Goal: Task Accomplishment & Management: Use online tool/utility

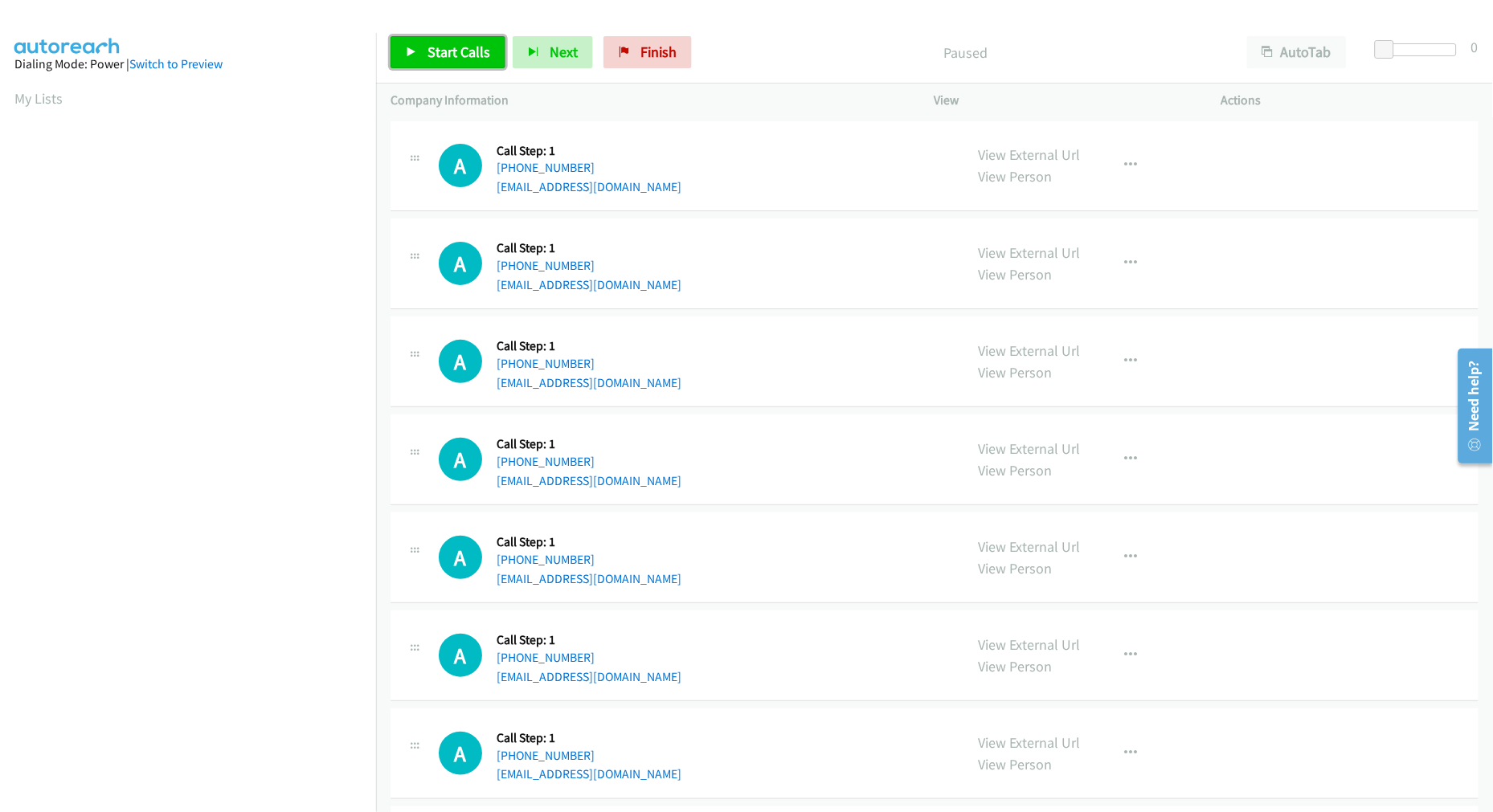
click at [424, 39] on link "Start Calls" at bounding box center [447, 52] width 115 height 32
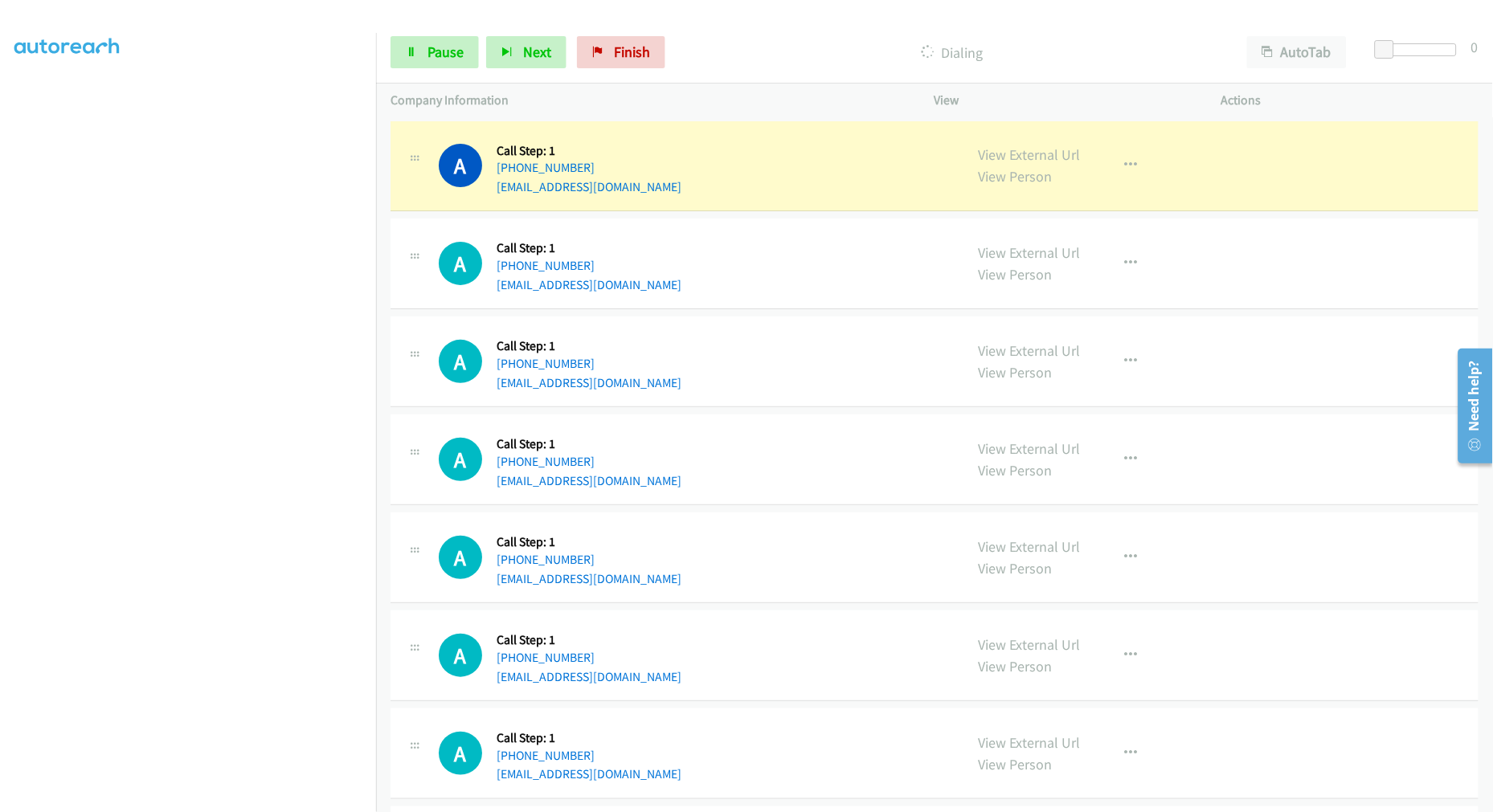
scroll to position [90, 0]
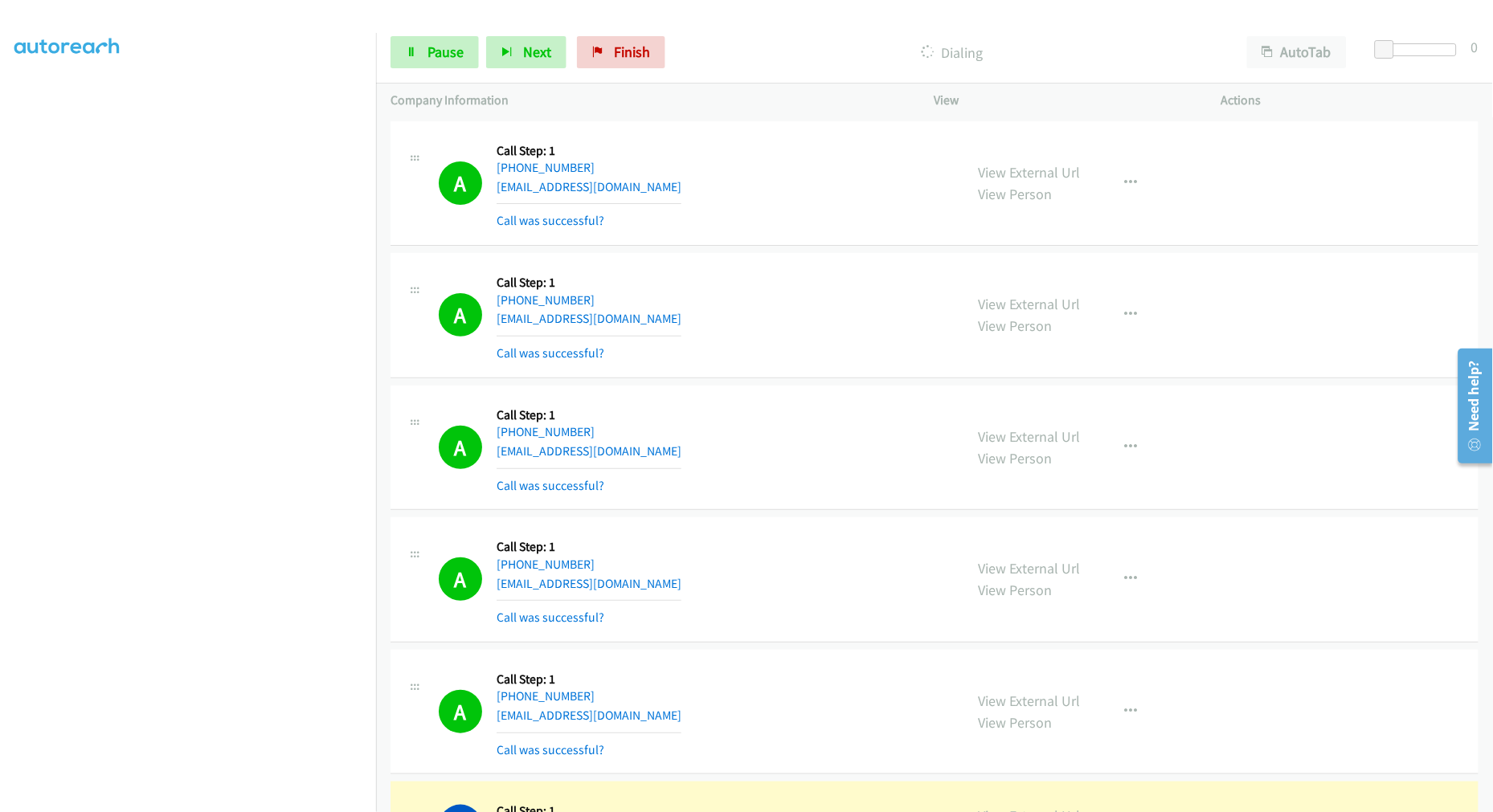
click at [793, 247] on td "A Callback Scheduled Call Step: 1 America/Denver +1 915-355-4086 ufernandez@gma…" at bounding box center [934, 183] width 1116 height 132
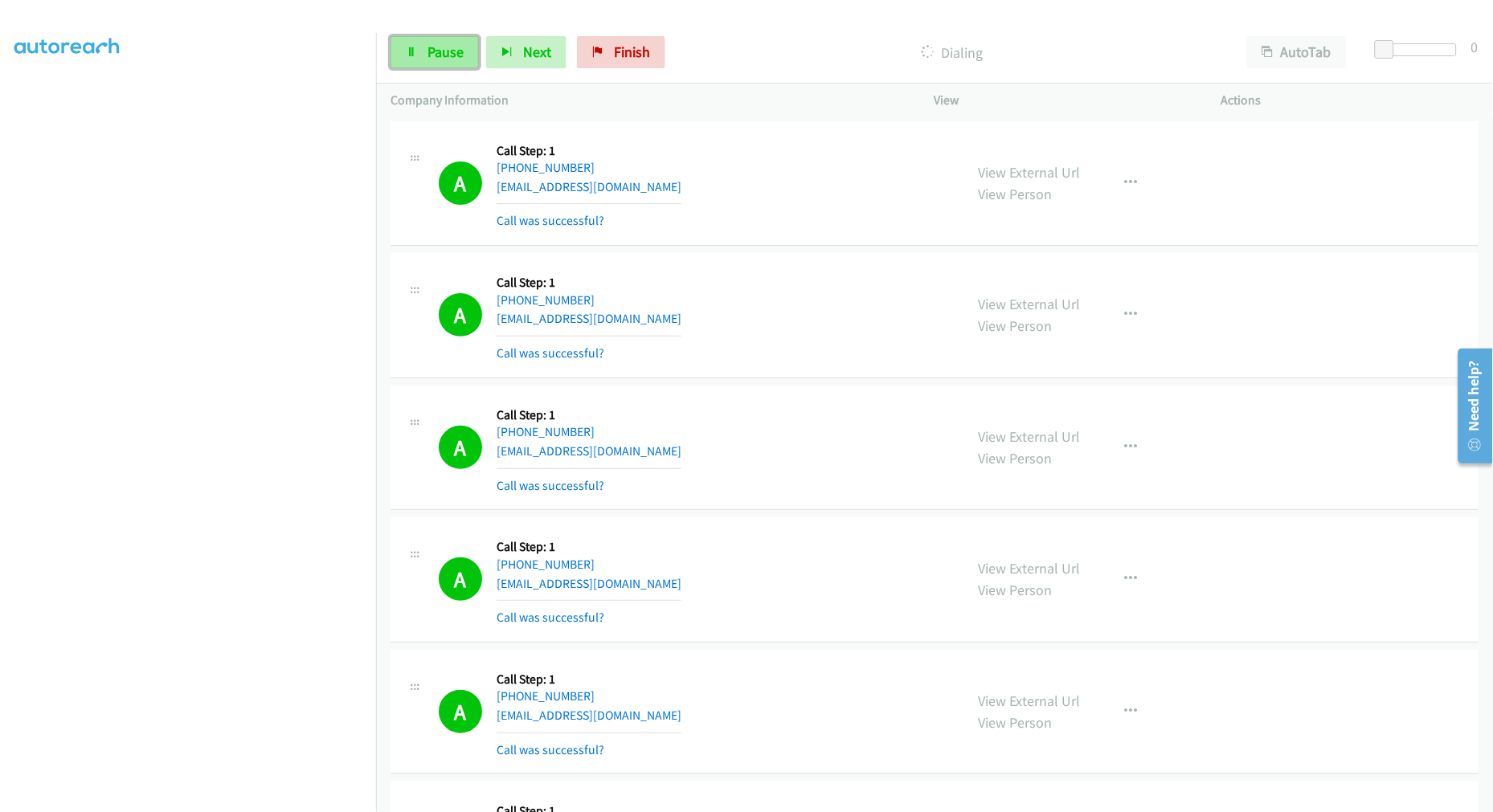
click at [442, 37] on link "Pause" at bounding box center [434, 52] width 88 height 32
drag, startPoint x: 1014, startPoint y: 164, endPoint x: 970, endPoint y: 138, distance: 51.1
click at [427, 51] on span "Start Calls" at bounding box center [458, 52] width 62 height 19
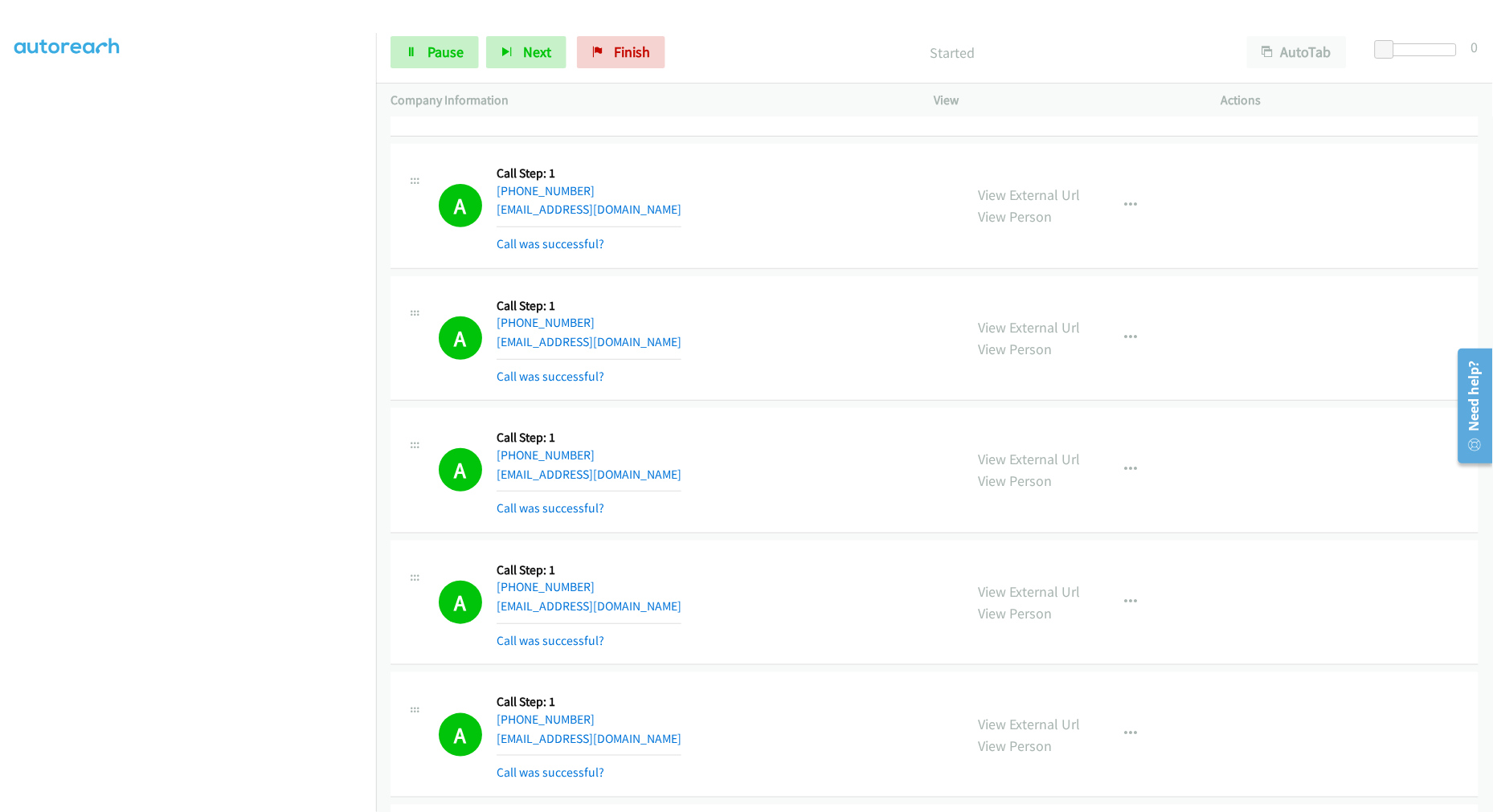
scroll to position [356, 0]
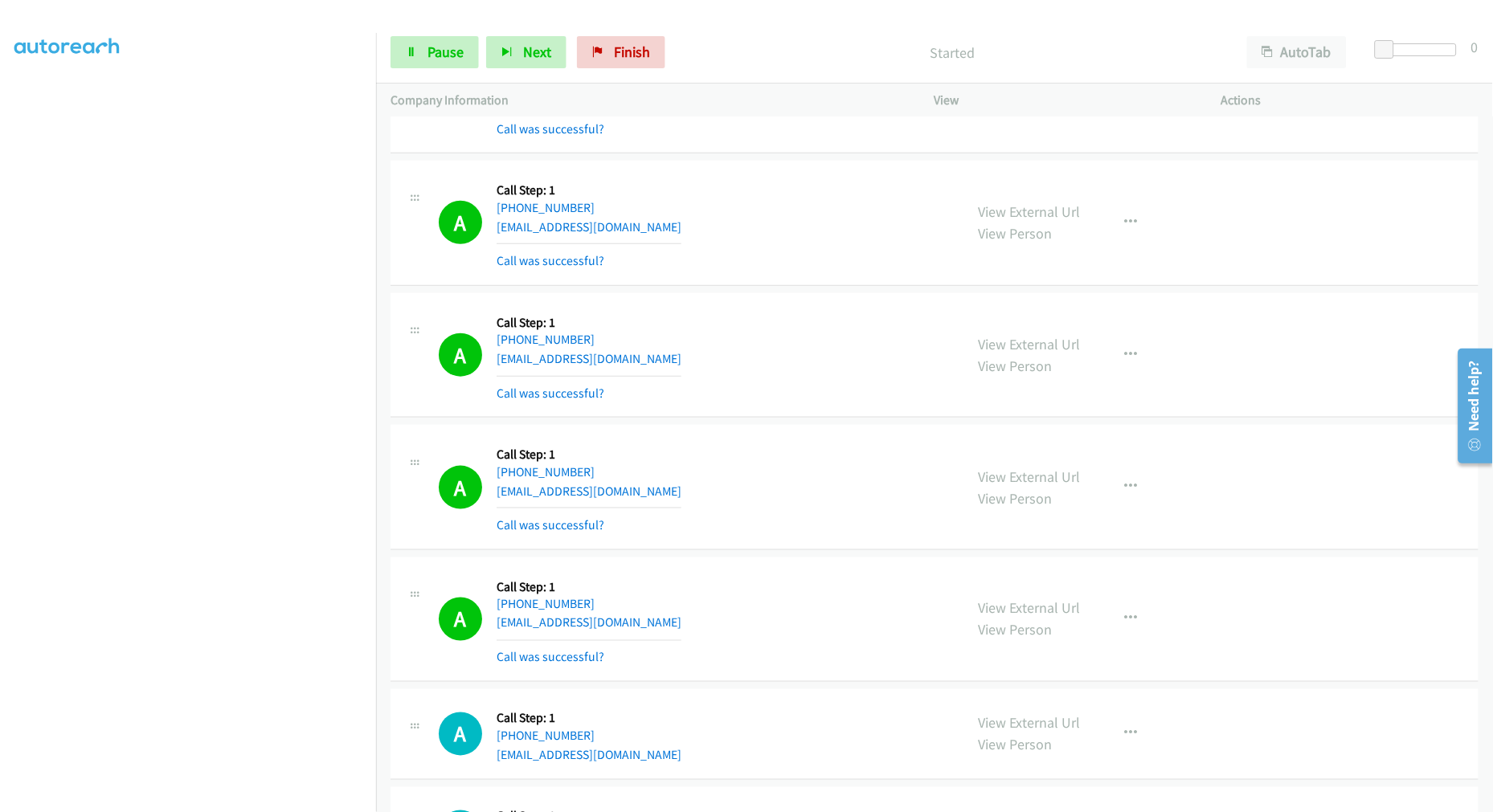
drag, startPoint x: 802, startPoint y: 440, endPoint x: 765, endPoint y: 462, distance: 43.0
click at [802, 440] on div "A Callback Scheduled Call Step: 1 America/New_York +1 404-940-0859 rosheedlewis…" at bounding box center [694, 487] width 511 height 95
click at [436, 56] on span "Pause" at bounding box center [445, 52] width 36 height 19
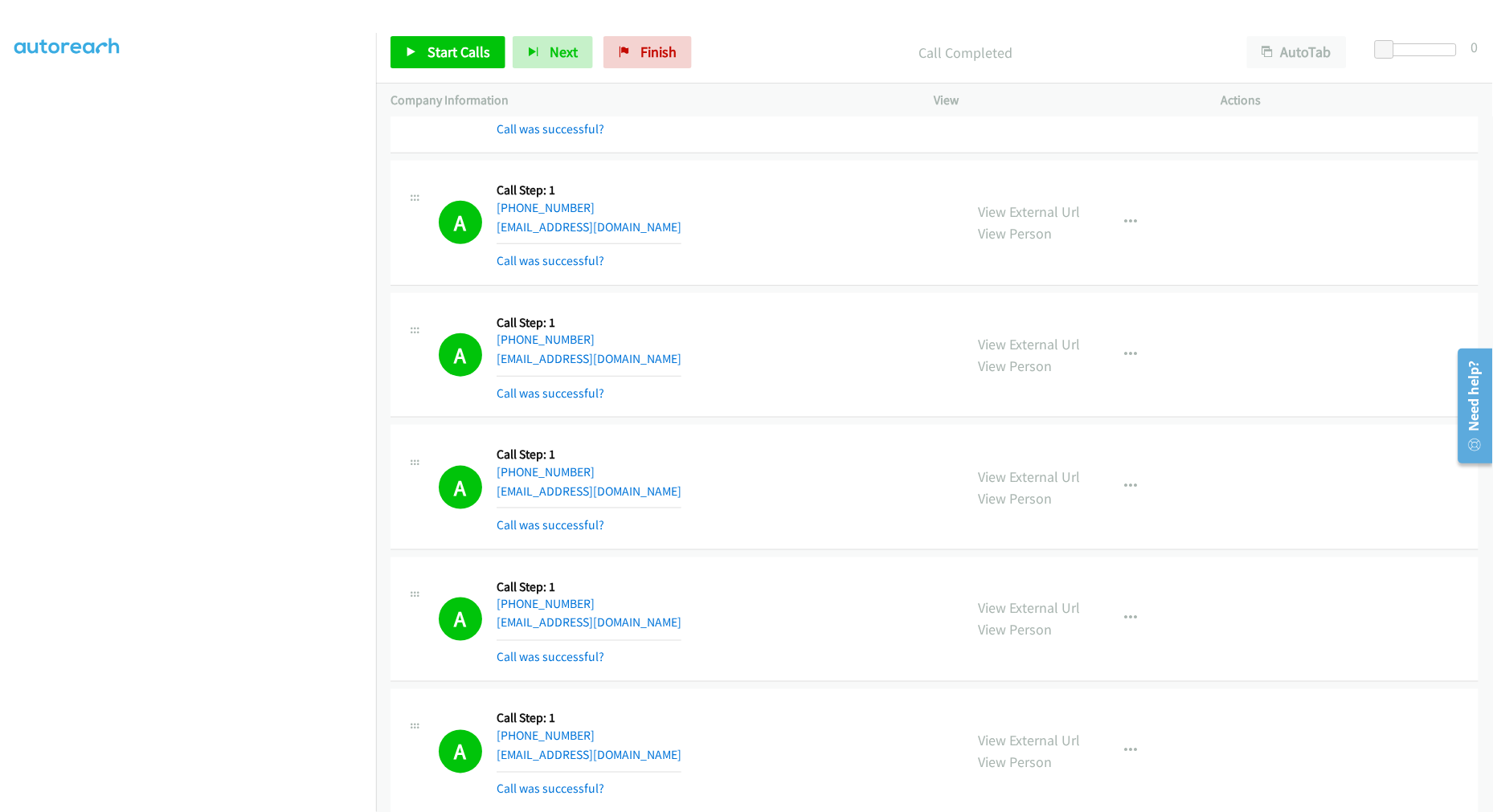
click at [411, 29] on div "Start Calls Pause Next Finish Call Completed AutoTab AutoTab 0" at bounding box center [934, 52] width 1116 height 61
click at [431, 41] on link "Start Calls" at bounding box center [447, 52] width 115 height 32
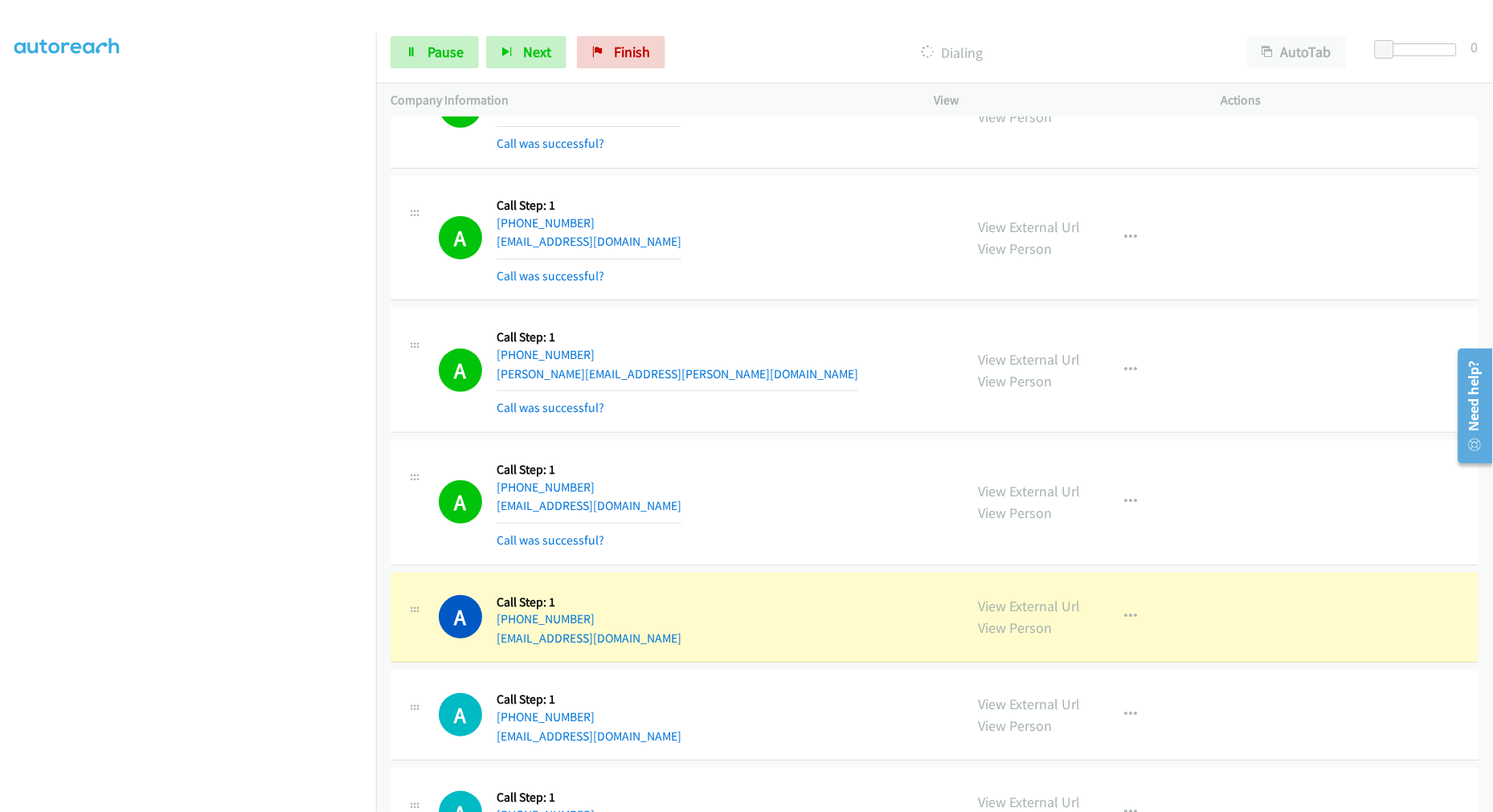
scroll to position [1696, 0]
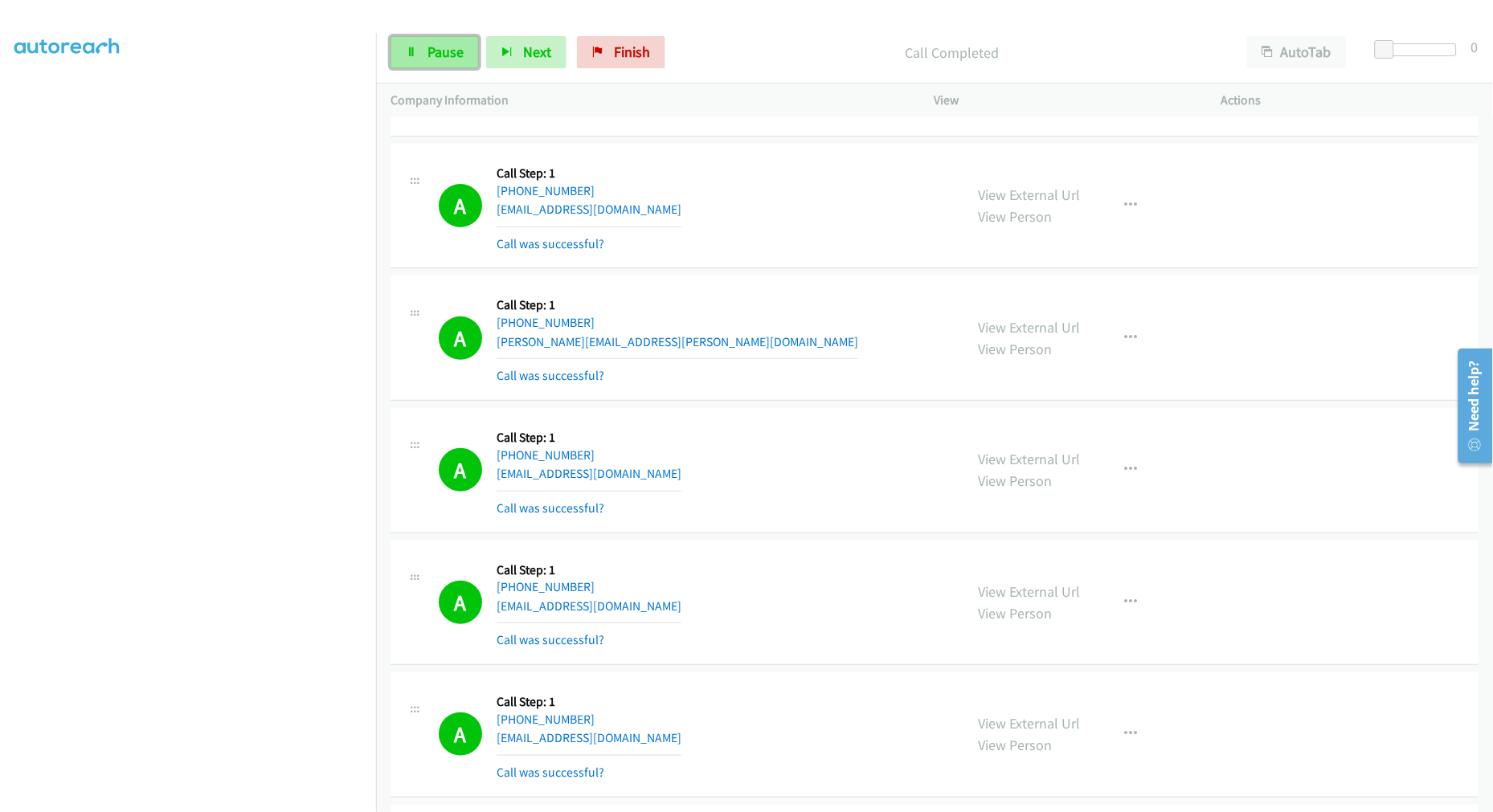
click at [415, 66] on link "Pause" at bounding box center [434, 52] width 88 height 32
click at [420, 53] on link "Pause" at bounding box center [434, 52] width 88 height 32
click at [475, 56] on span "Start Calls" at bounding box center [458, 52] width 62 height 19
click at [784, 140] on tbody "A Callback Scheduled Call Step: 1 America/Denver +1 915-355-4086 ufernandez@gma…" at bounding box center [934, 429] width 1116 height 4015
click at [445, 53] on span "Pause" at bounding box center [445, 52] width 36 height 19
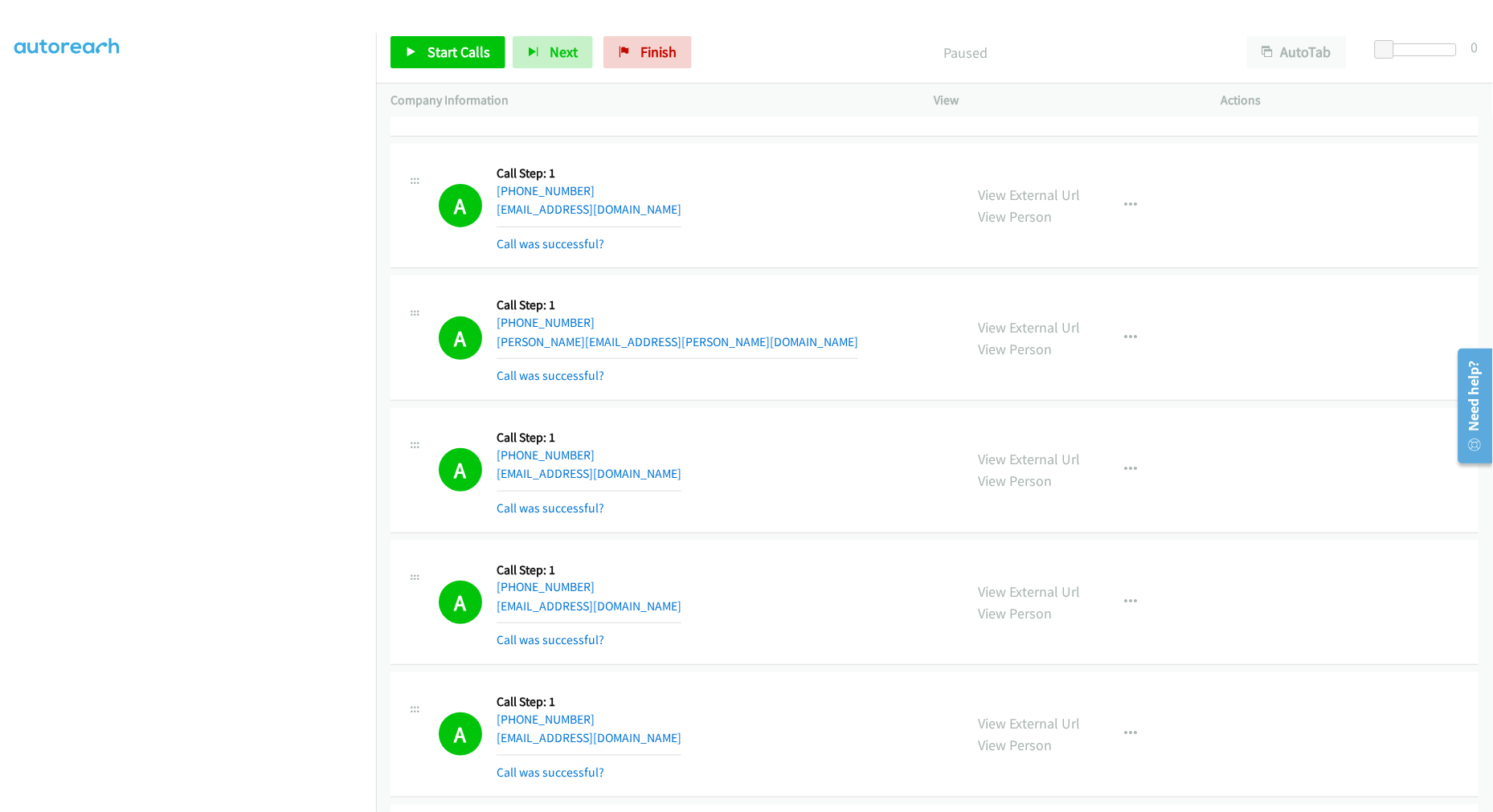
click at [770, 201] on div "A Callback Scheduled Call Step: 1 America/New_York +1 973-886-9262 jasoncoledes…" at bounding box center [694, 206] width 511 height 95
click at [473, 55] on span "Start Calls" at bounding box center [458, 52] width 62 height 19
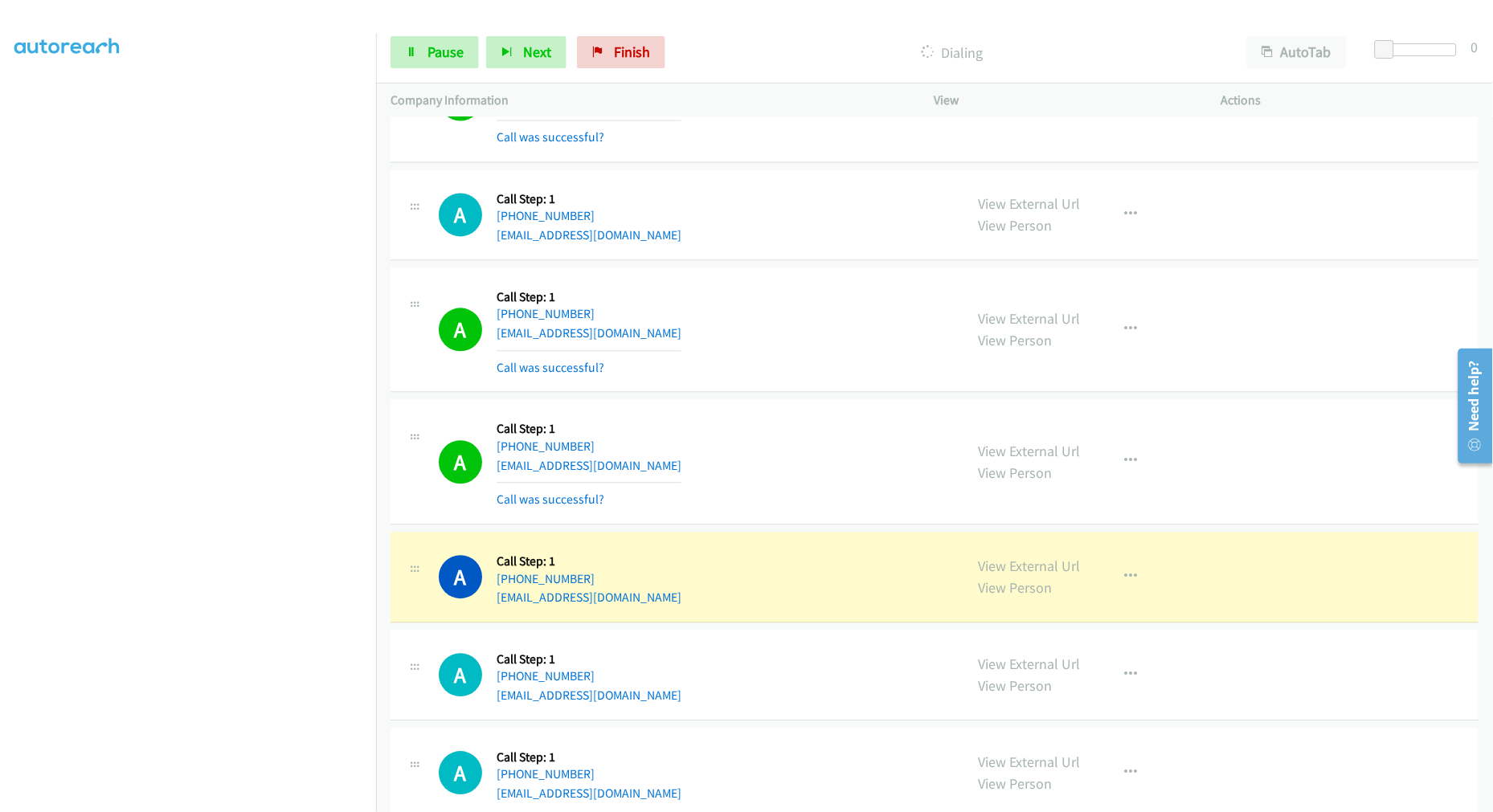
scroll to position [2766, 0]
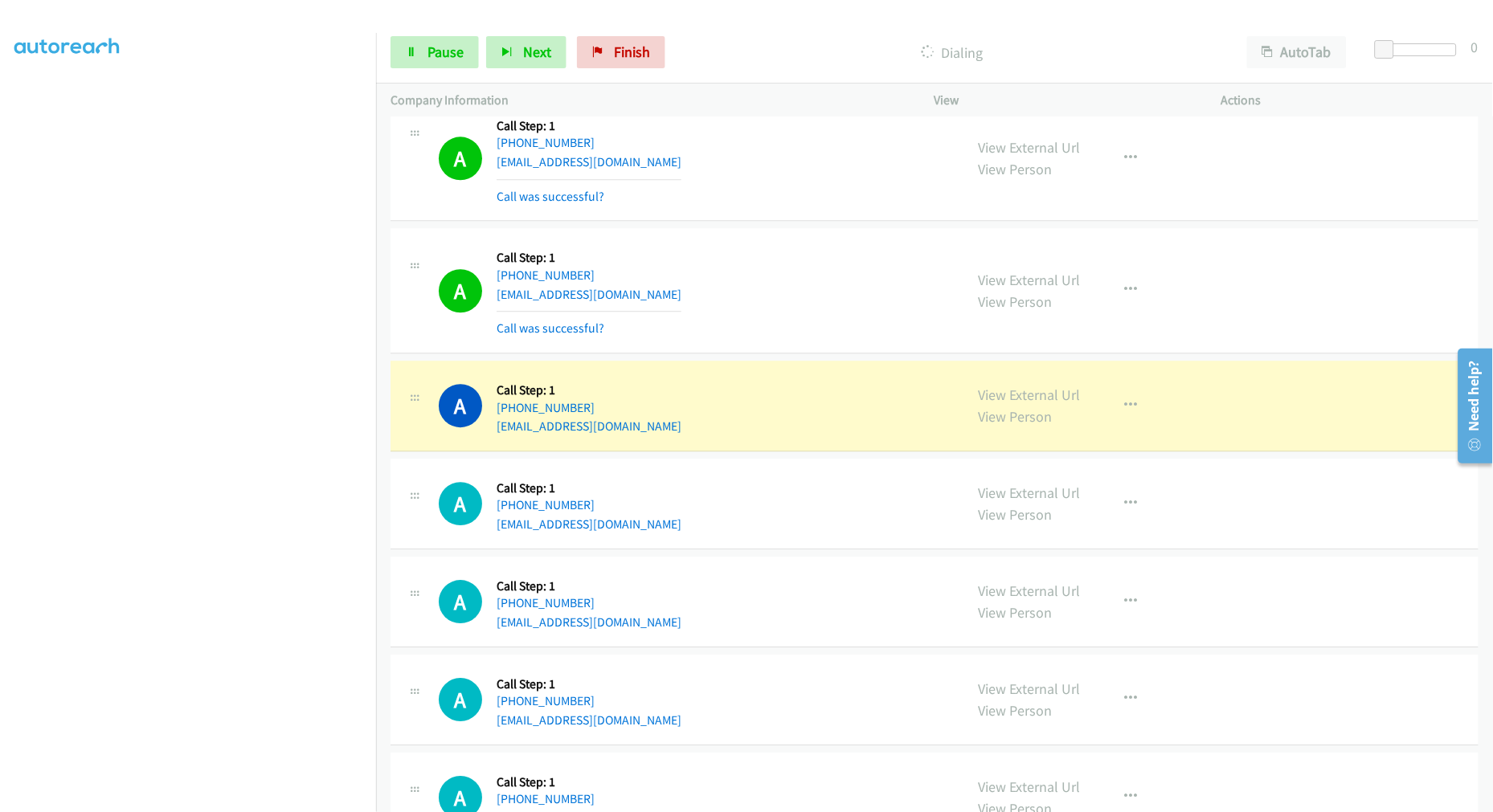
click at [784, 354] on div "A Callback Scheduled Call Step: 1 America/New_York +1 716-433-3421 mnowak2@buff…" at bounding box center [934, 291] width 1088 height 126
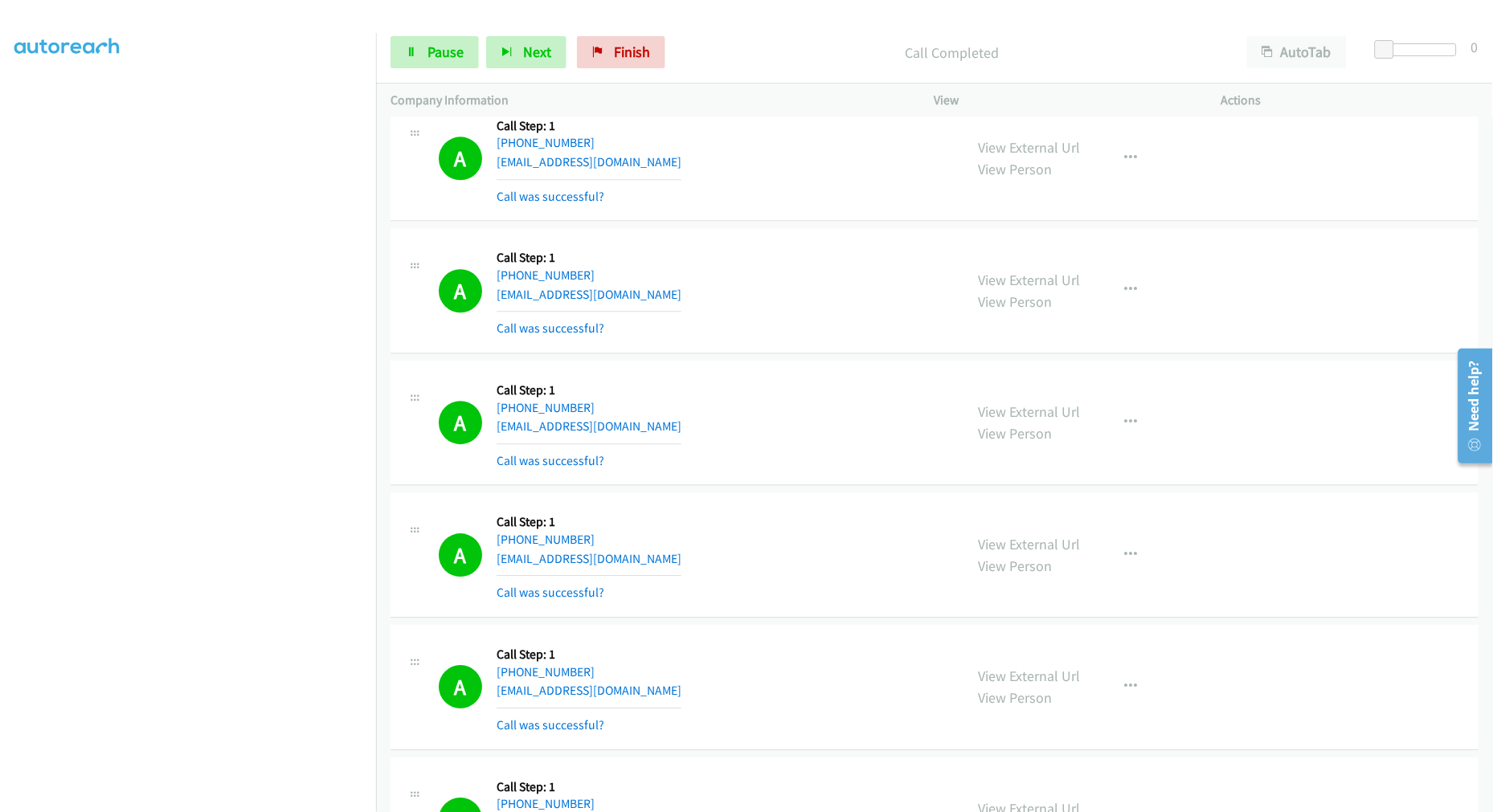
click at [452, 75] on div "Start Calls Pause Next Finish Call Completed AutoTab AutoTab 0" at bounding box center [934, 52] width 1116 height 61
click at [452, 61] on link "Pause" at bounding box center [434, 52] width 88 height 32
click at [423, 53] on link "Start Calls" at bounding box center [447, 52] width 115 height 32
click at [182, 805] on aside "Dialing Mode: Power | Switch to Preview My Lists" at bounding box center [188, 401] width 376 height 889
click at [454, 46] on span "Pause" at bounding box center [445, 52] width 36 height 19
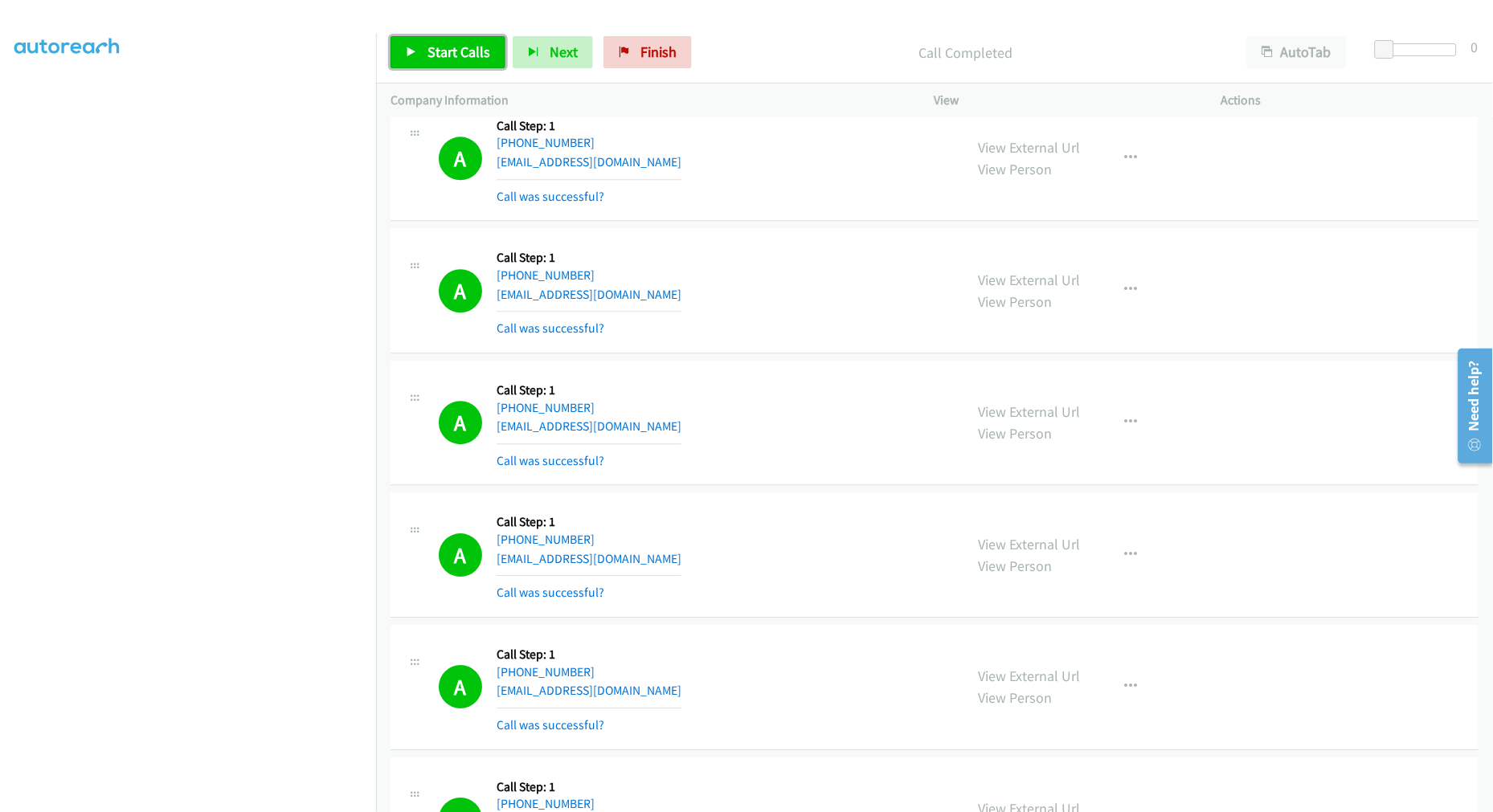
click at [445, 46] on span "Start Calls" at bounding box center [458, 52] width 62 height 19
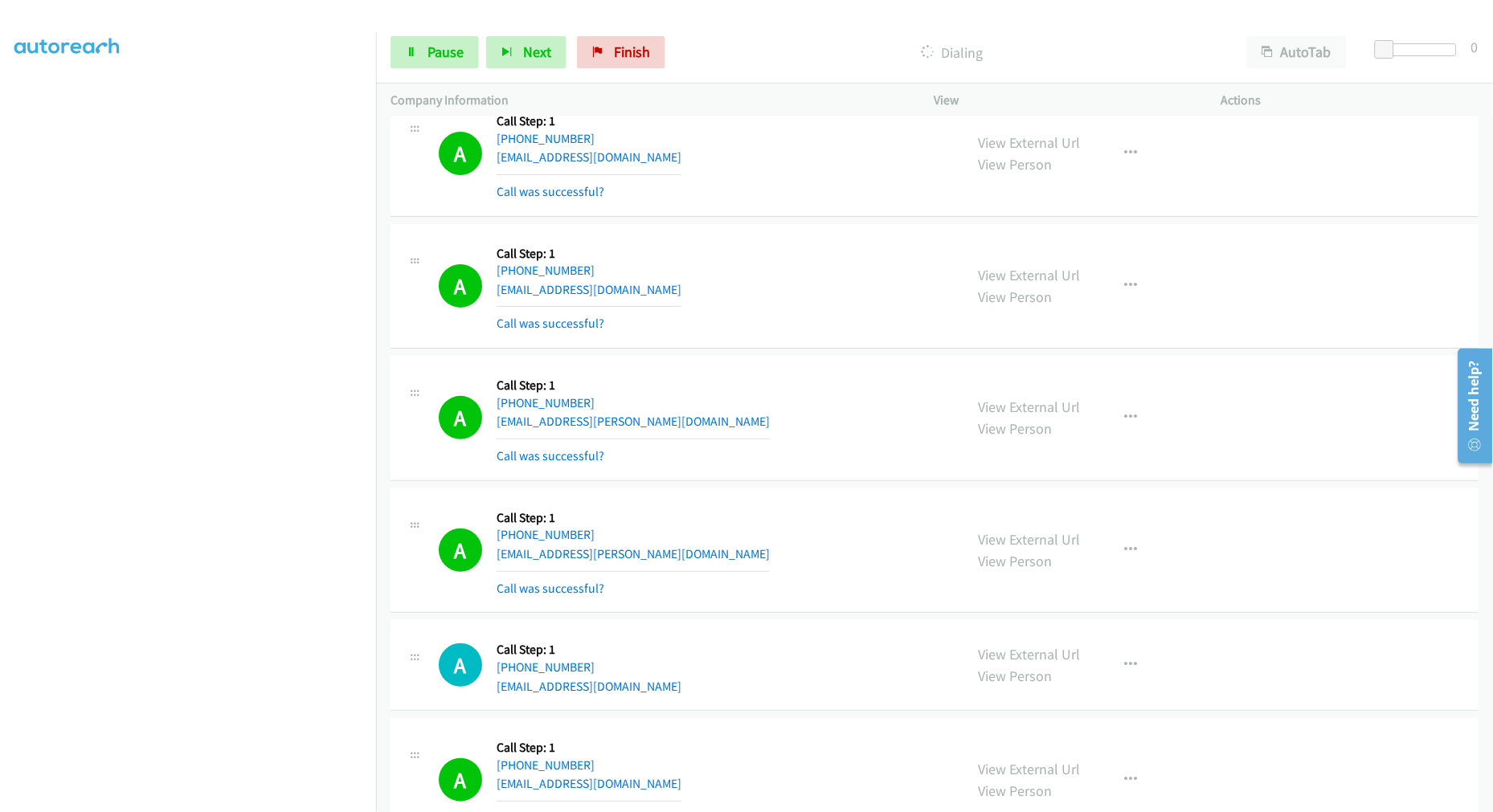
scroll to position [3302, 0]
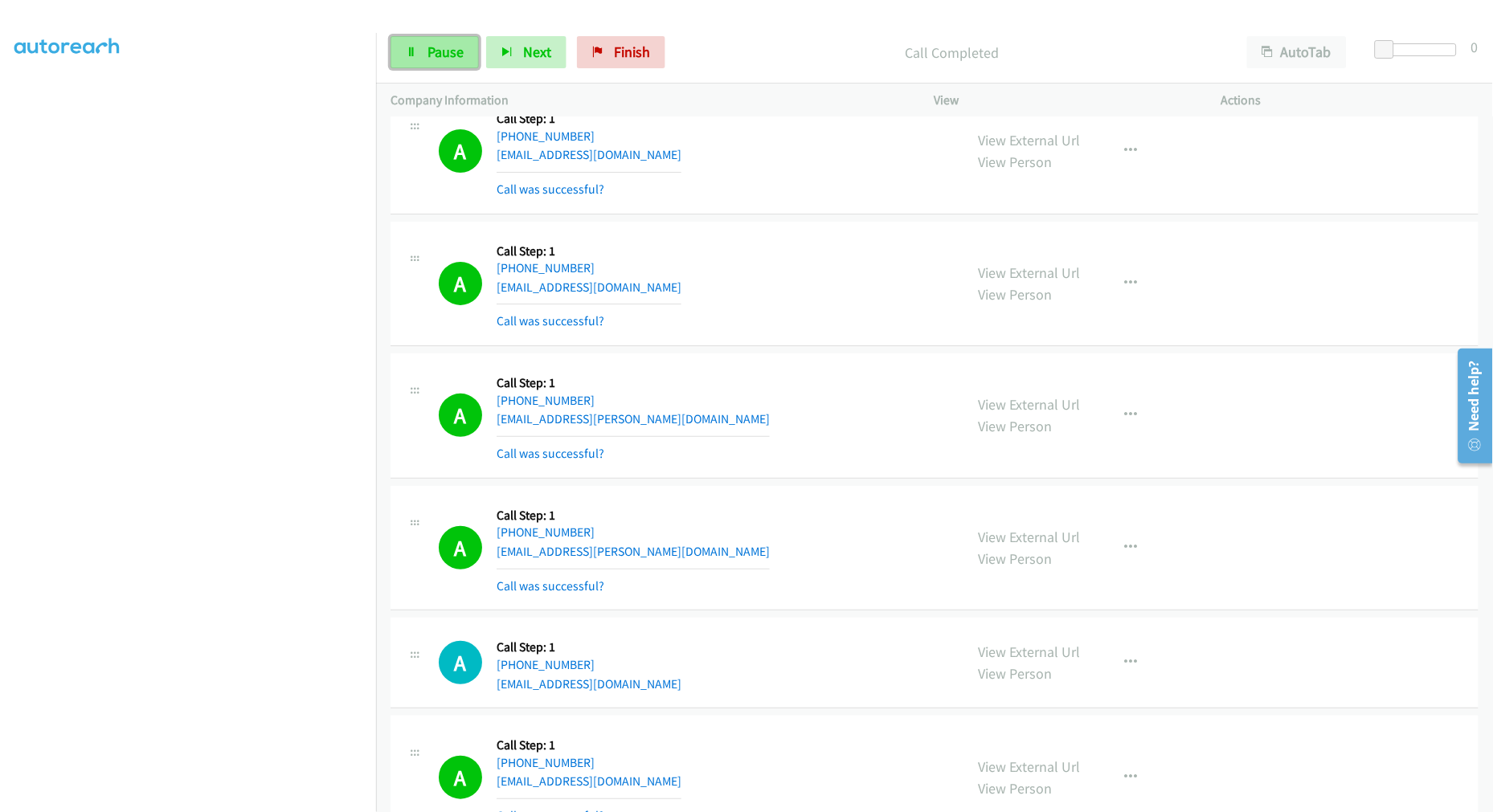
click at [447, 54] on span "Pause" at bounding box center [445, 52] width 36 height 19
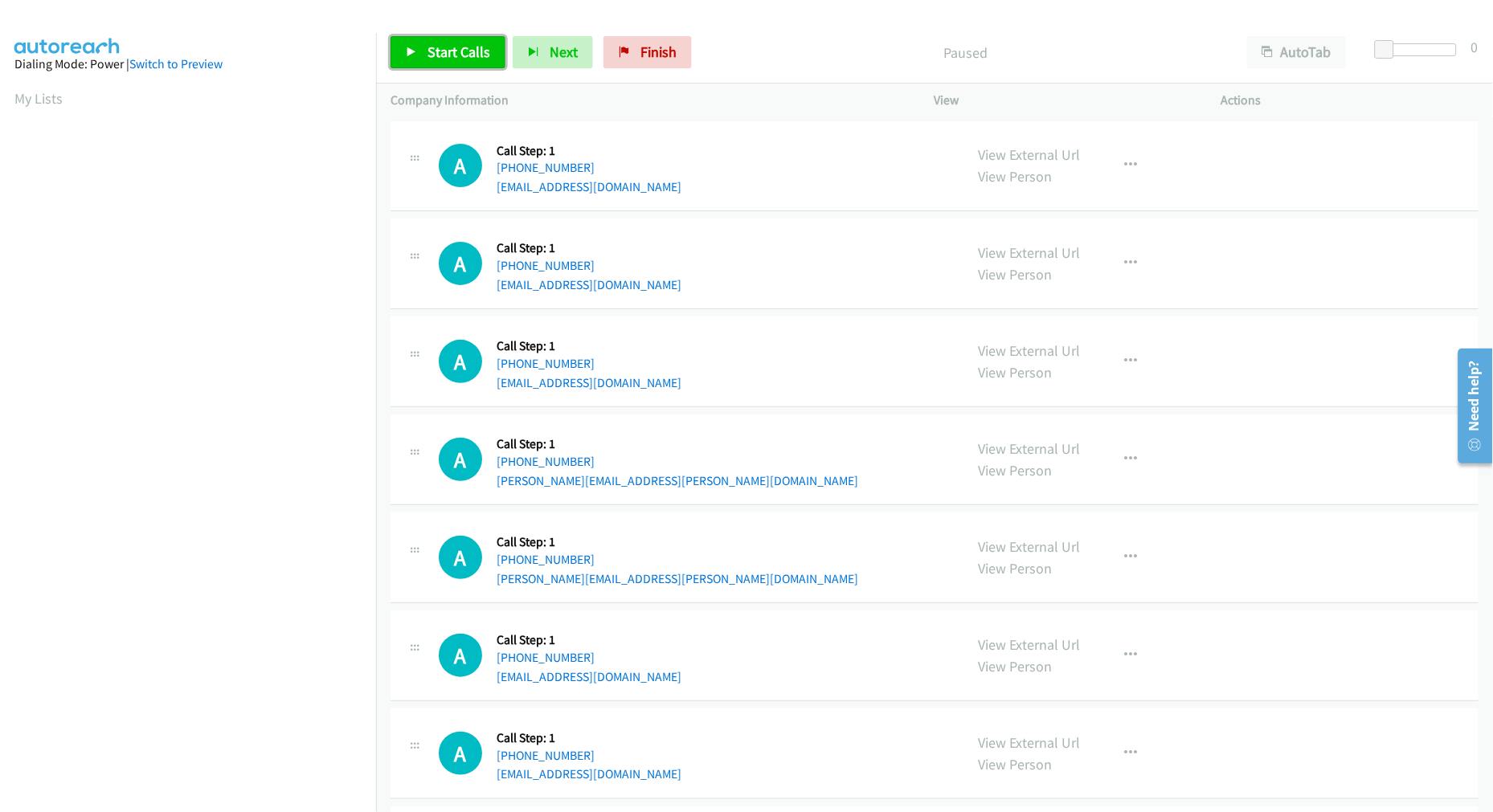
drag, startPoint x: 428, startPoint y: 42, endPoint x: 518, endPoint y: 155, distance: 144.5
click at [429, 42] on link "Start Calls" at bounding box center [447, 52] width 115 height 32
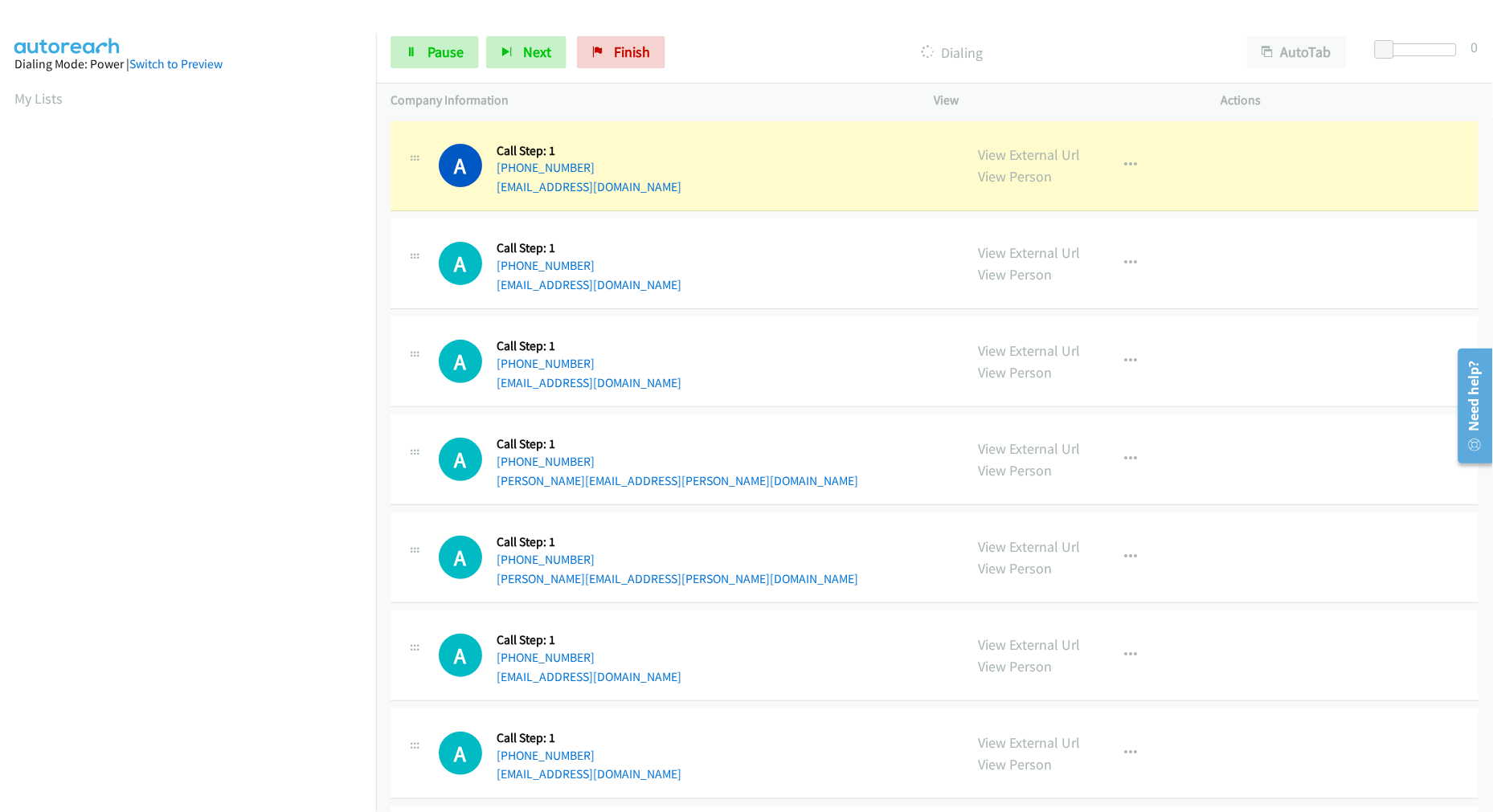
scroll to position [90, 0]
click at [791, 412] on td "A Callback Scheduled Call Step: 1 America/Chicago +1 402-714-5158 safranek.tim@…" at bounding box center [934, 460] width 1116 height 98
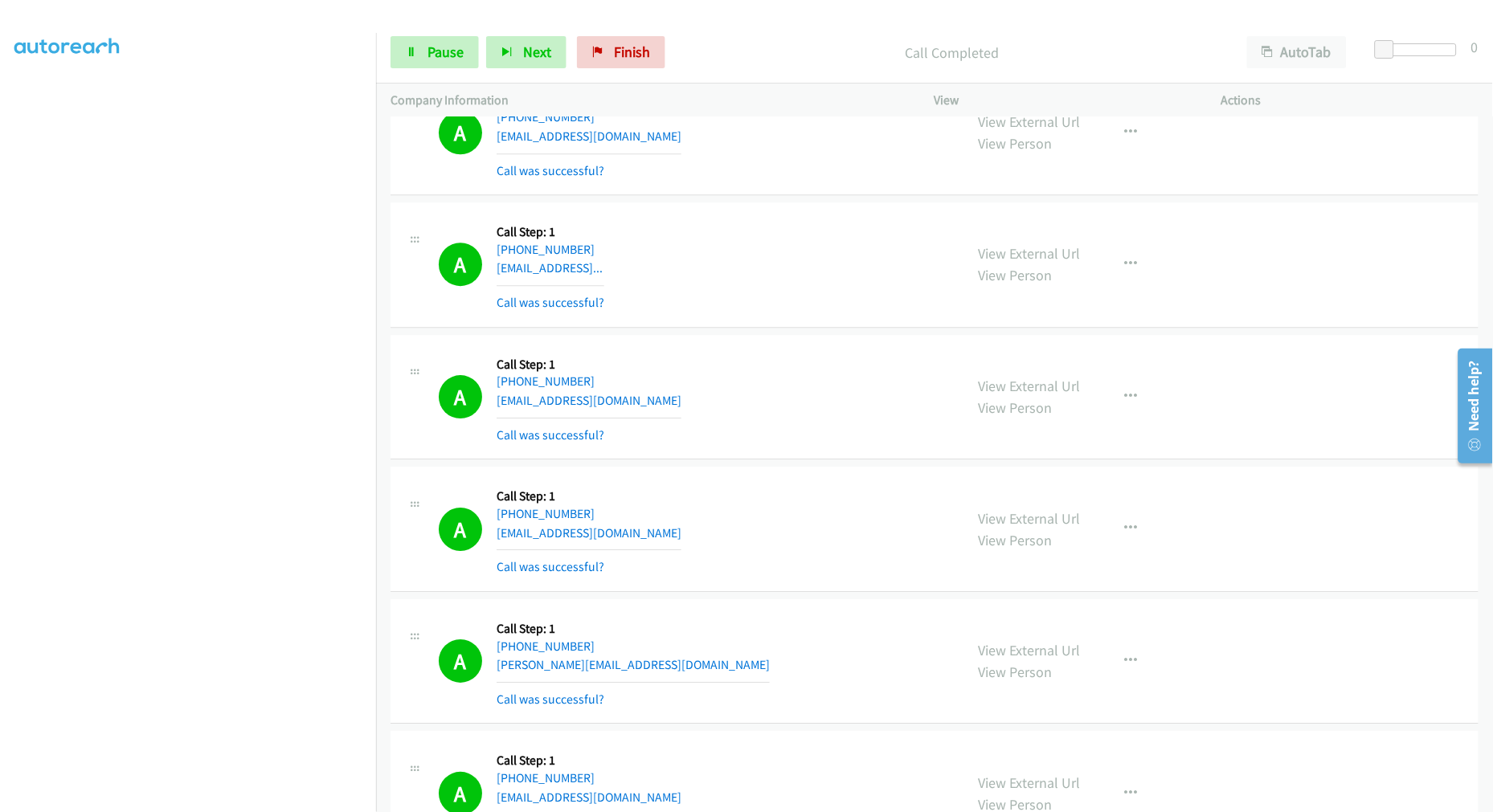
scroll to position [1338, 0]
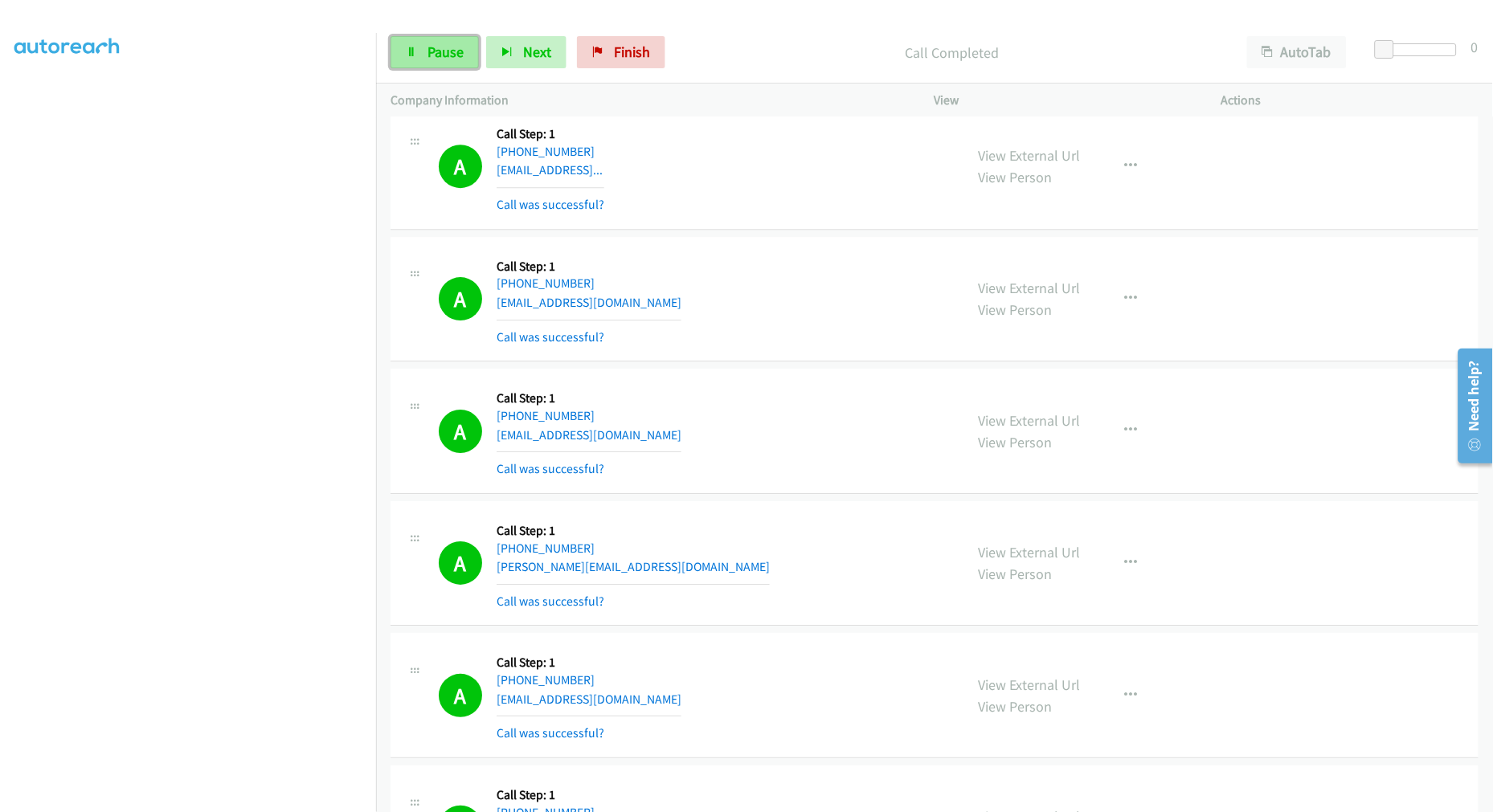
click at [446, 56] on span "Pause" at bounding box center [445, 52] width 36 height 19
click at [861, 286] on div "A Callback Scheduled Call Step: 1 America/Denver +1 435-680-1996 1sbarney@gmail…" at bounding box center [694, 298] width 511 height 95
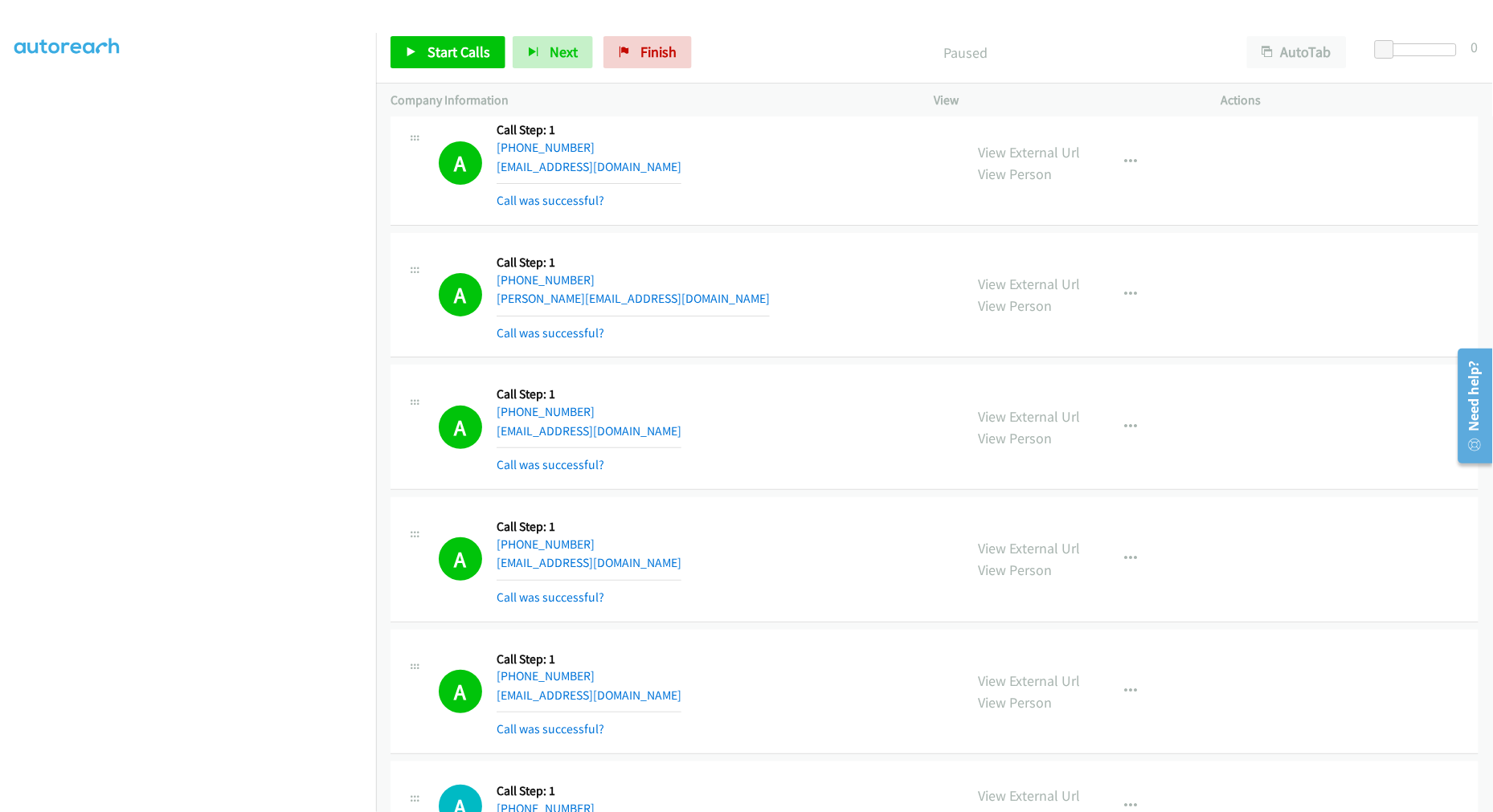
scroll to position [371, 0]
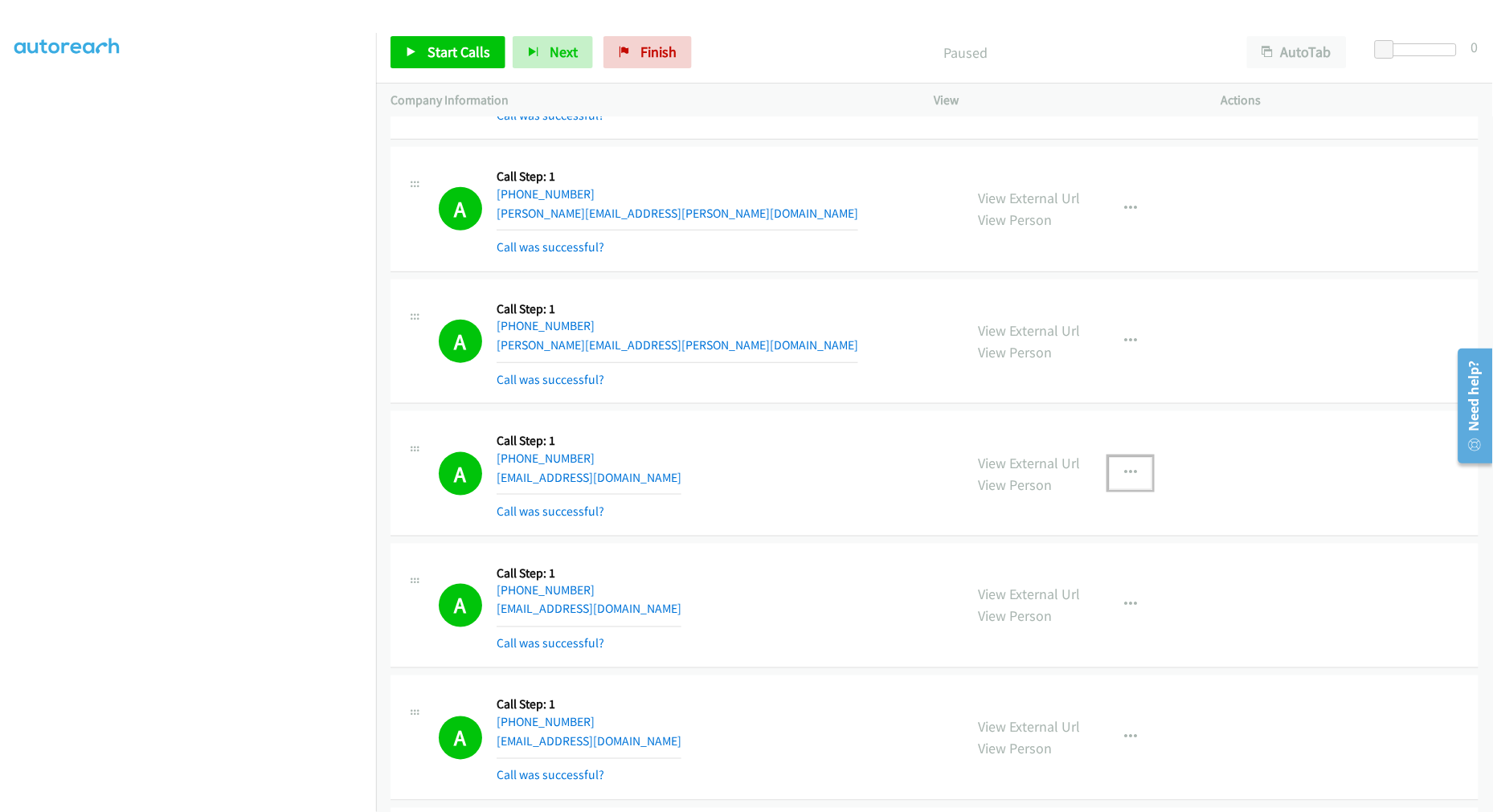
click at [1110, 478] on button "button" at bounding box center [1130, 473] width 43 height 32
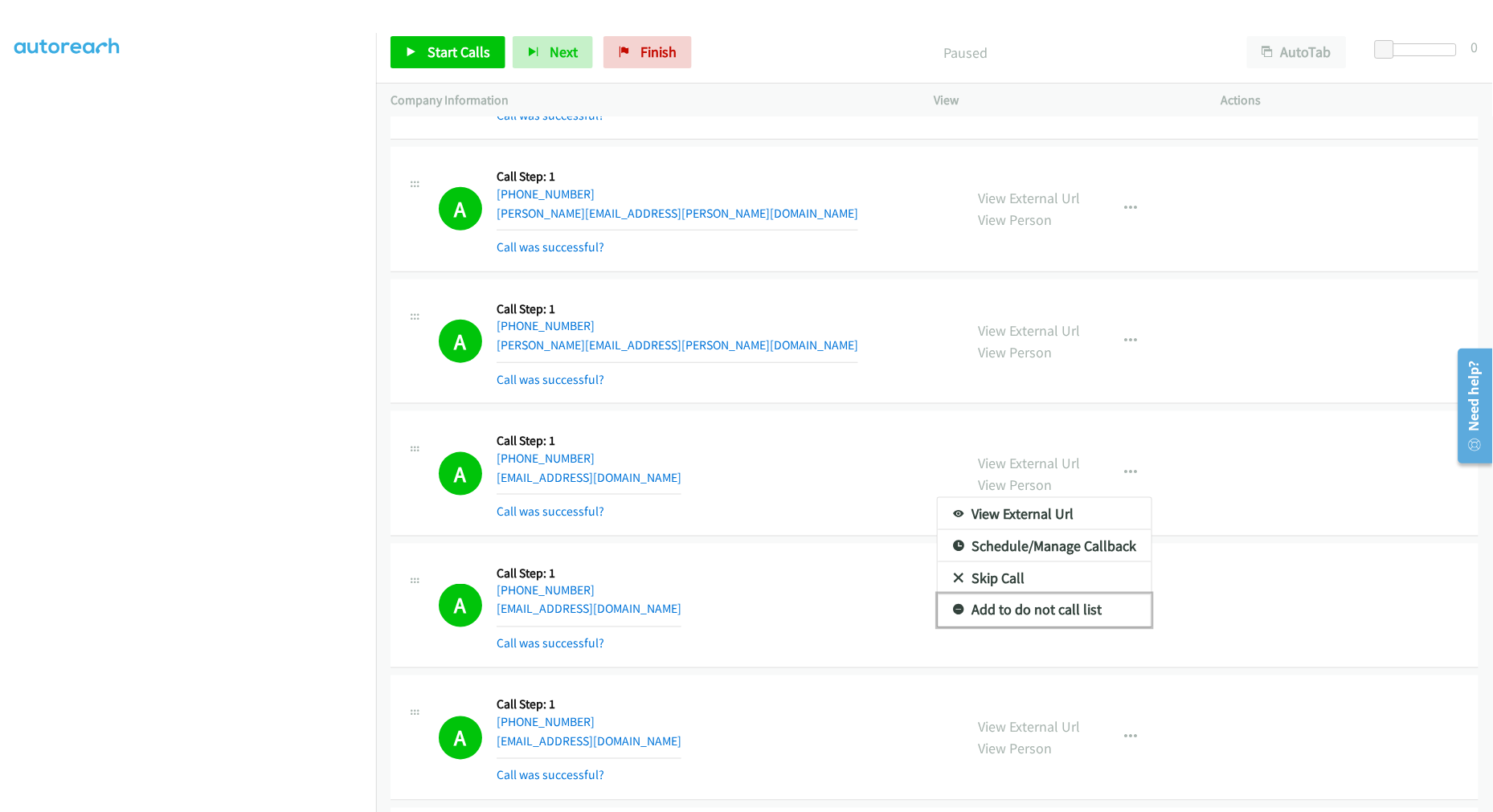
click at [1022, 612] on link "Add to do not call list" at bounding box center [1045, 611] width 214 height 32
click at [805, 349] on div "A Callback Scheduled Call Step: 1 America/Chicago +1 920-205-3085 ian.demarre@g…" at bounding box center [694, 341] width 511 height 95
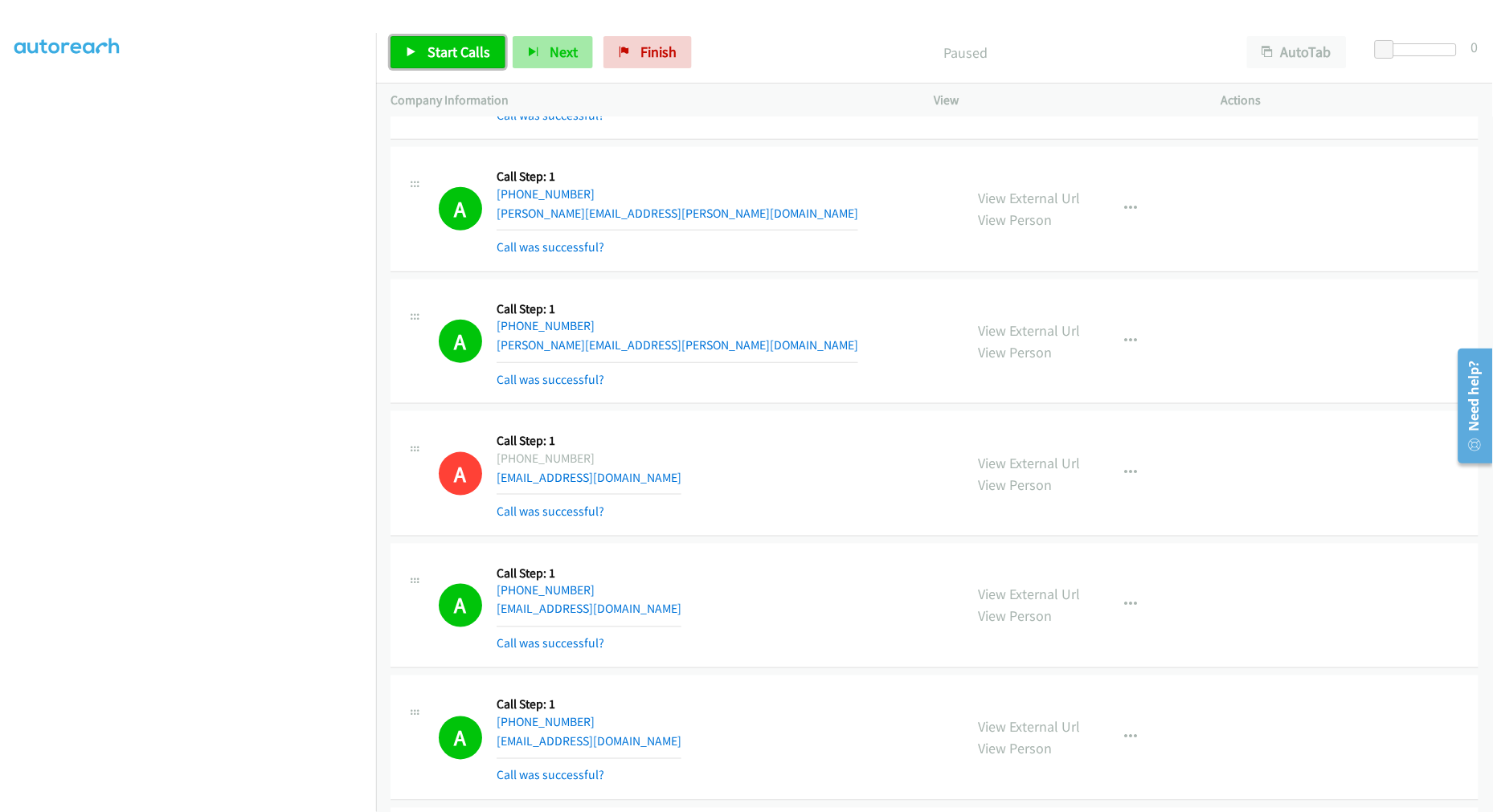
drag, startPoint x: 464, startPoint y: 46, endPoint x: 520, endPoint y: 61, distance: 58.0
click at [464, 46] on span "Start Calls" at bounding box center [458, 52] width 62 height 19
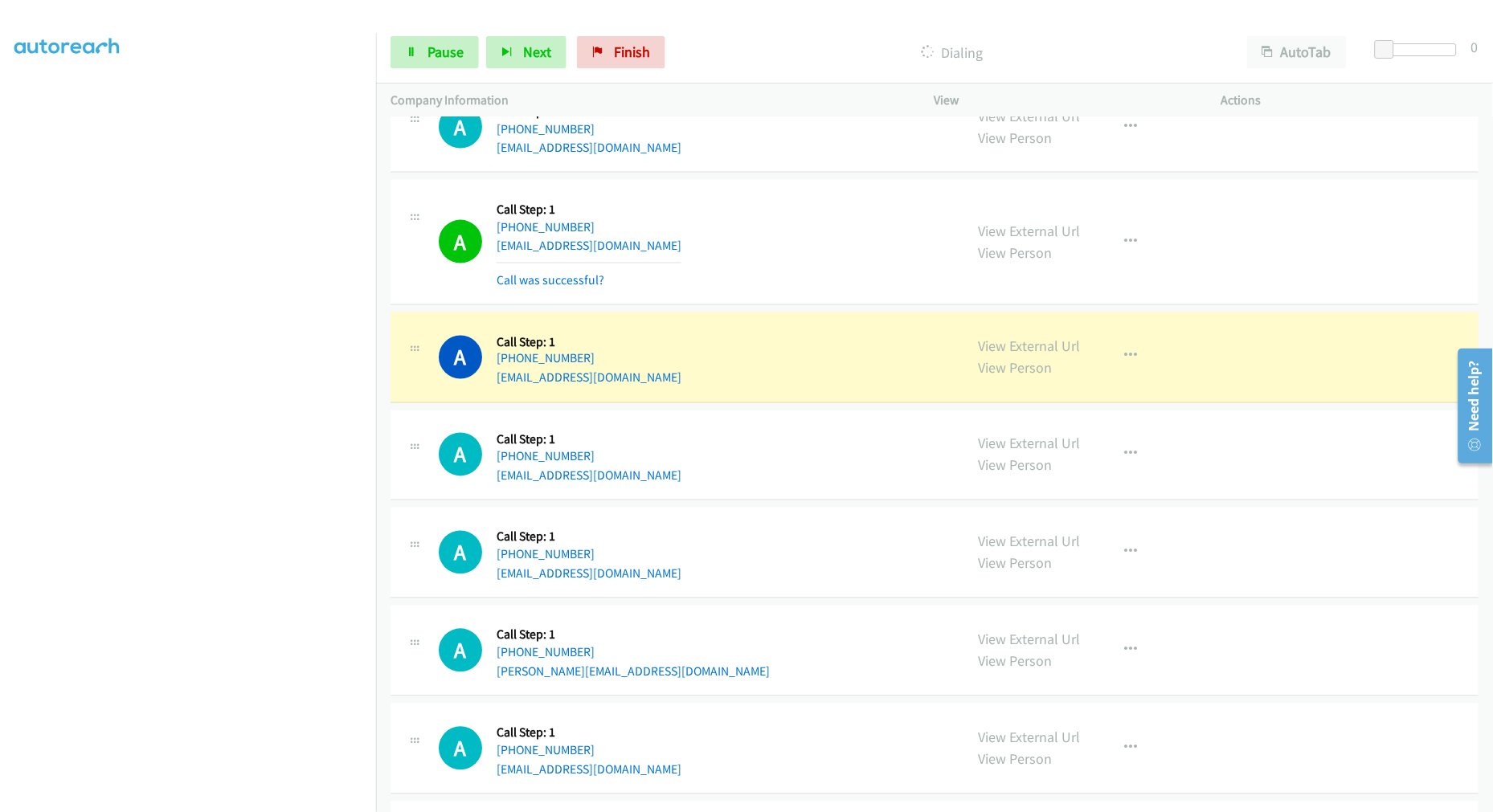
scroll to position [2155, 0]
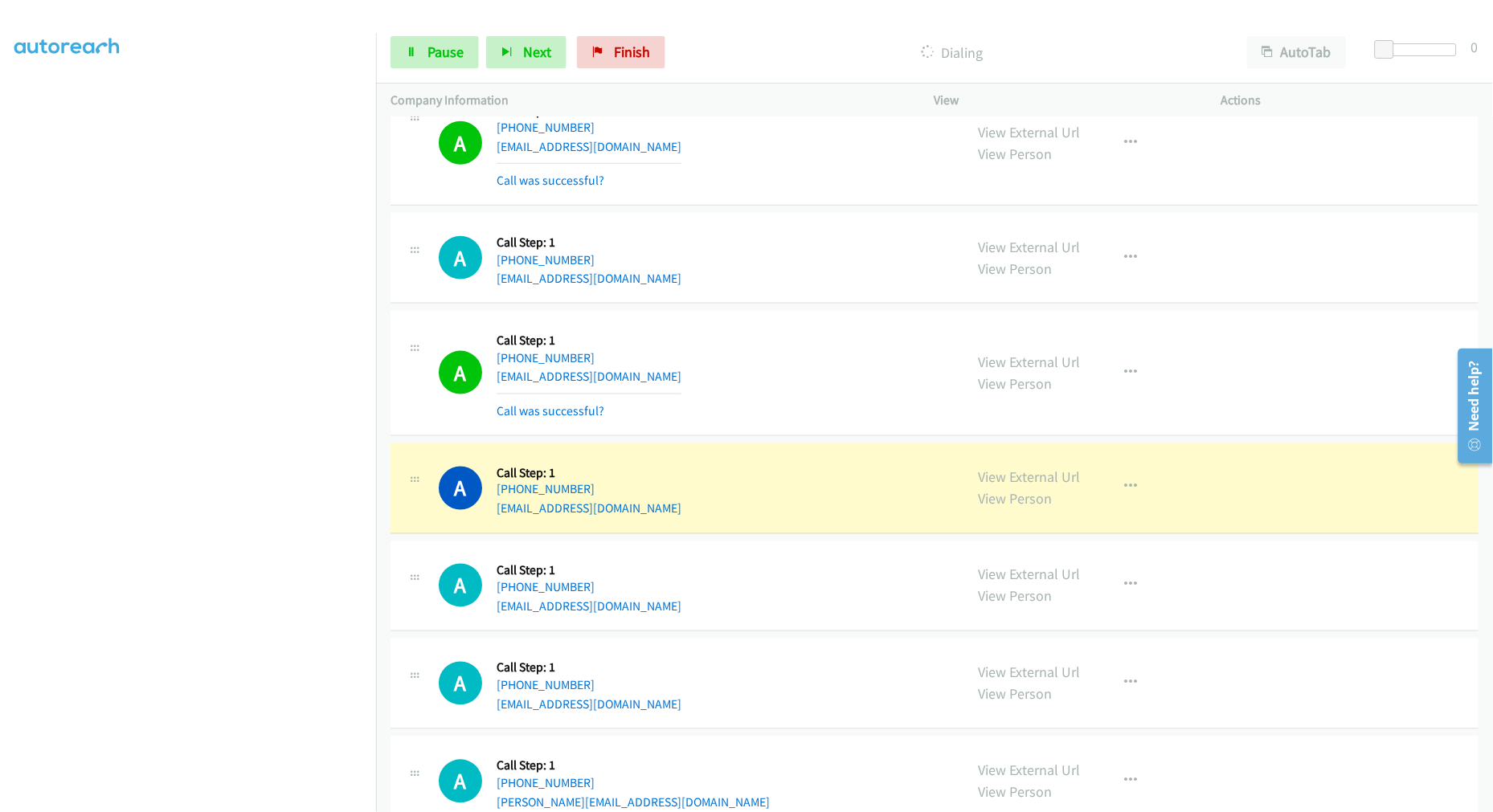
click at [769, 207] on td "A Callback Scheduled Call Step: 1 America/New_York +1 470-347-7126 nathankantwi…" at bounding box center [934, 143] width 1116 height 132
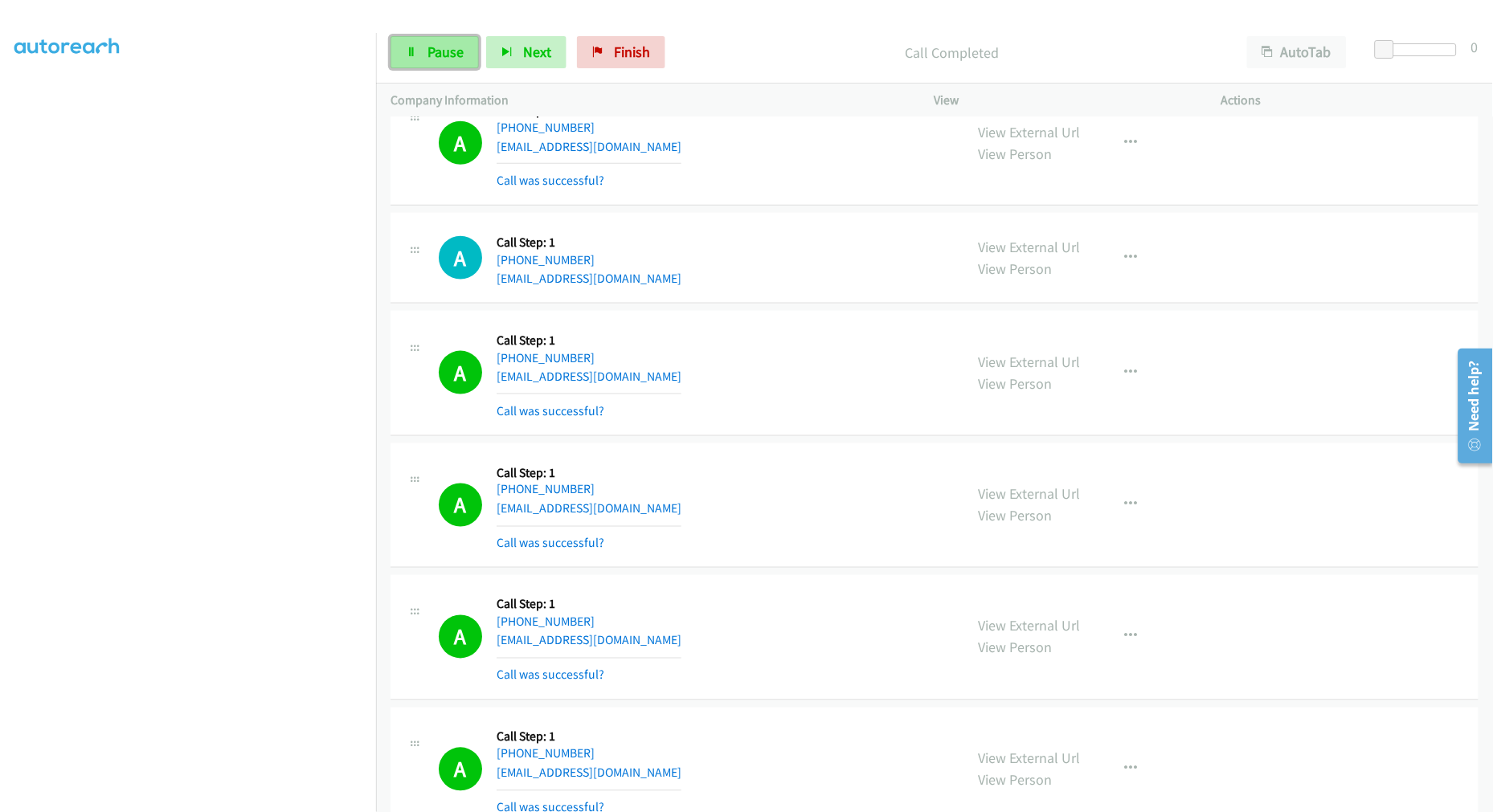
click at [447, 37] on link "Pause" at bounding box center [434, 52] width 88 height 32
click at [444, 56] on span "Start Calls" at bounding box center [458, 52] width 62 height 19
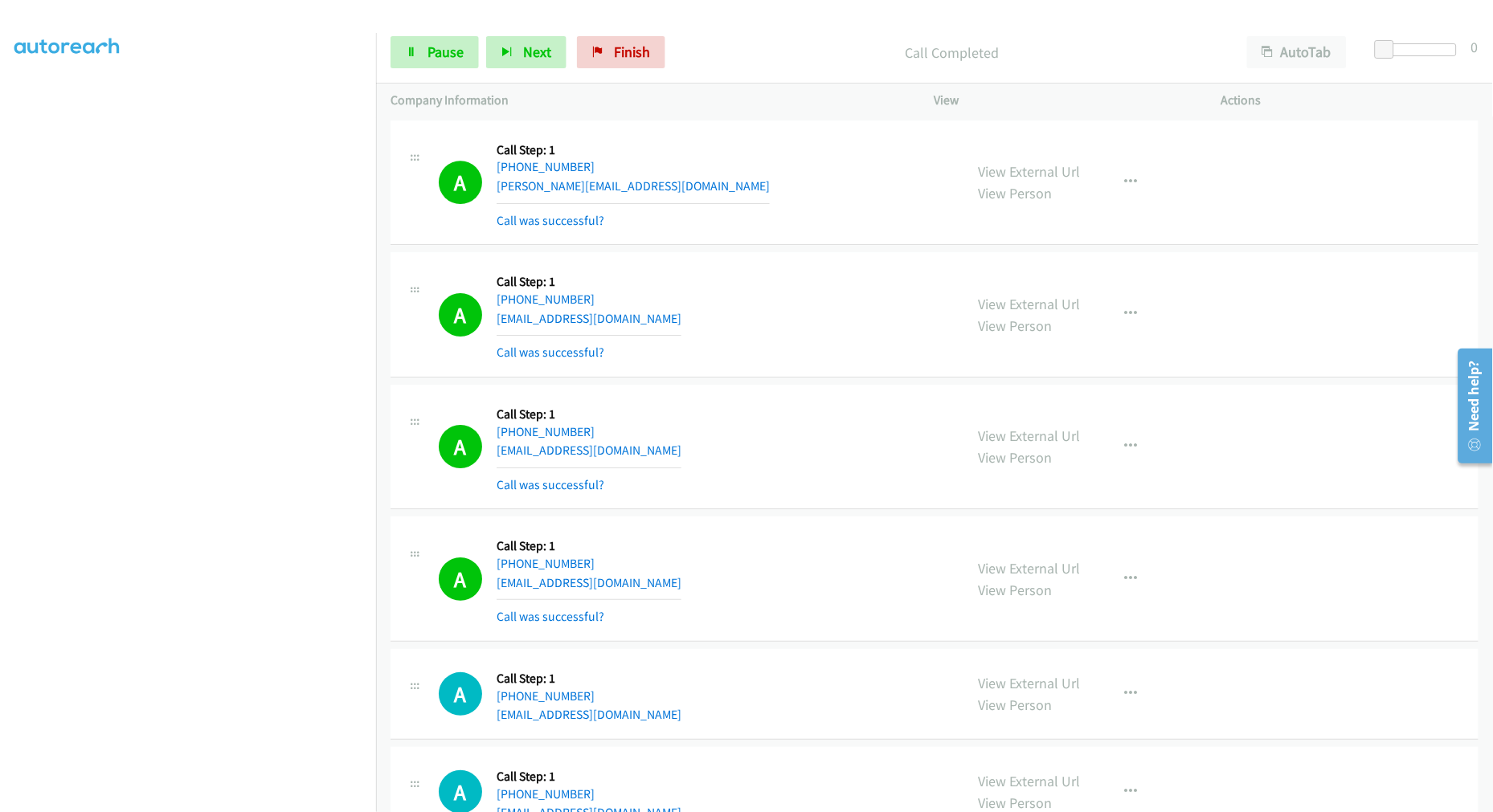
scroll to position [3137, 0]
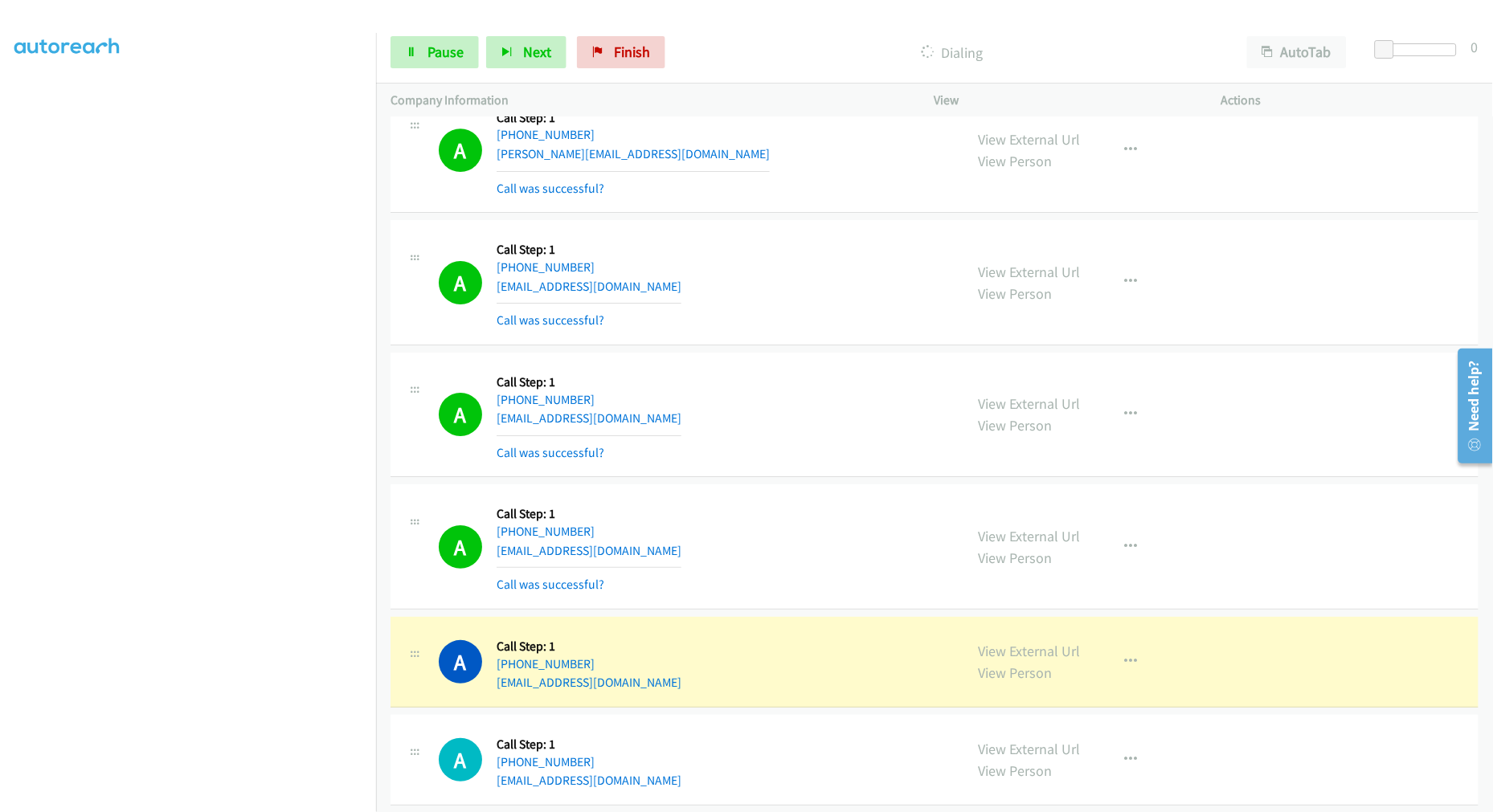
click at [786, 217] on td "A Callback Scheduled Call Step: 1 America/Los_Angeles +1 206-475-5580 johnabart…" at bounding box center [934, 282] width 1116 height 132
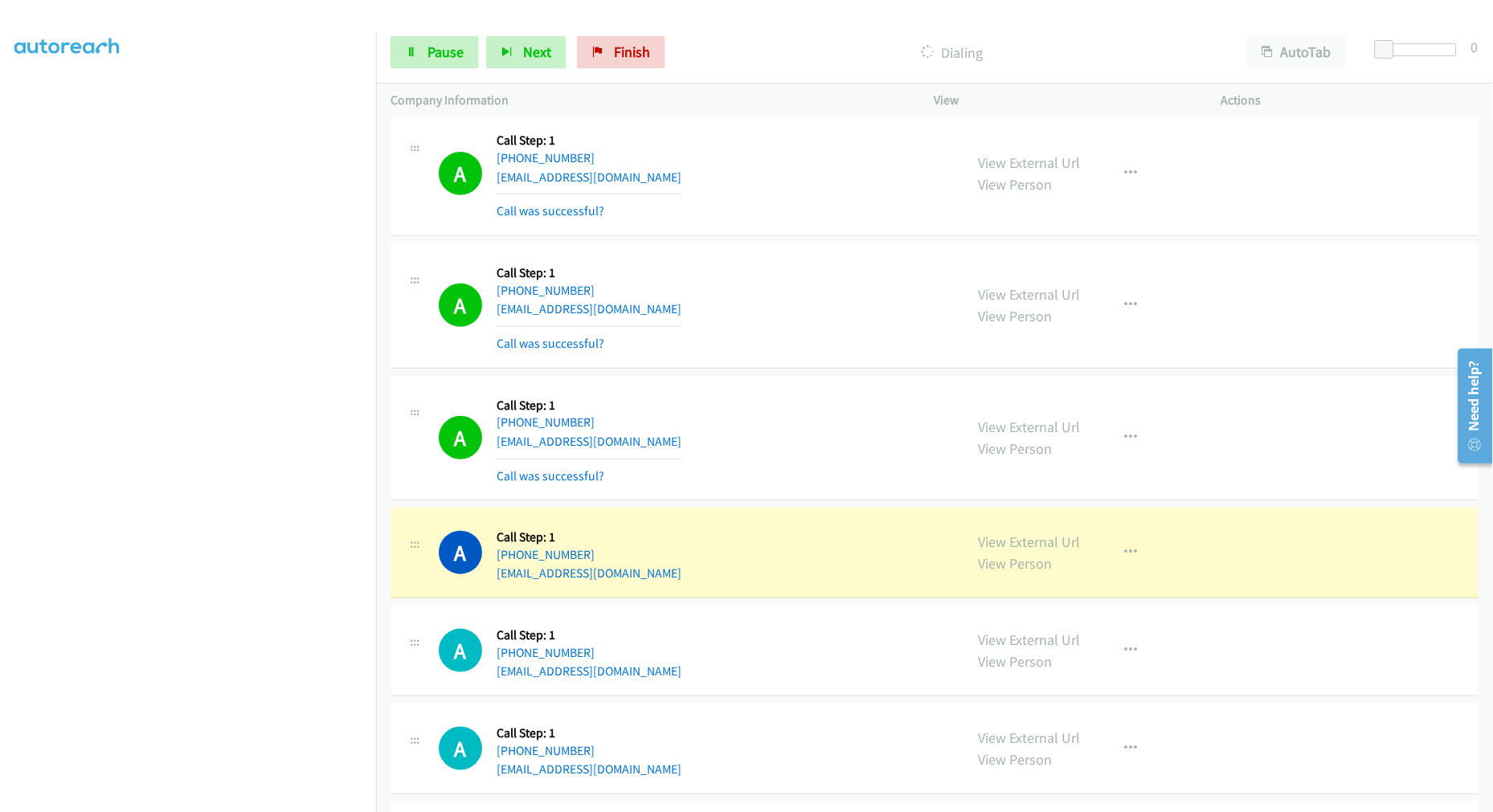
scroll to position [3673, 0]
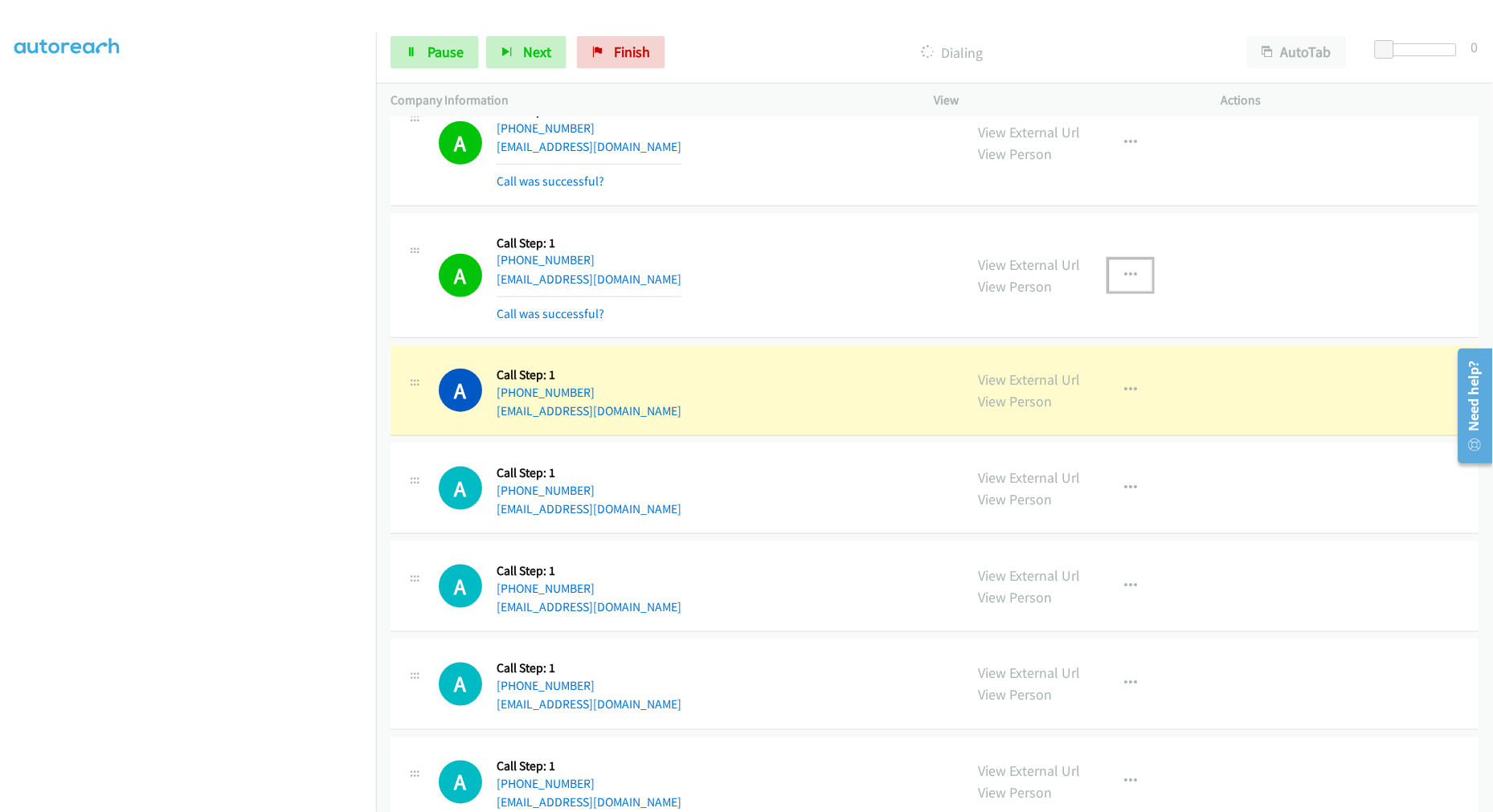
click at [1114, 268] on button "button" at bounding box center [1130, 275] width 43 height 32
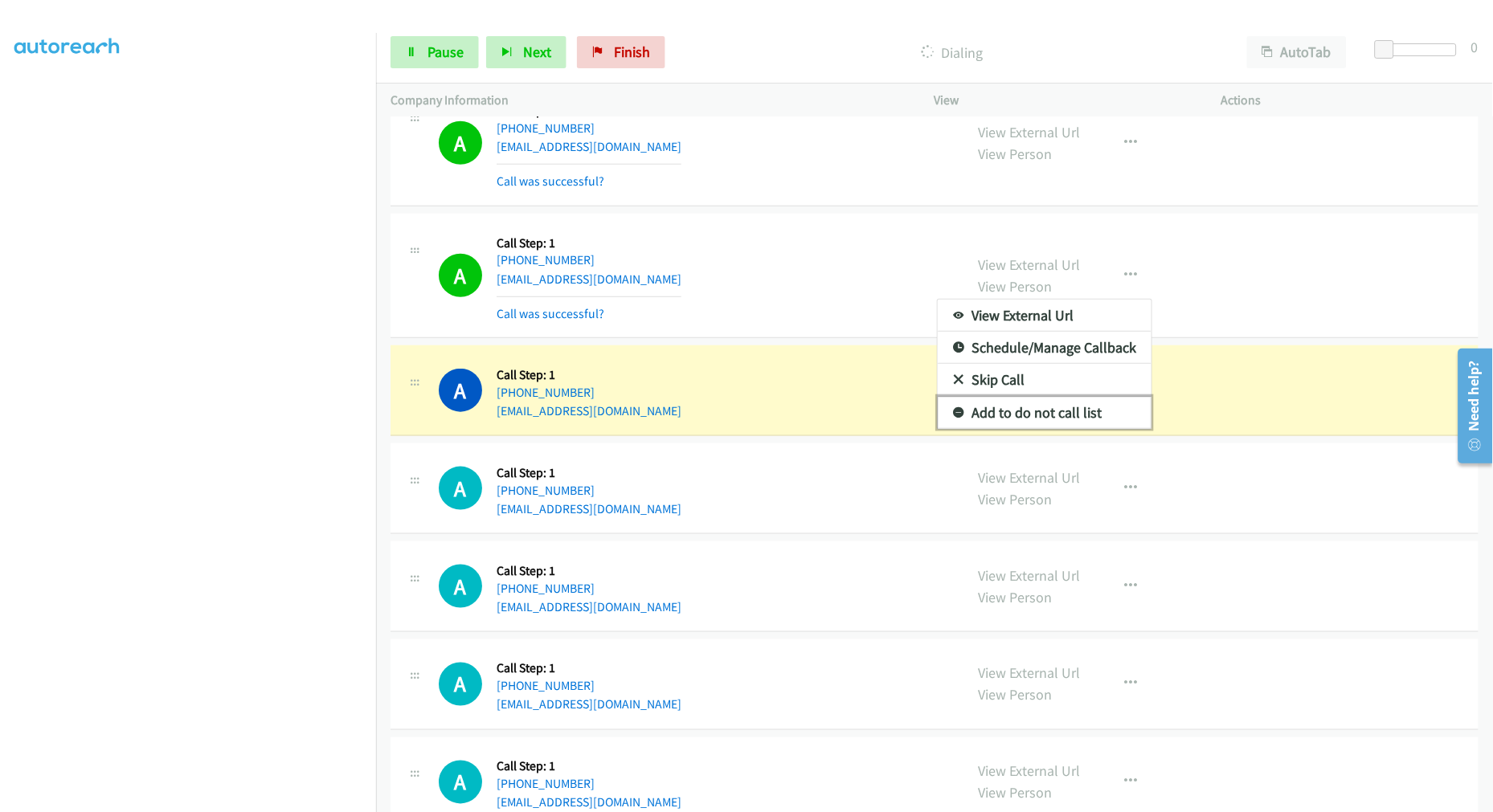
drag, startPoint x: 1007, startPoint y: 419, endPoint x: 889, endPoint y: 352, distance: 135.7
click at [1007, 419] on link "Add to do not call list" at bounding box center [1045, 413] width 214 height 32
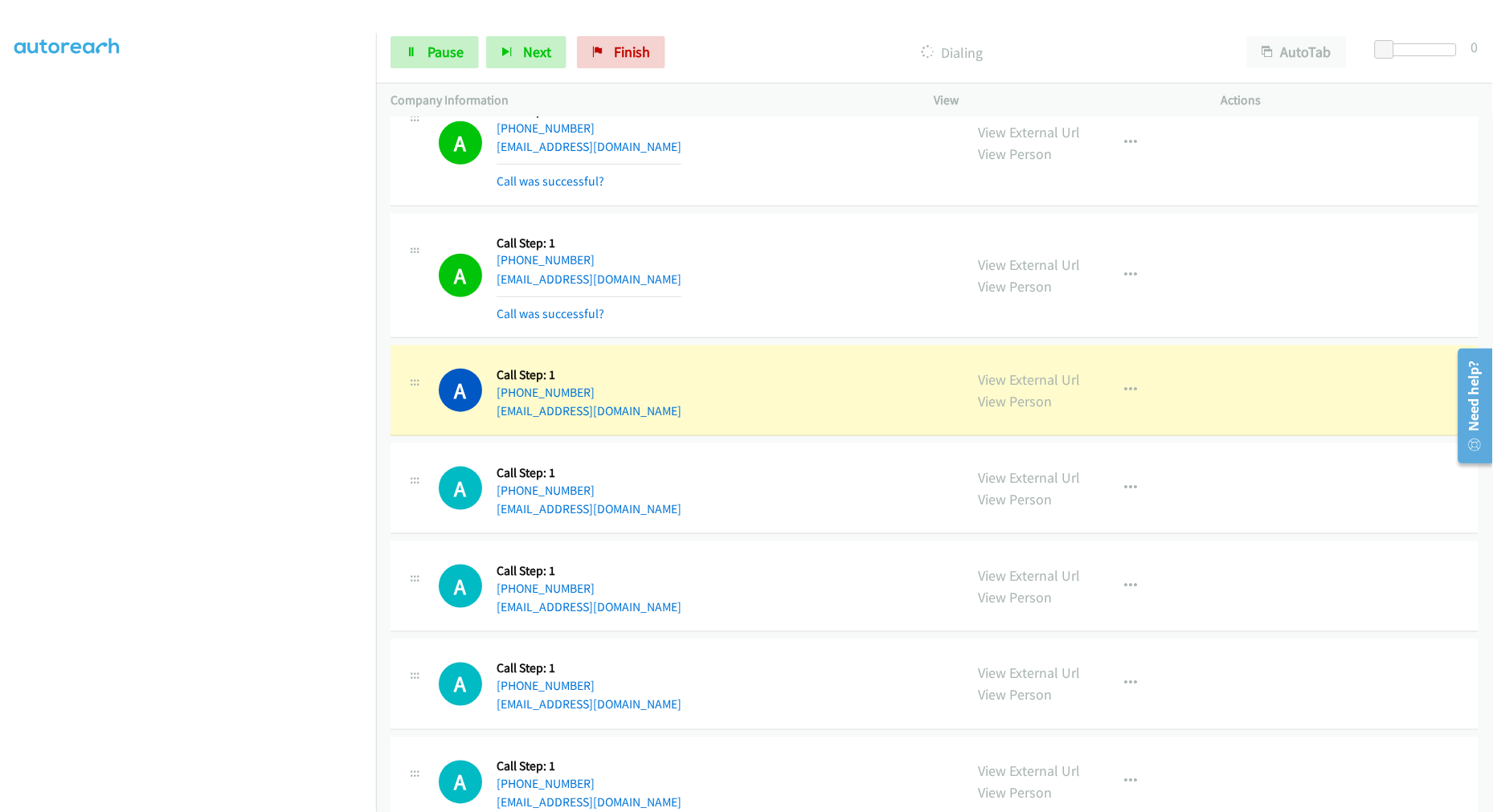
click at [725, 264] on div "A Callback Scheduled Call Step: 1 America/New_York +1 954-298-1539 thecopystor@…" at bounding box center [694, 275] width 511 height 95
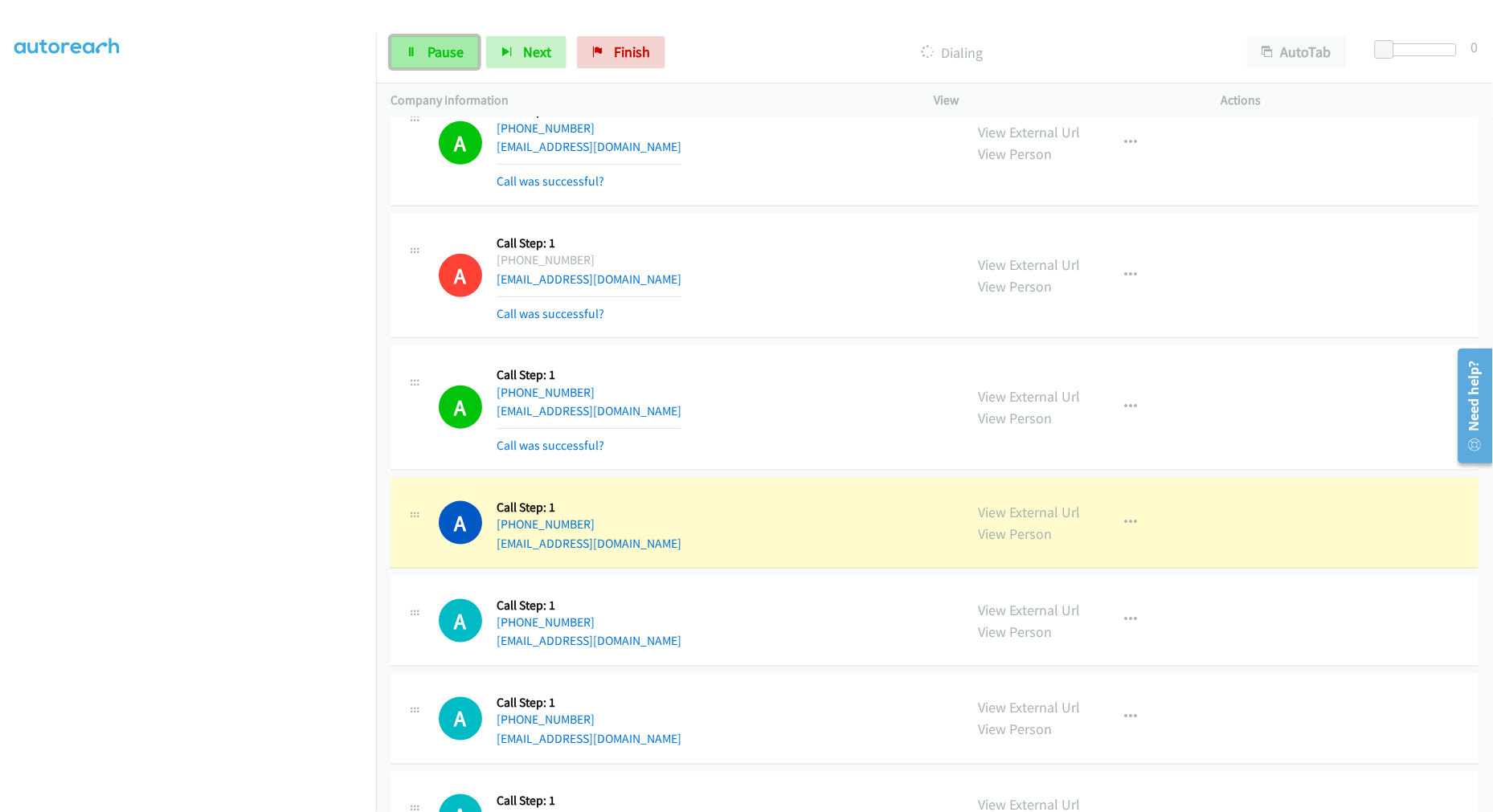
click at [448, 53] on span "Pause" at bounding box center [445, 52] width 36 height 19
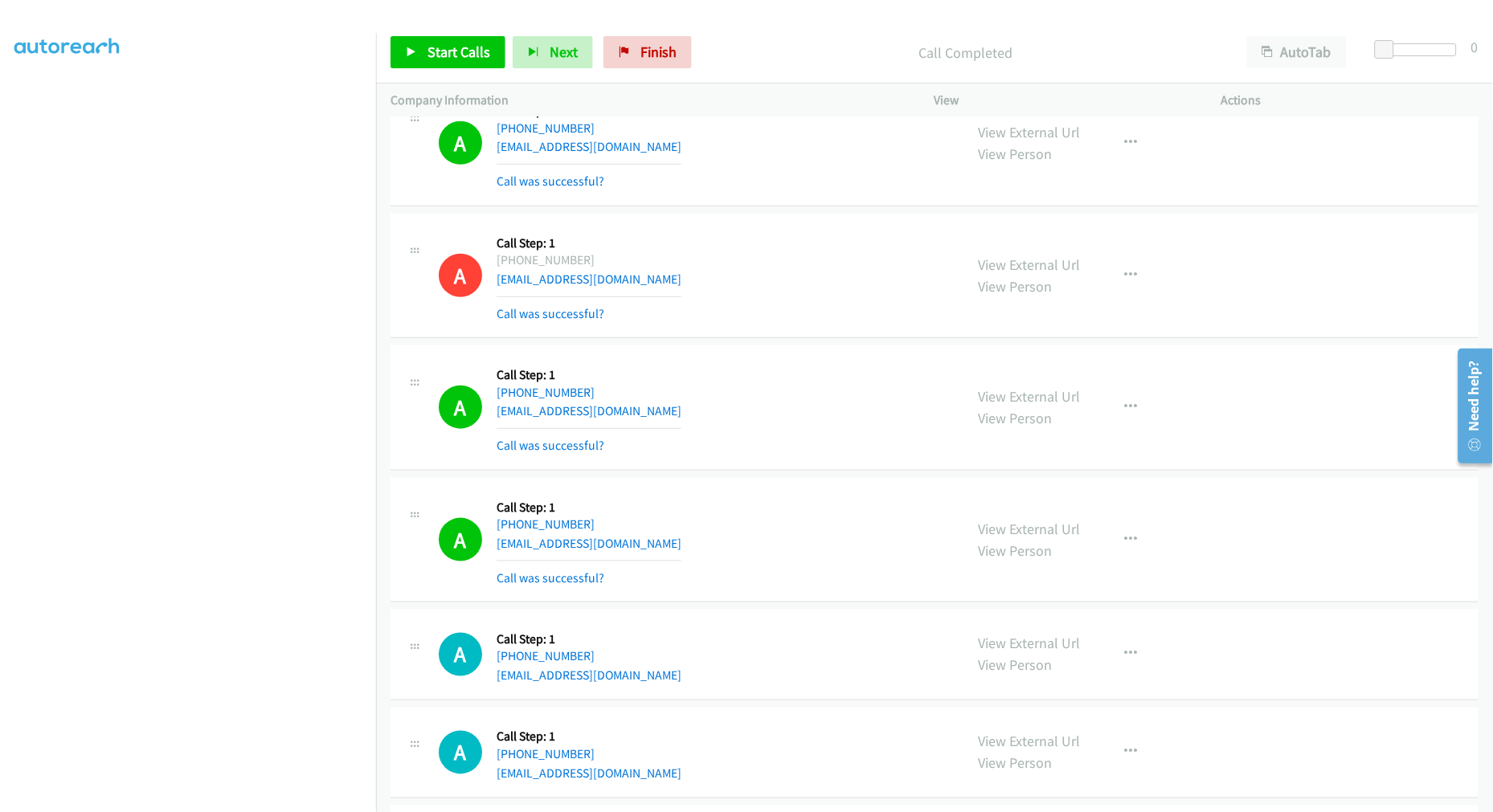
click at [455, 67] on div "Start Calls Pause Next Finish Call Completed AutoTab AutoTab 0" at bounding box center [934, 52] width 1116 height 61
click at [418, 40] on link "Start Calls" at bounding box center [447, 52] width 115 height 32
click at [806, 189] on div "A Callback Scheduled Call Step: 1 America/New_York +1 845-420-2201 haydenberk@i…" at bounding box center [694, 142] width 511 height 95
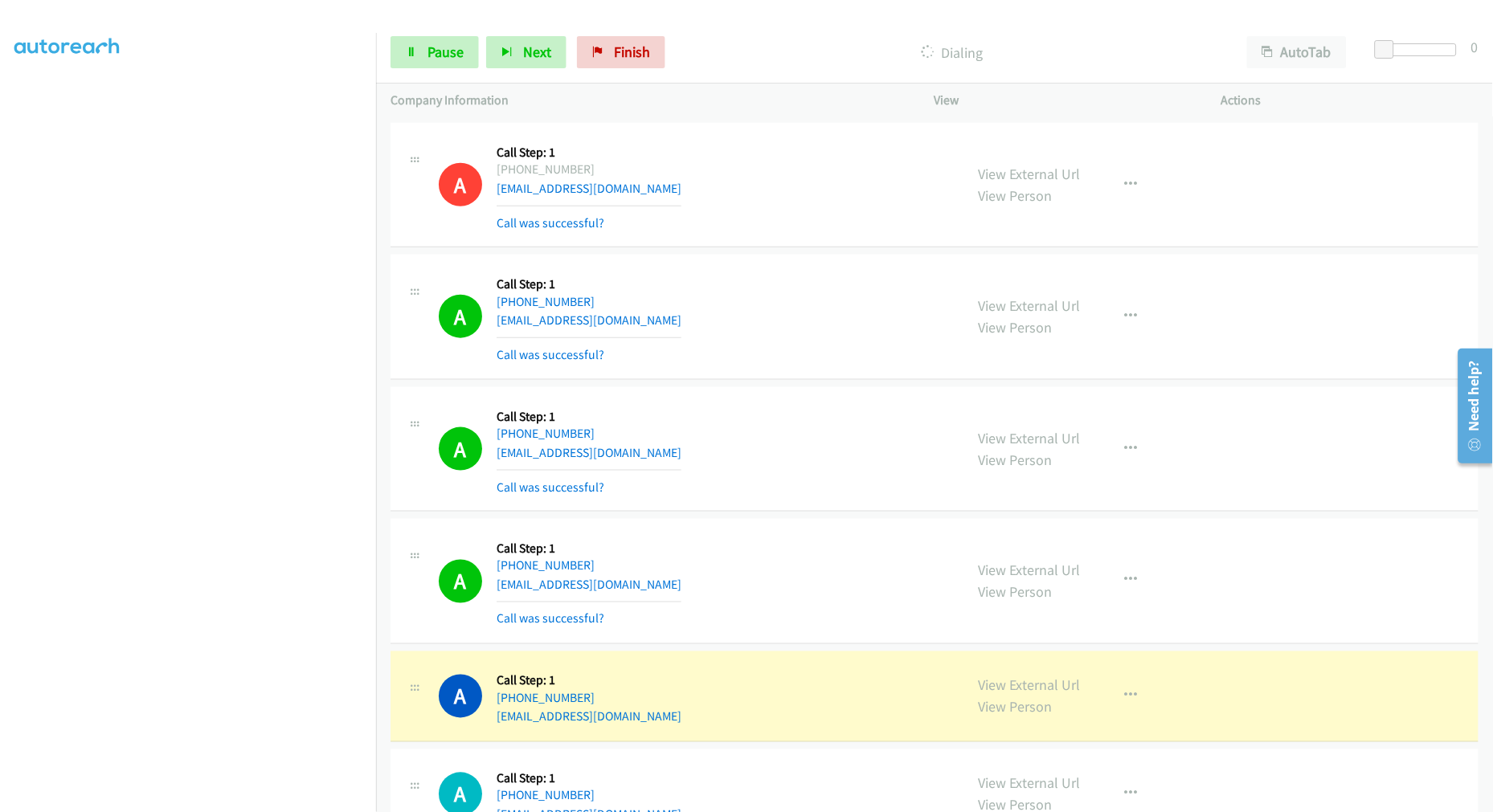
scroll to position [3850, 0]
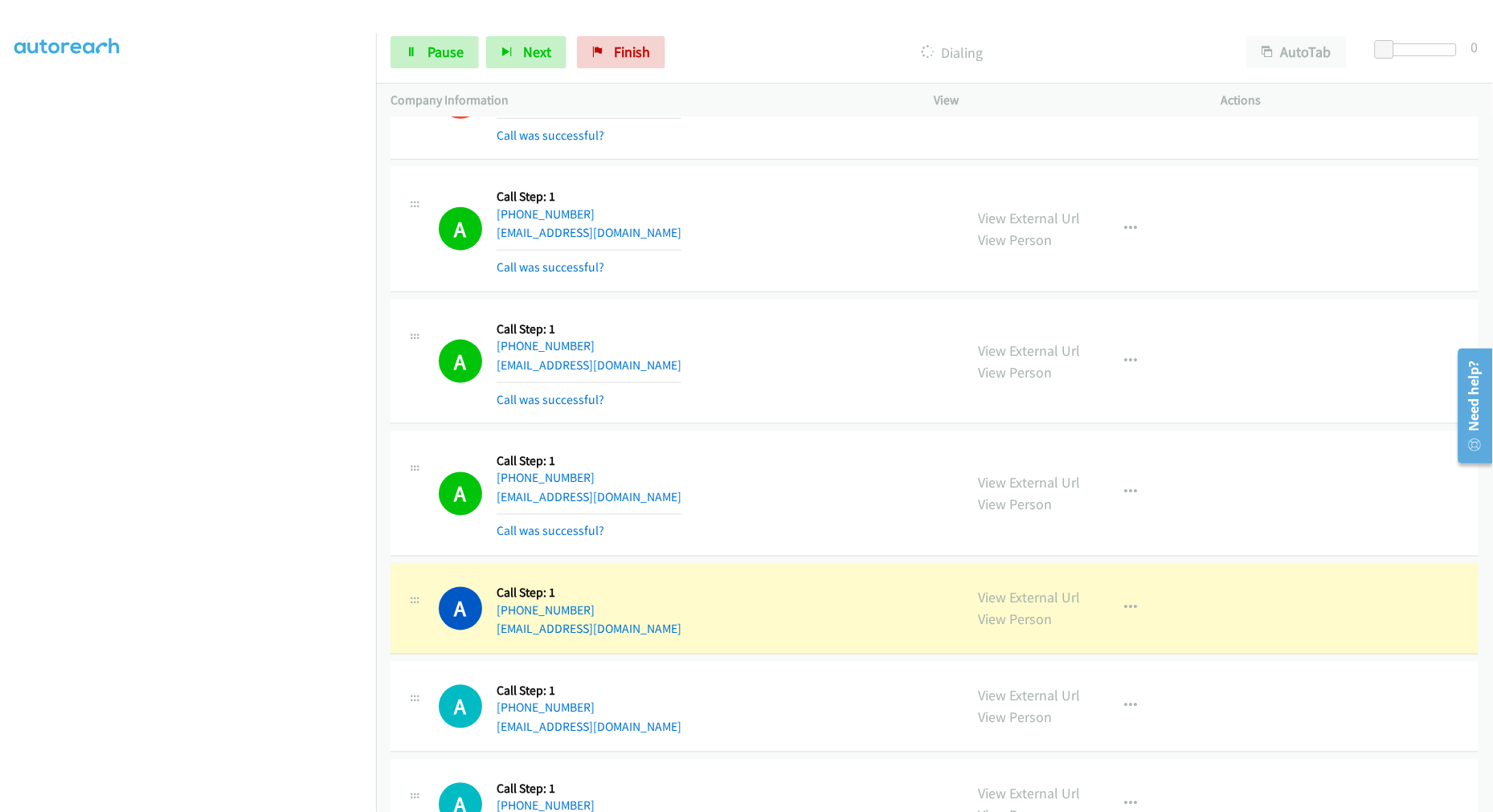
drag, startPoint x: 1025, startPoint y: 605, endPoint x: 906, endPoint y: 396, distance: 240.5
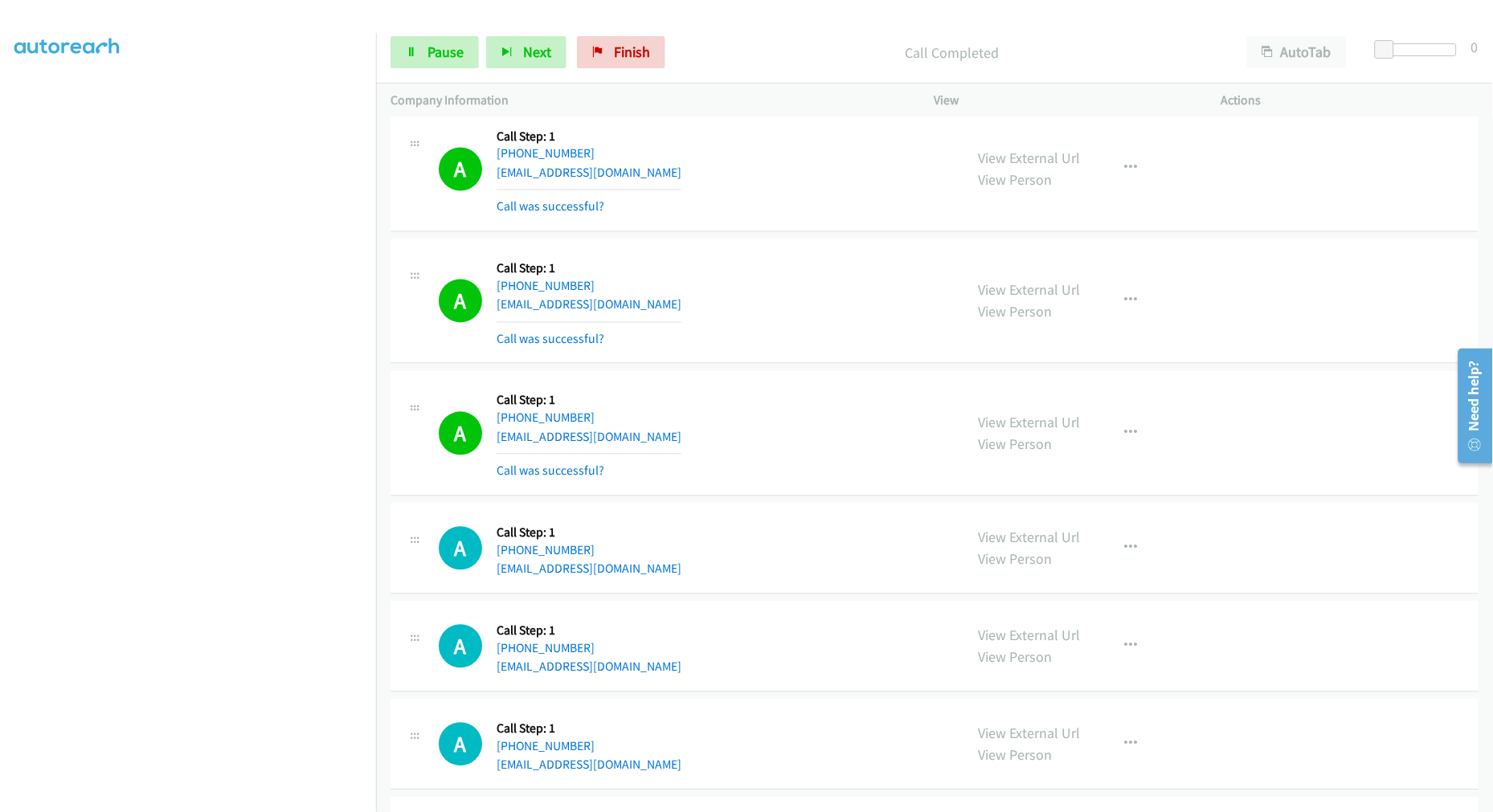
scroll to position [4207, 0]
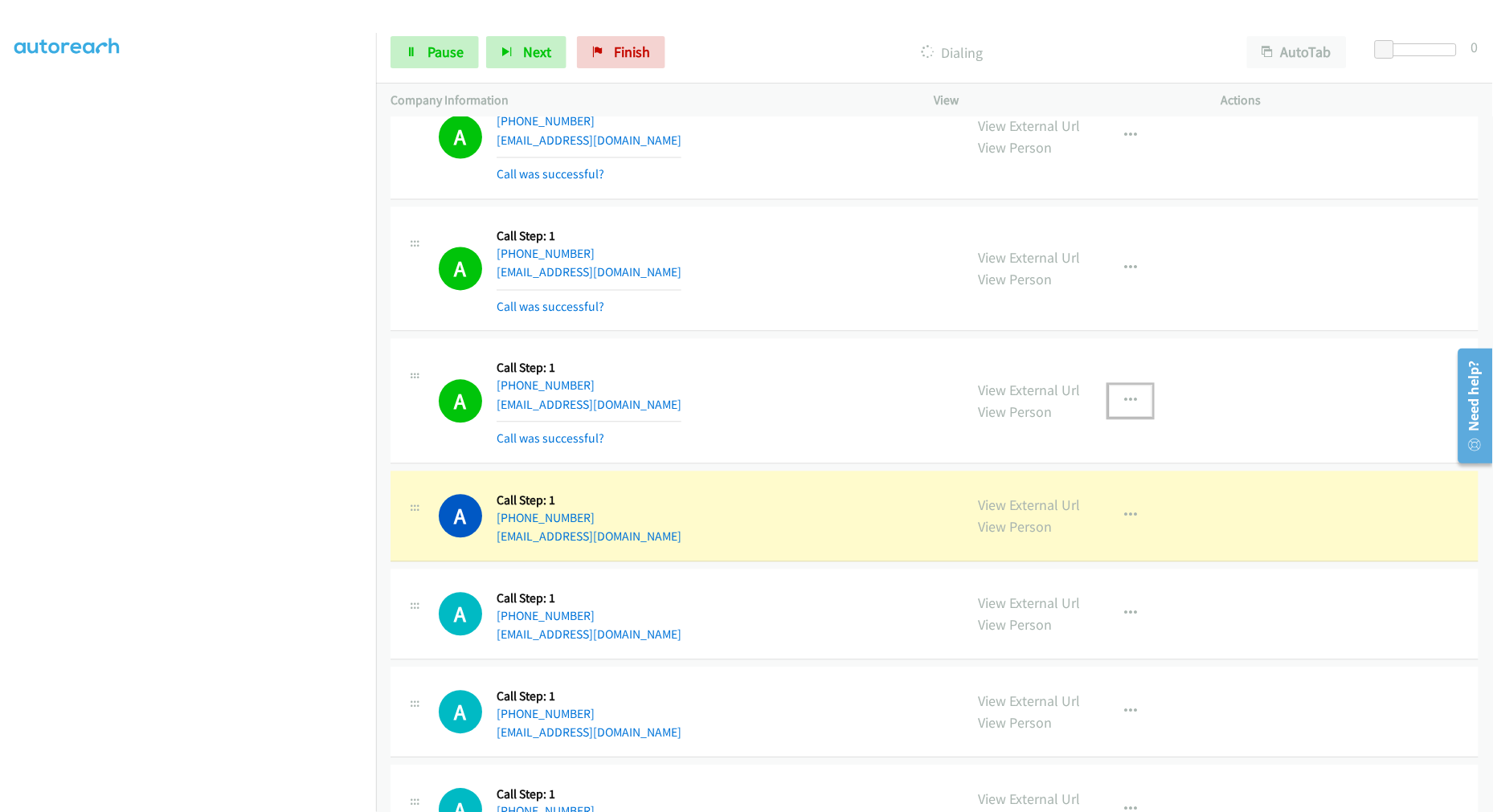
click at [1115, 402] on button "button" at bounding box center [1130, 402] width 43 height 32
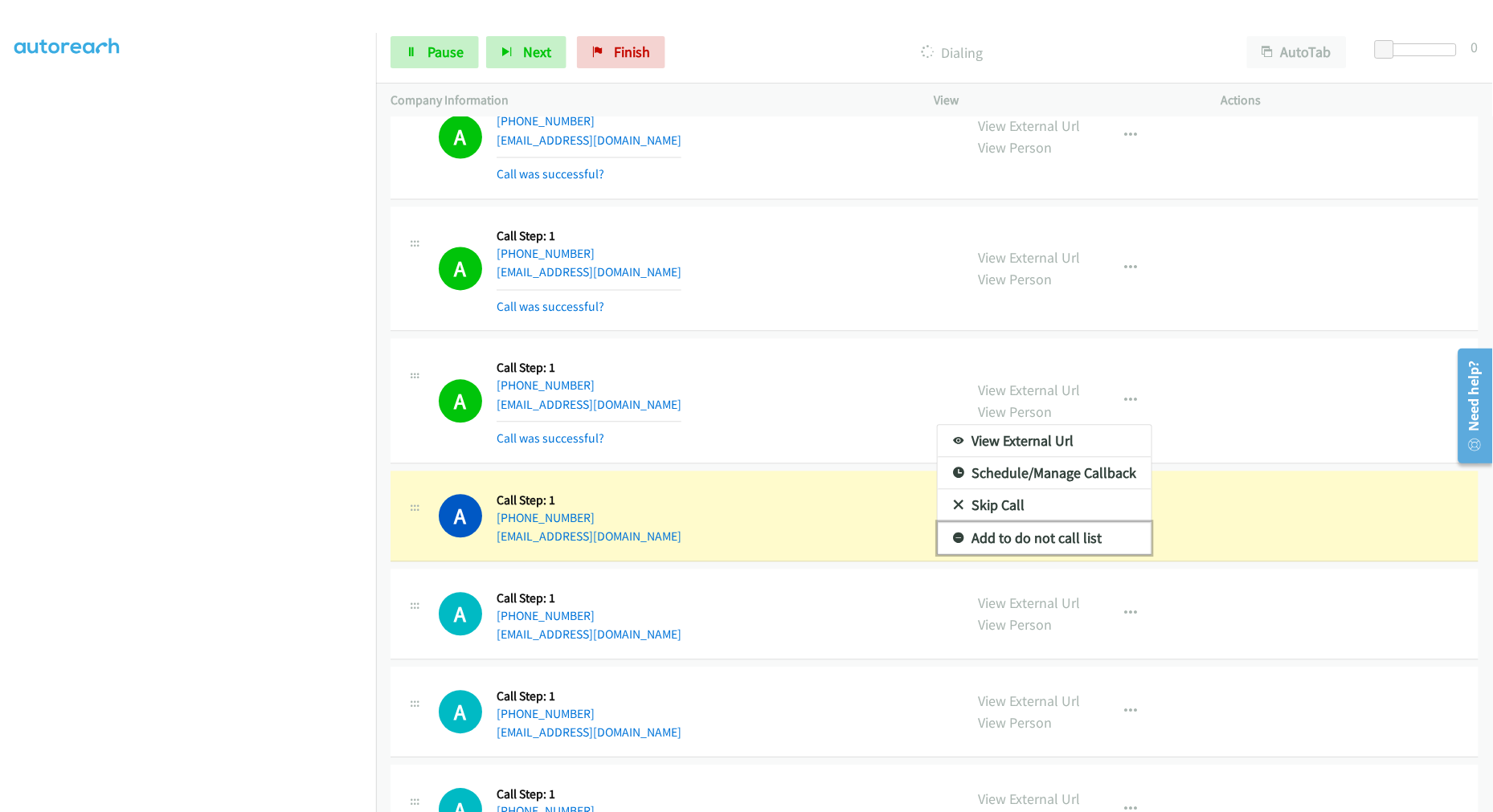
click at [1050, 533] on link "Add to do not call list" at bounding box center [1045, 539] width 214 height 32
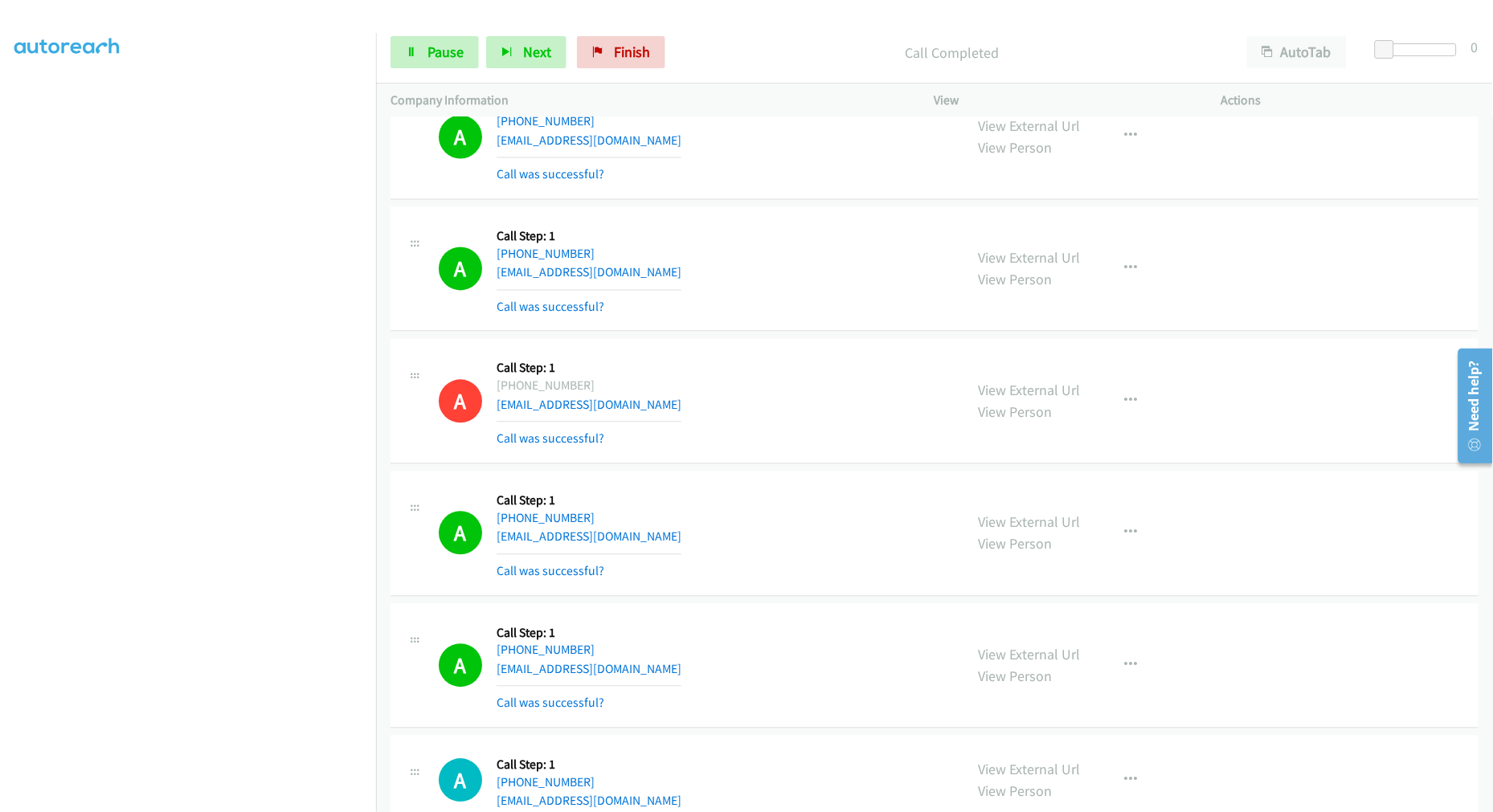
click at [253, 800] on section at bounding box center [188, 430] width 347 height 769
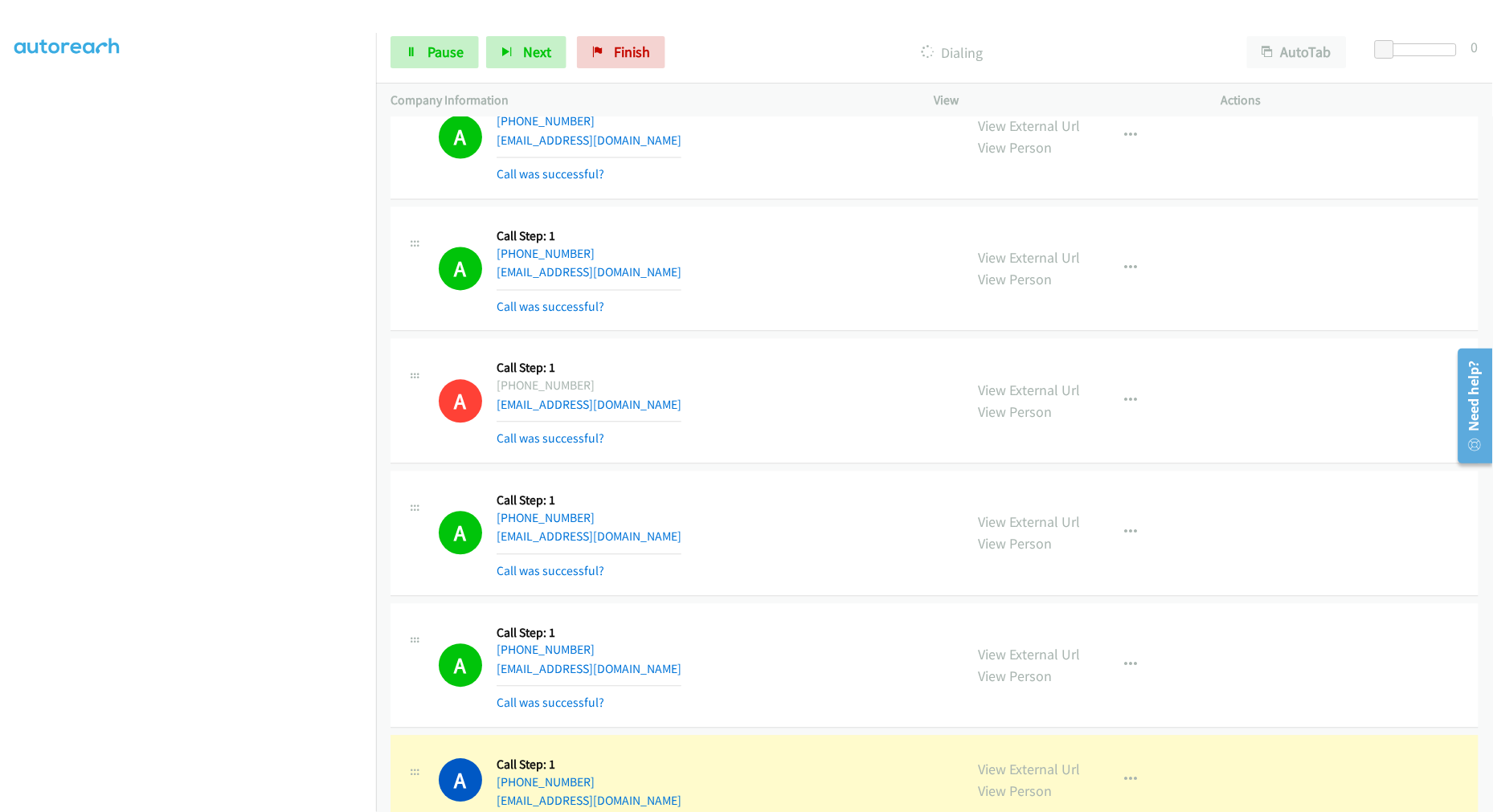
scroll to position [4386, 0]
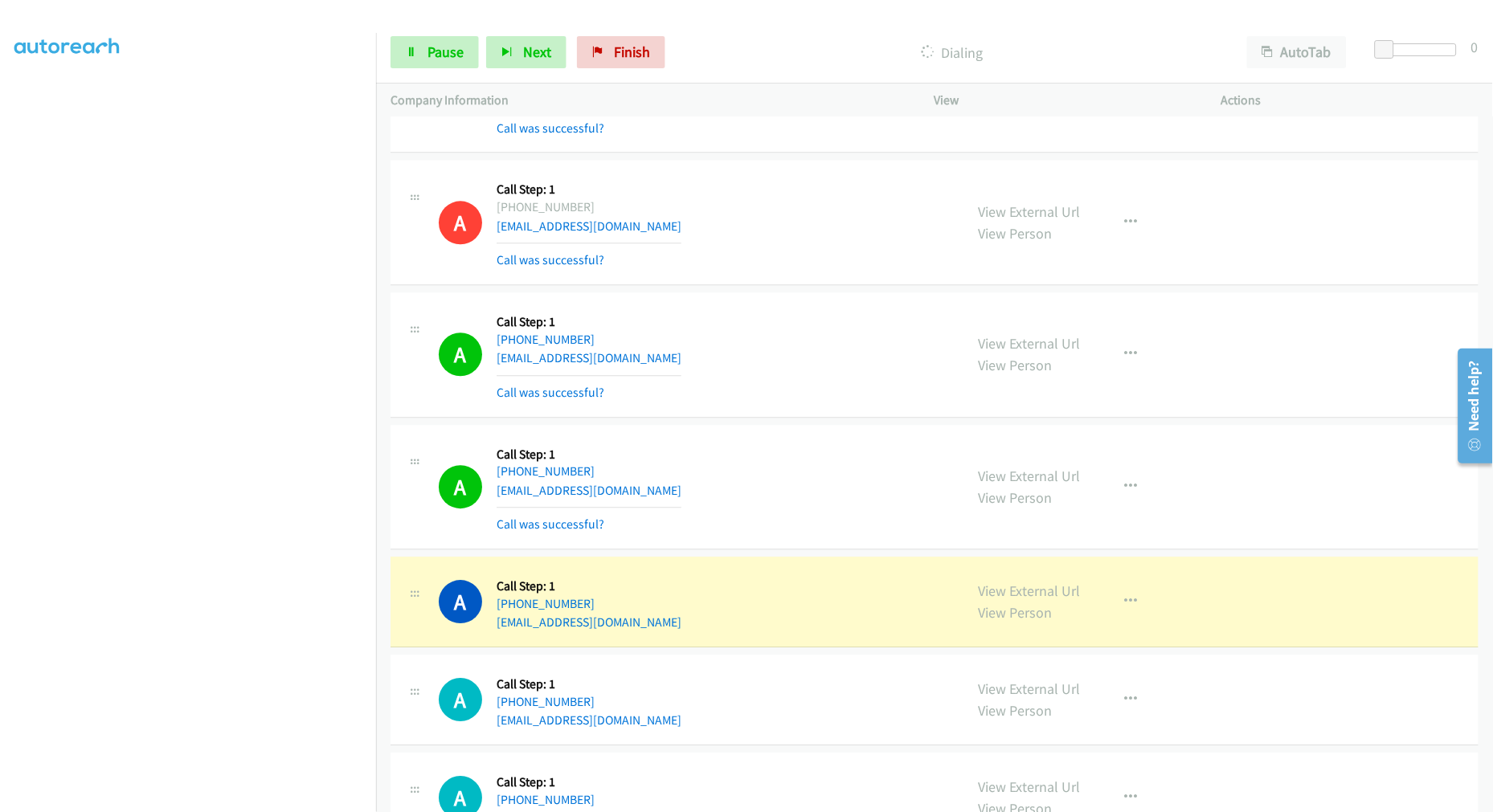
drag, startPoint x: 1027, startPoint y: 592, endPoint x: 897, endPoint y: 475, distance: 174.9
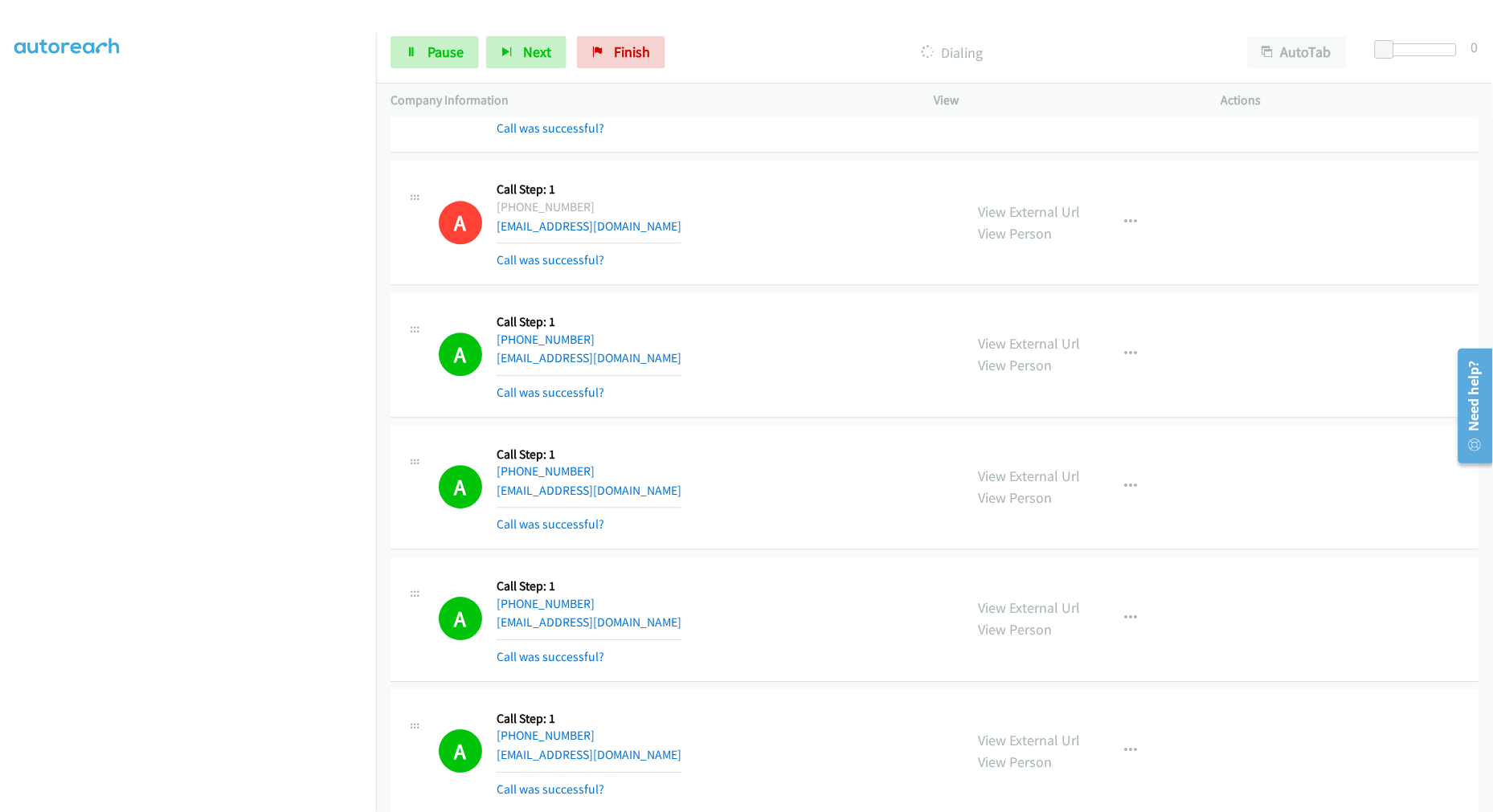
click at [757, 444] on div "A Callback Scheduled Call Step: 1 America/Los_Angeles +1 503-880-3460 kareneuba…" at bounding box center [694, 487] width 511 height 95
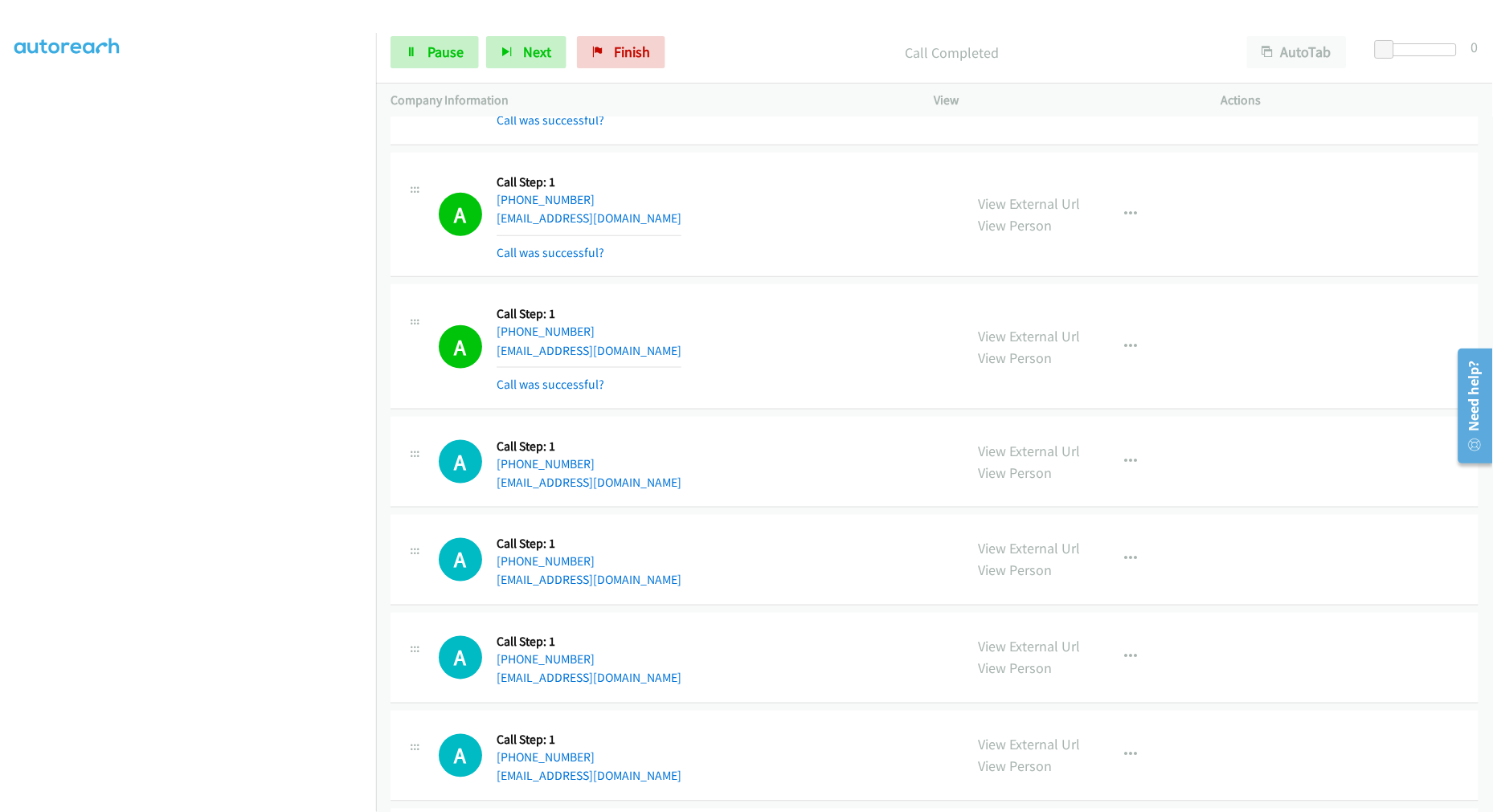
scroll to position [5458, 0]
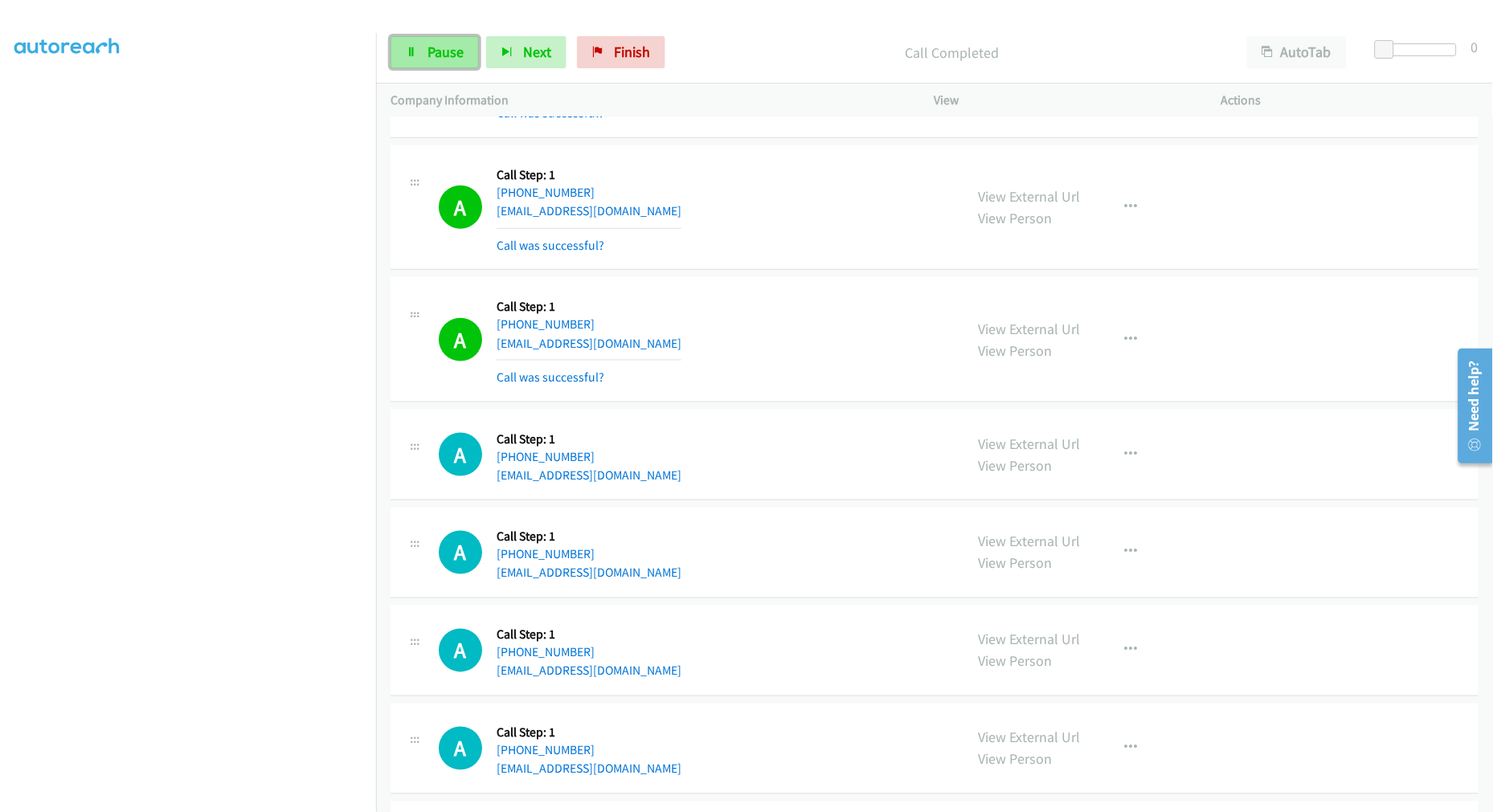
click at [428, 51] on span "Pause" at bounding box center [445, 52] width 36 height 19
click at [427, 57] on span "Start Calls" at bounding box center [458, 52] width 62 height 19
drag, startPoint x: 474, startPoint y: 35, endPoint x: 463, endPoint y: 42, distance: 13.0
click at [472, 36] on div "Start Calls Pause Next Finish Started AutoTab AutoTab 0" at bounding box center [934, 52] width 1116 height 61
click at [463, 42] on link "Pause" at bounding box center [434, 52] width 88 height 32
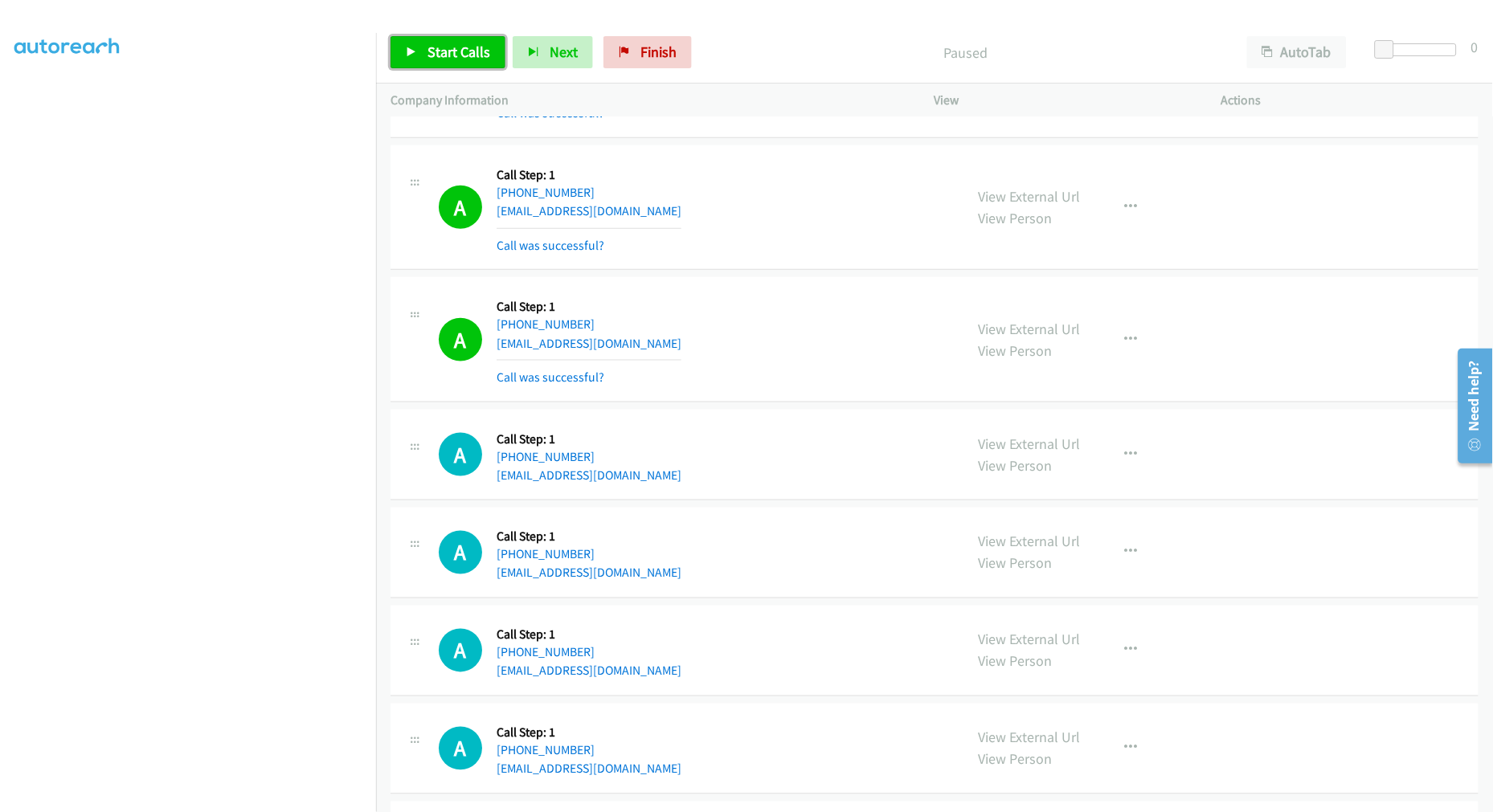
click at [458, 64] on link "Start Calls" at bounding box center [447, 52] width 115 height 32
click at [761, 270] on div "A Callback Scheduled Call Step: 1 America/Chicago +1 903-259-9241 chadharley26@…" at bounding box center [934, 208] width 1088 height 126
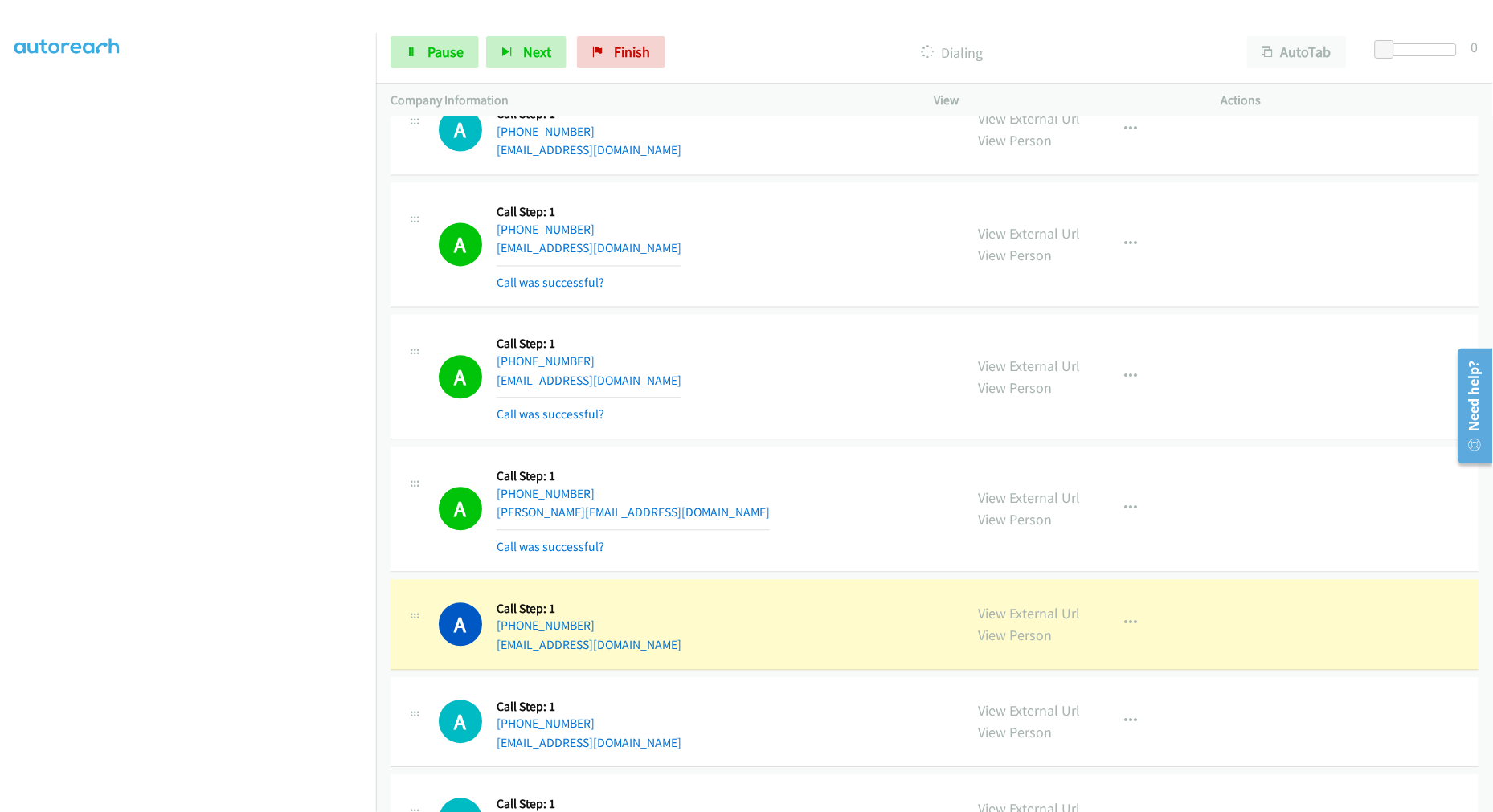
scroll to position [6061, 0]
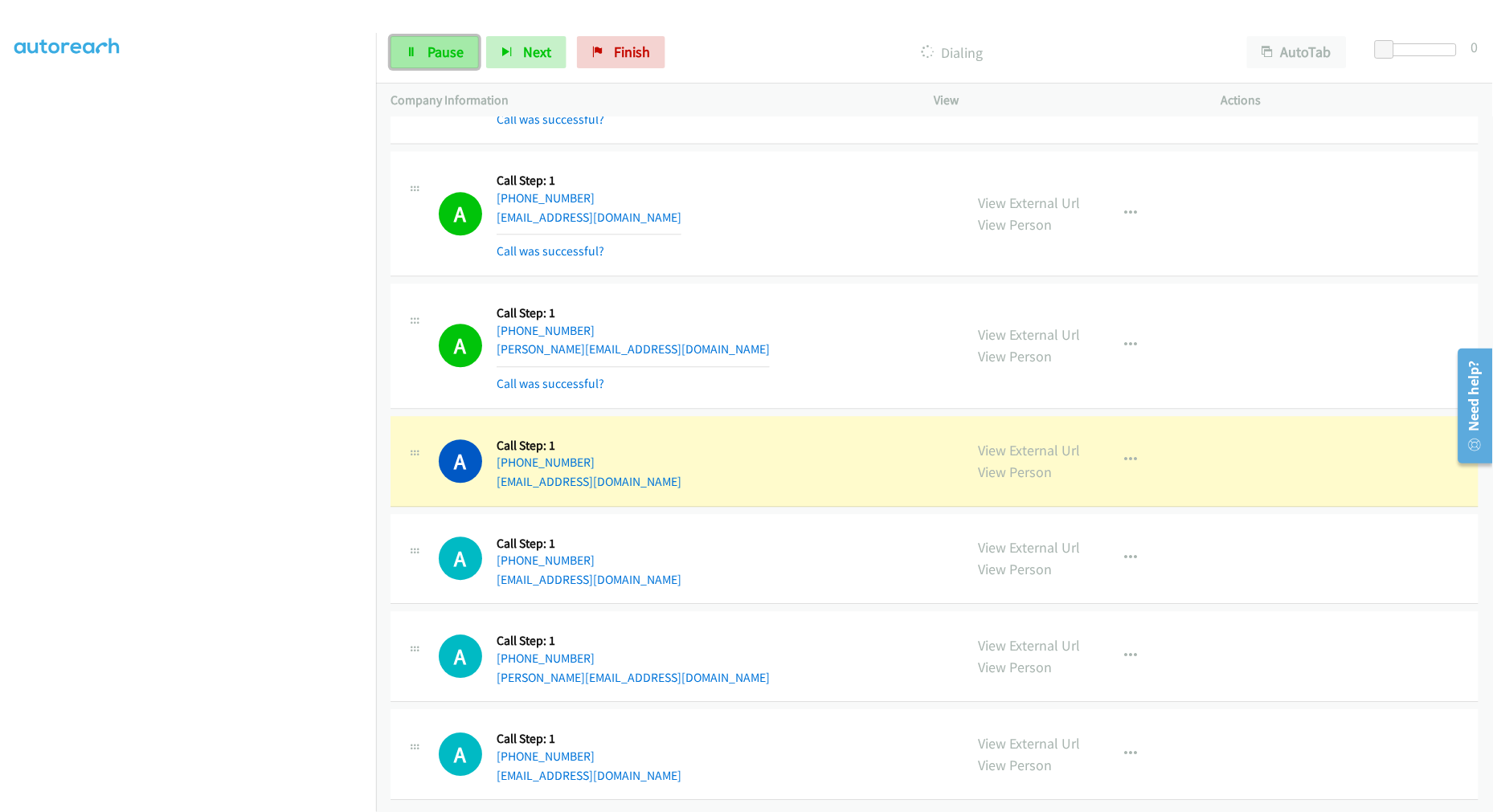
click at [431, 61] on link "Pause" at bounding box center [434, 52] width 88 height 32
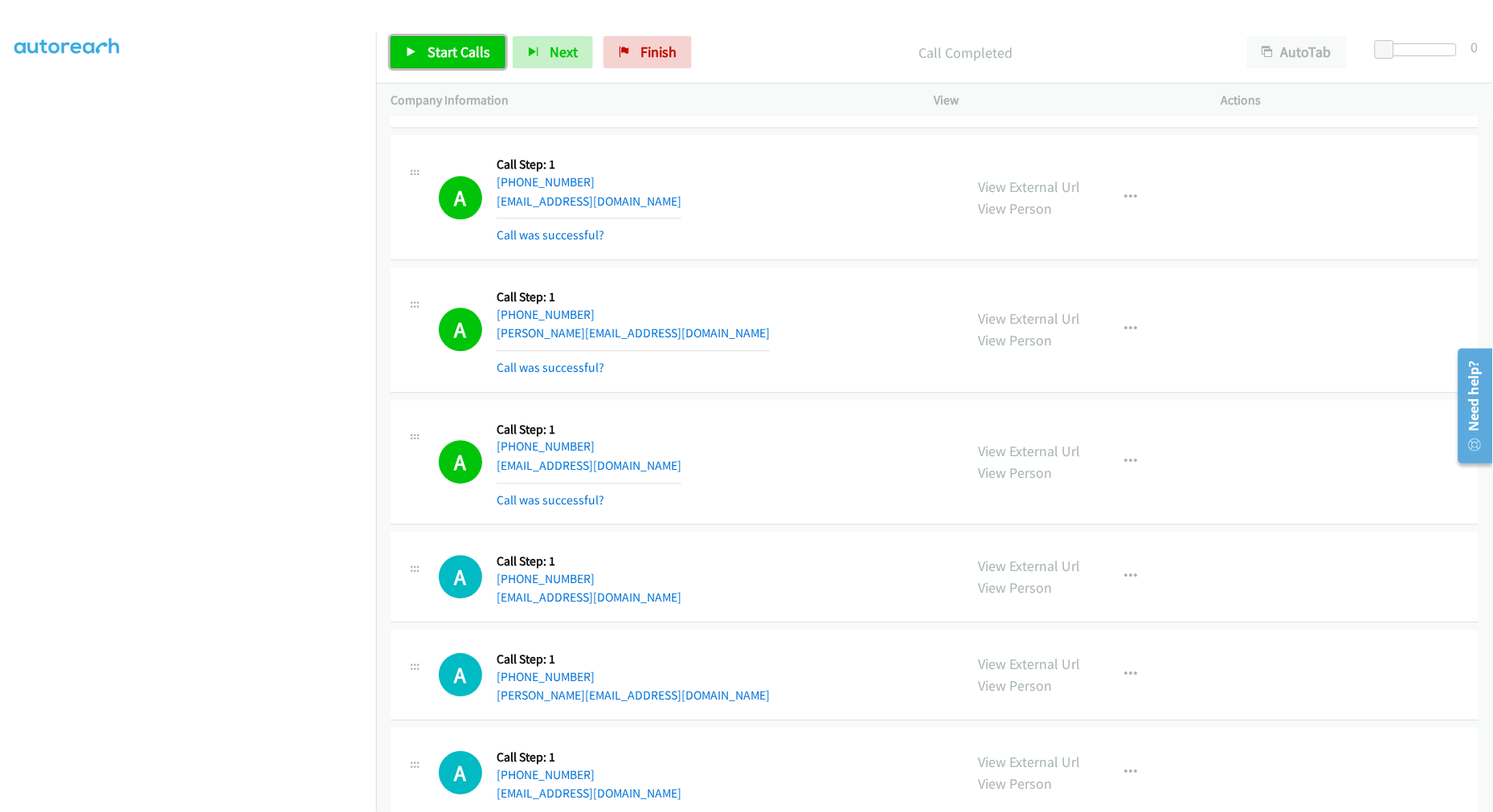
click at [411, 42] on link "Start Calls" at bounding box center [447, 52] width 115 height 32
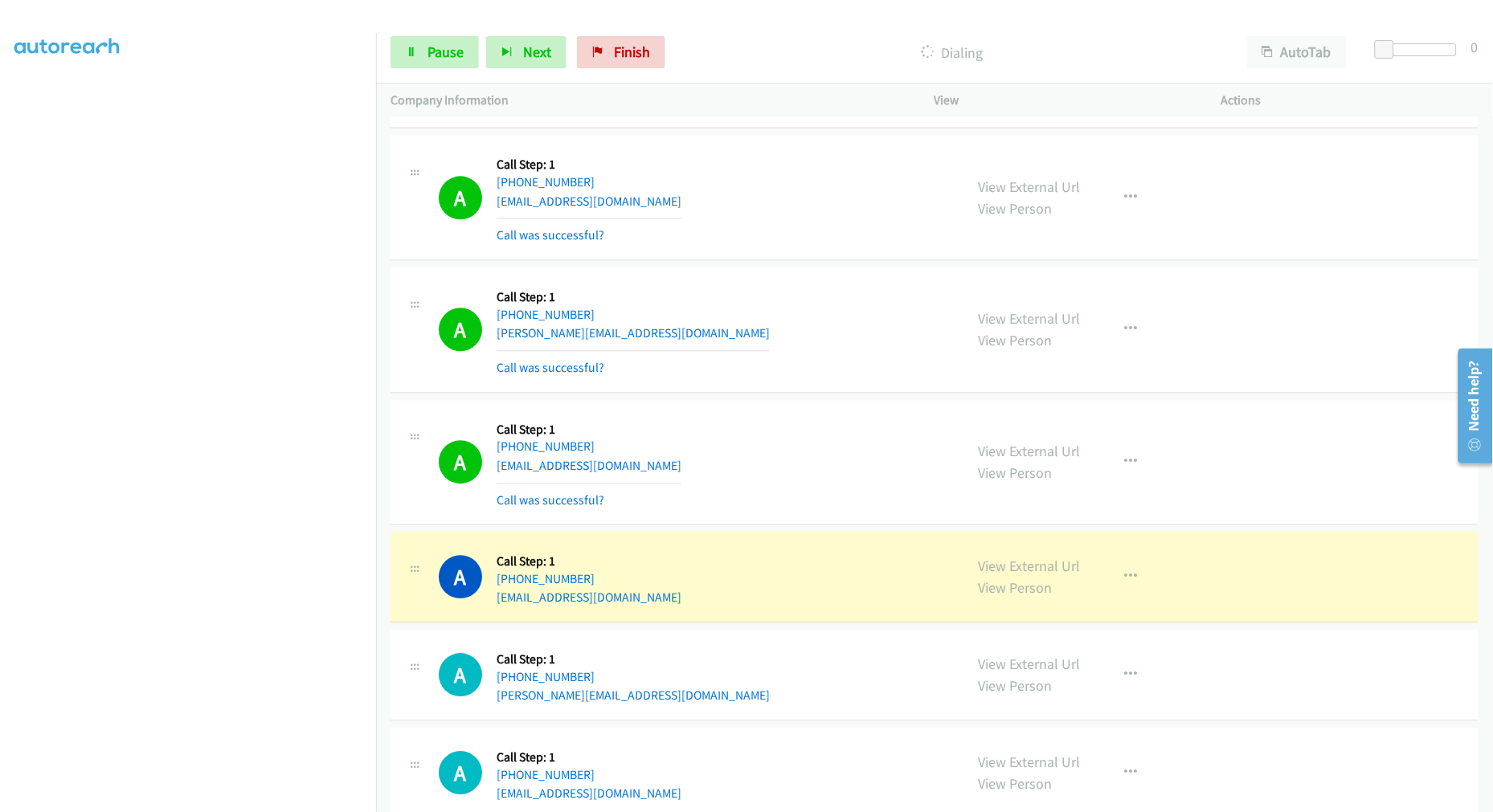
click at [736, 388] on div "A Callback Scheduled Call Step: 1 America/Phoenix +1 480-818-0089 tyler.hood.cr…" at bounding box center [934, 330] width 1088 height 126
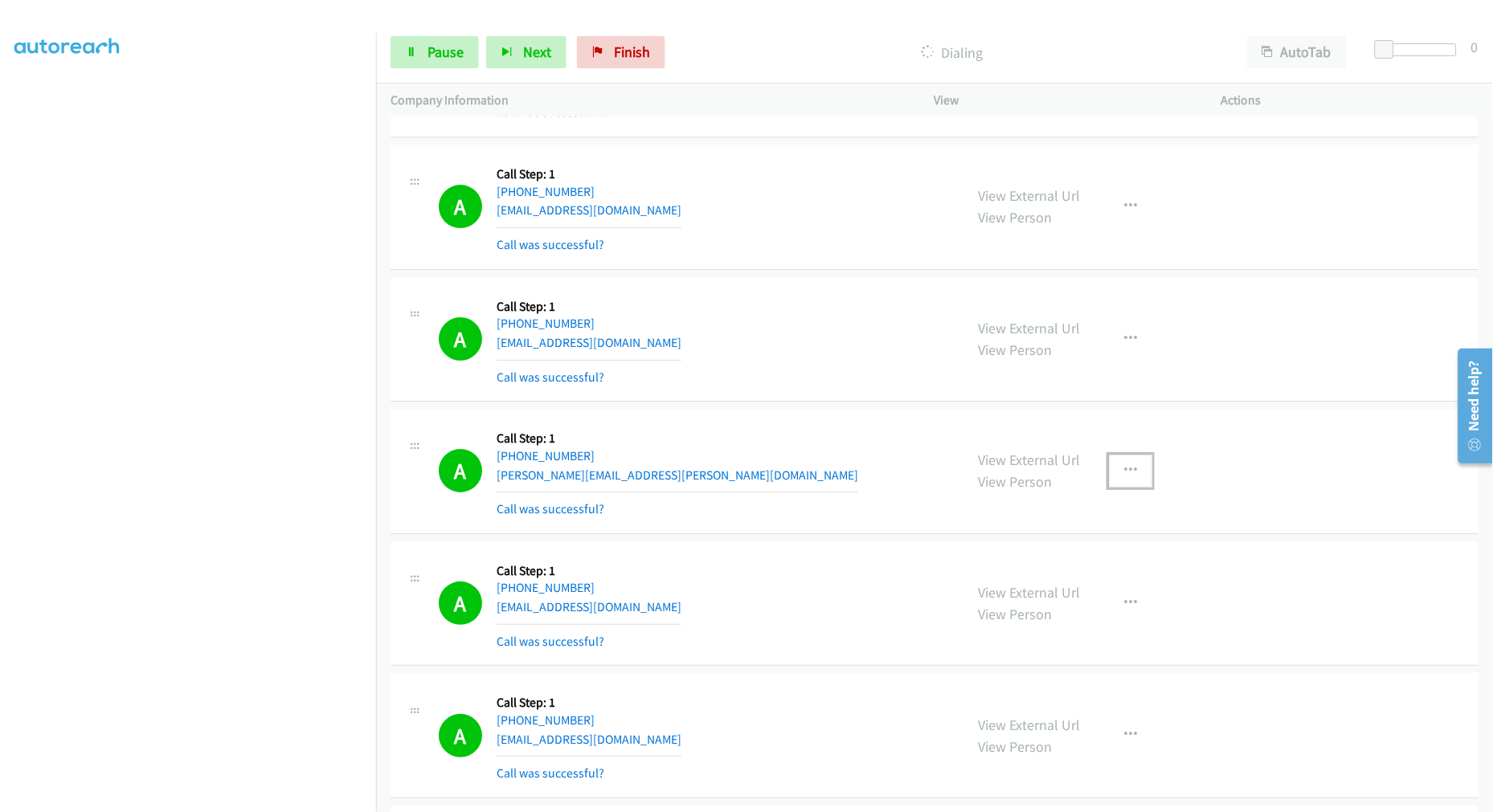
click at [1141, 476] on button "button" at bounding box center [1130, 471] width 43 height 32
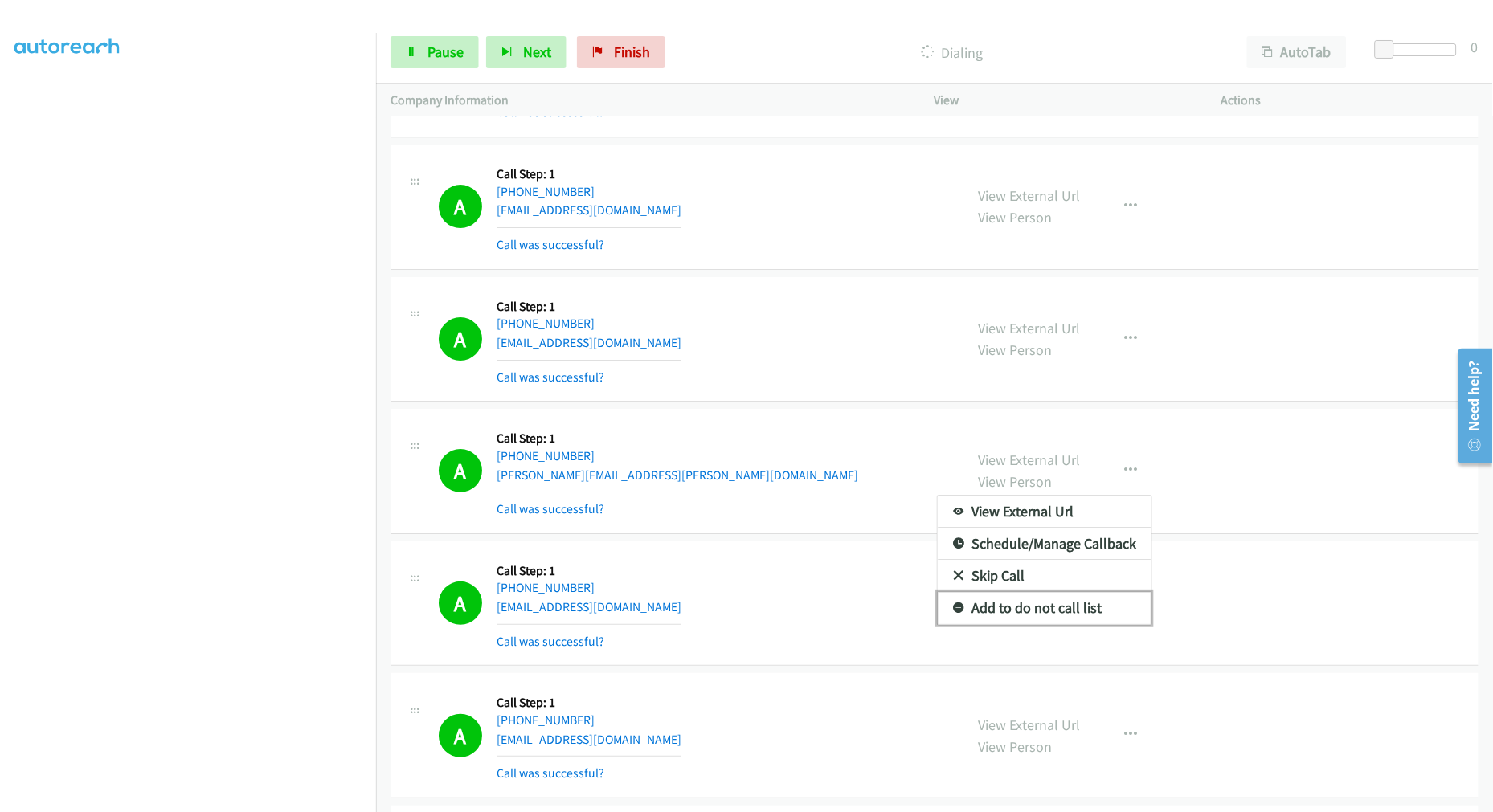
click at [1030, 613] on link "Add to do not call list" at bounding box center [1045, 608] width 214 height 32
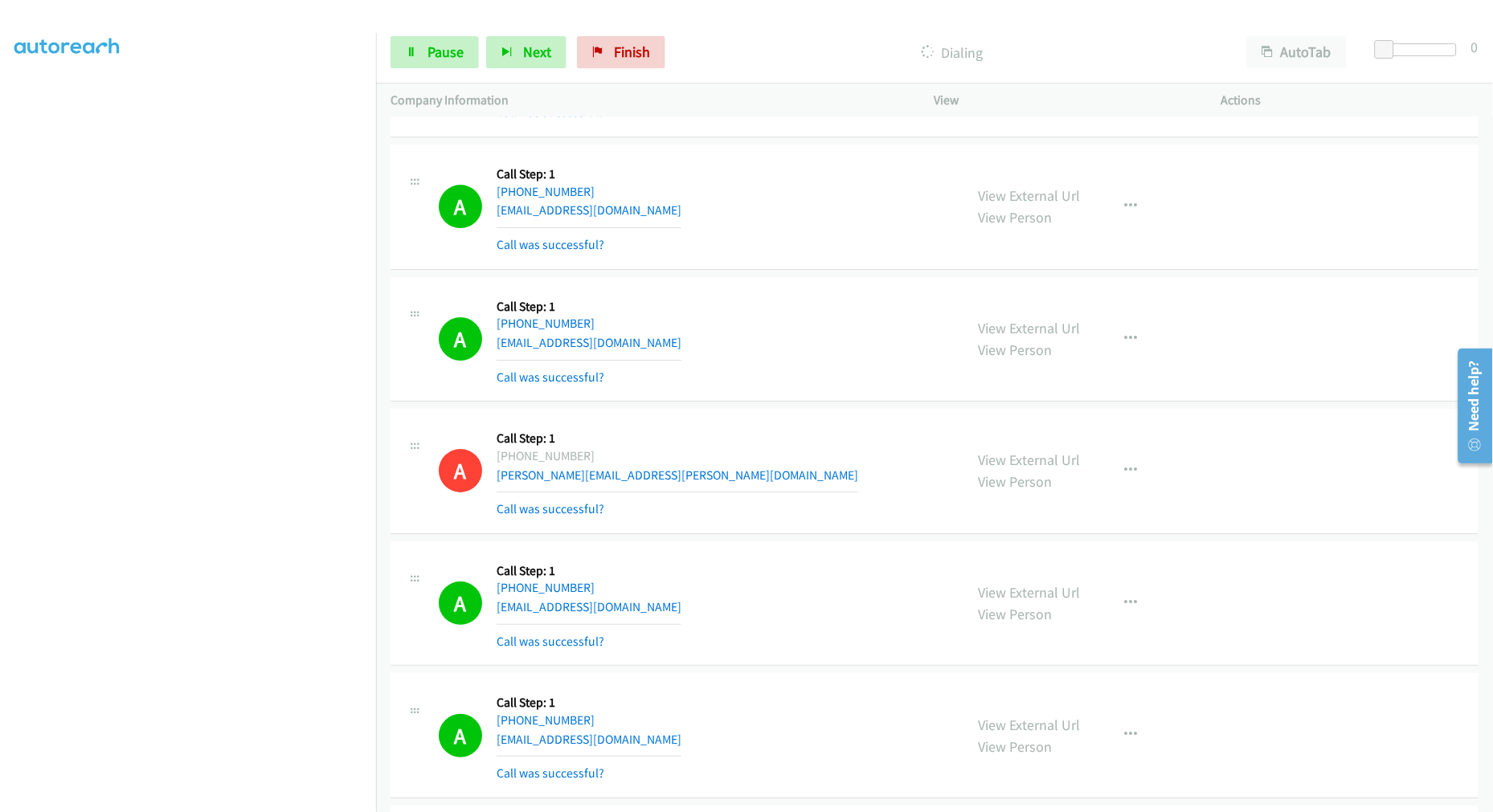
click at [812, 376] on div "A Callback Scheduled Call Step: 1 America/Los_Angeles +1 805-827-9681 alfredoes…" at bounding box center [694, 339] width 511 height 95
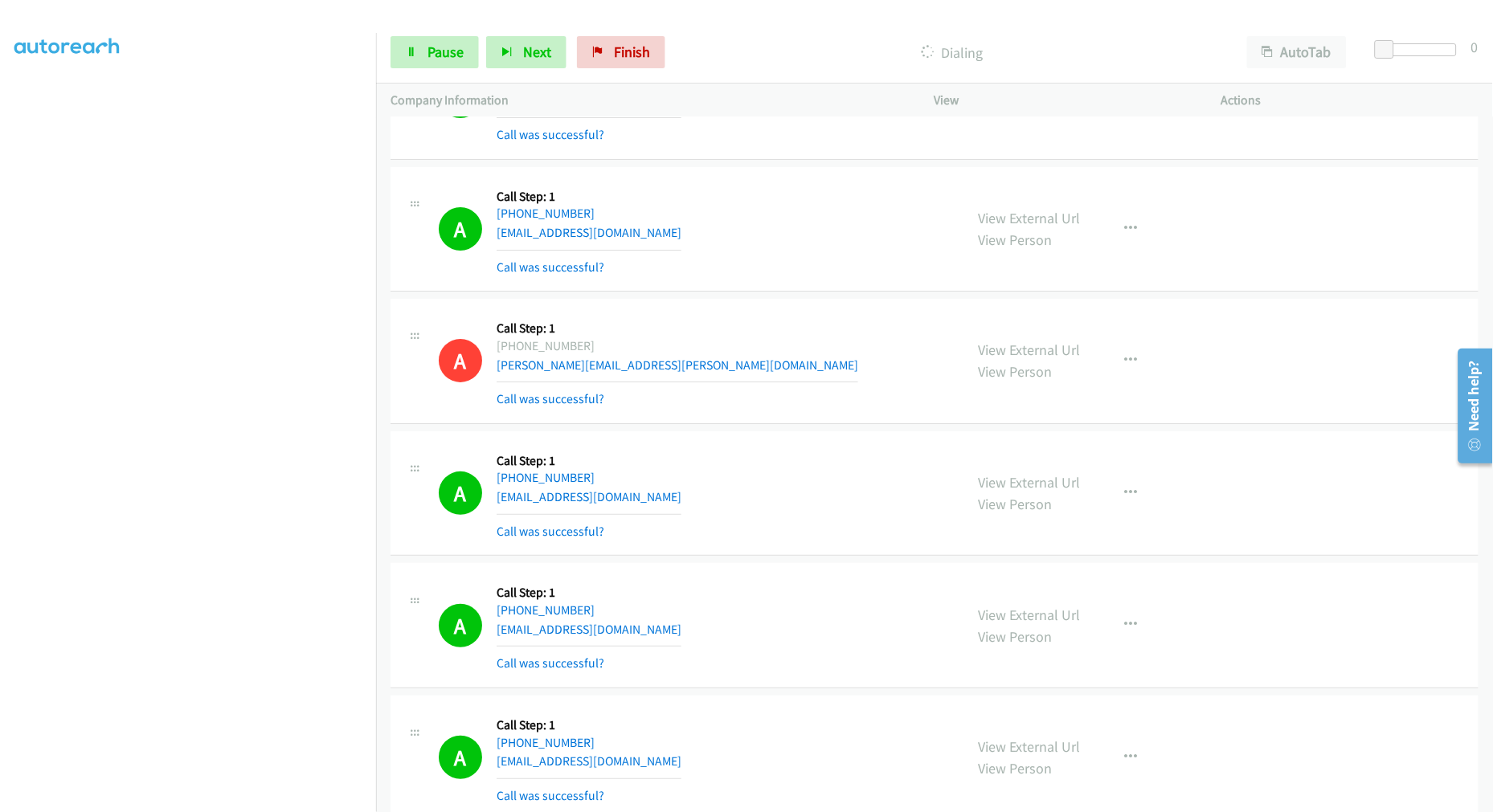
scroll to position [5066, 0]
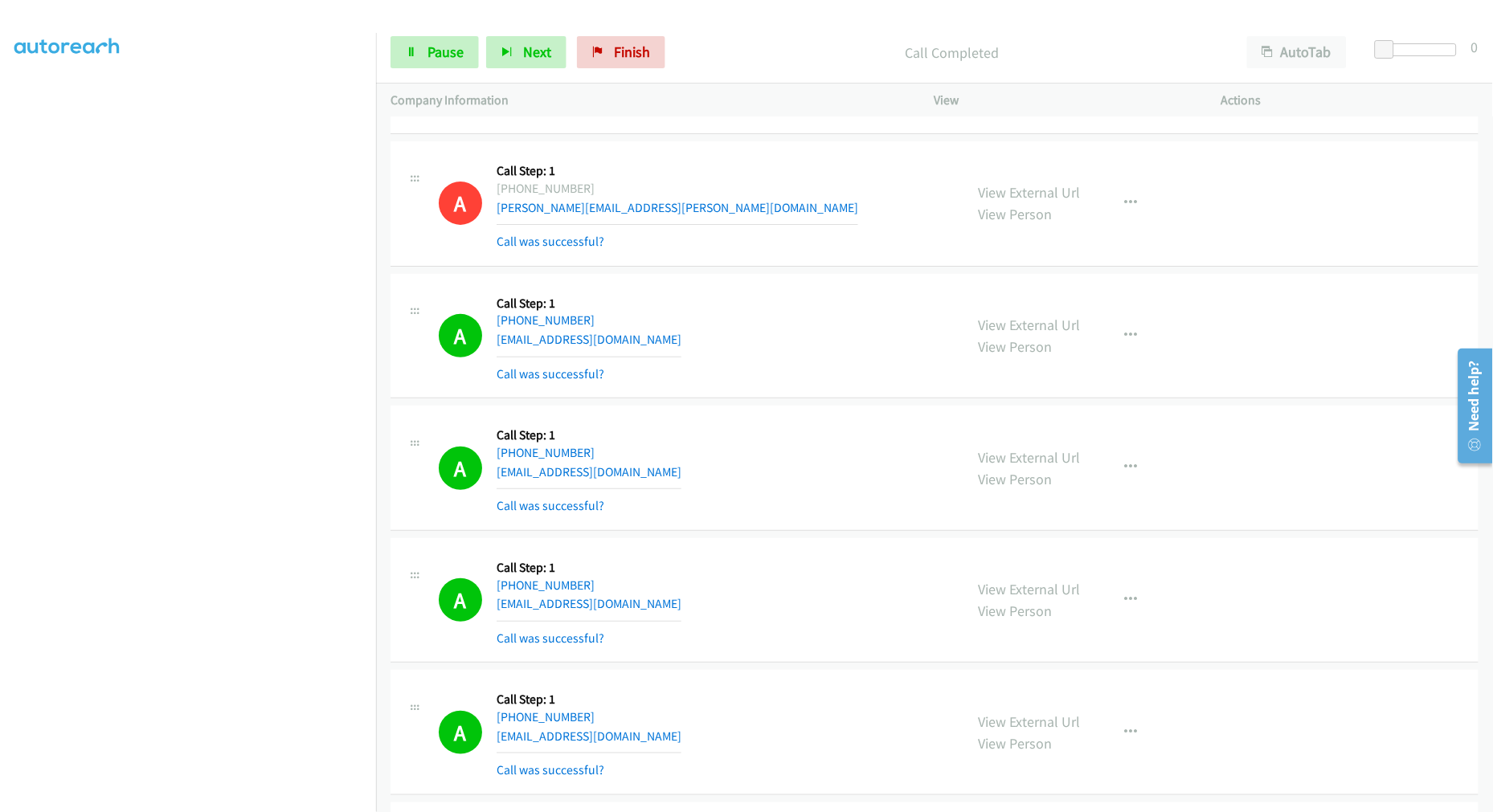
click at [747, 364] on div "A Callback Scheduled Call Step: 1 America/Chicago +1 806-743-5722 1958deleonf@g…" at bounding box center [694, 335] width 511 height 95
click at [415, 35] on div "Start Calls Pause Next Finish Call Completed AutoTab AutoTab 0" at bounding box center [934, 52] width 1116 height 61
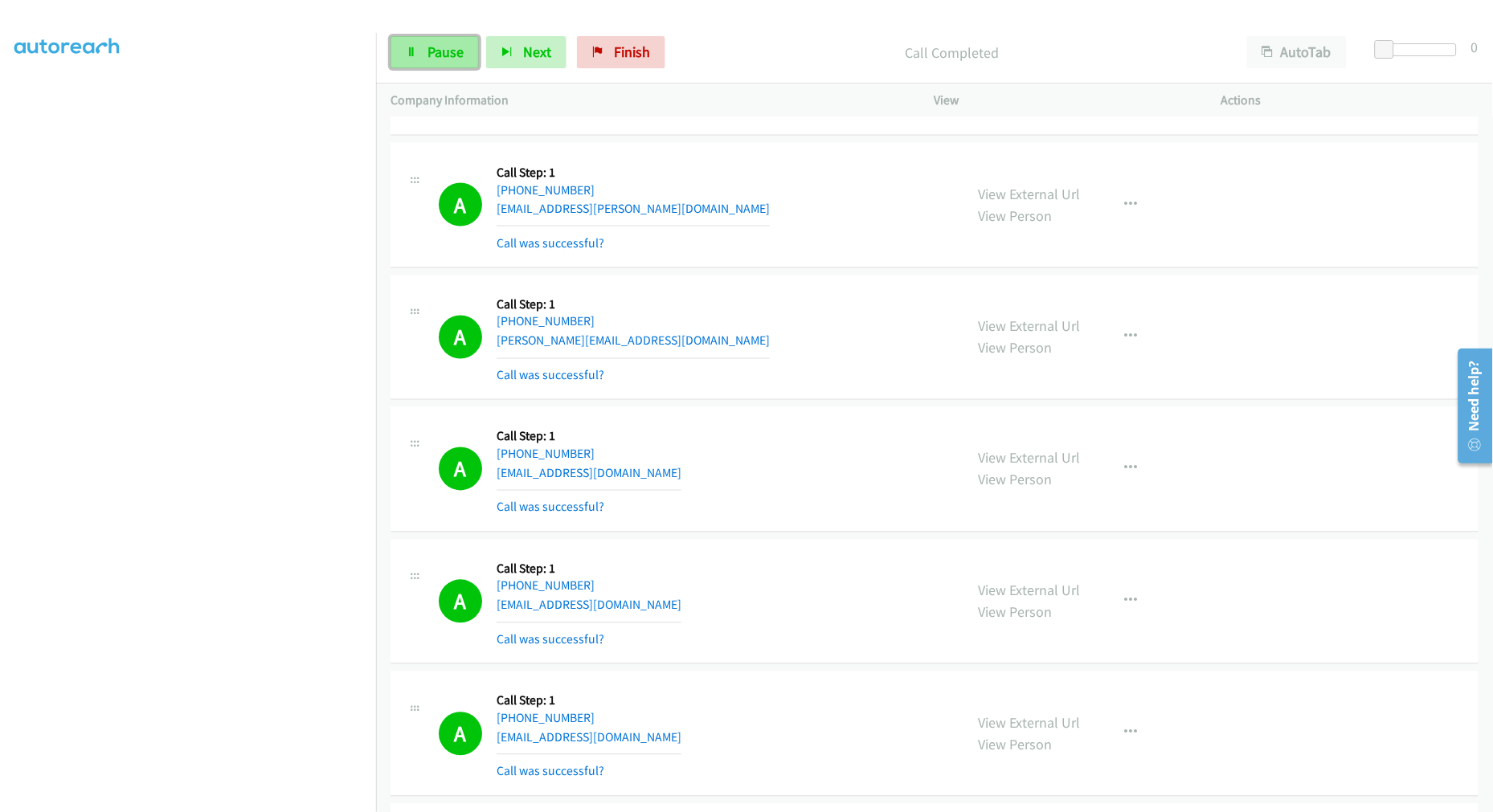
click at [432, 50] on span "Pause" at bounding box center [445, 52] width 36 height 19
click at [431, 49] on span "Start Calls" at bounding box center [458, 52] width 62 height 19
click at [843, 35] on div "Start Calls Pause Next Finish Started AutoTab AutoTab 0" at bounding box center [934, 52] width 1116 height 61
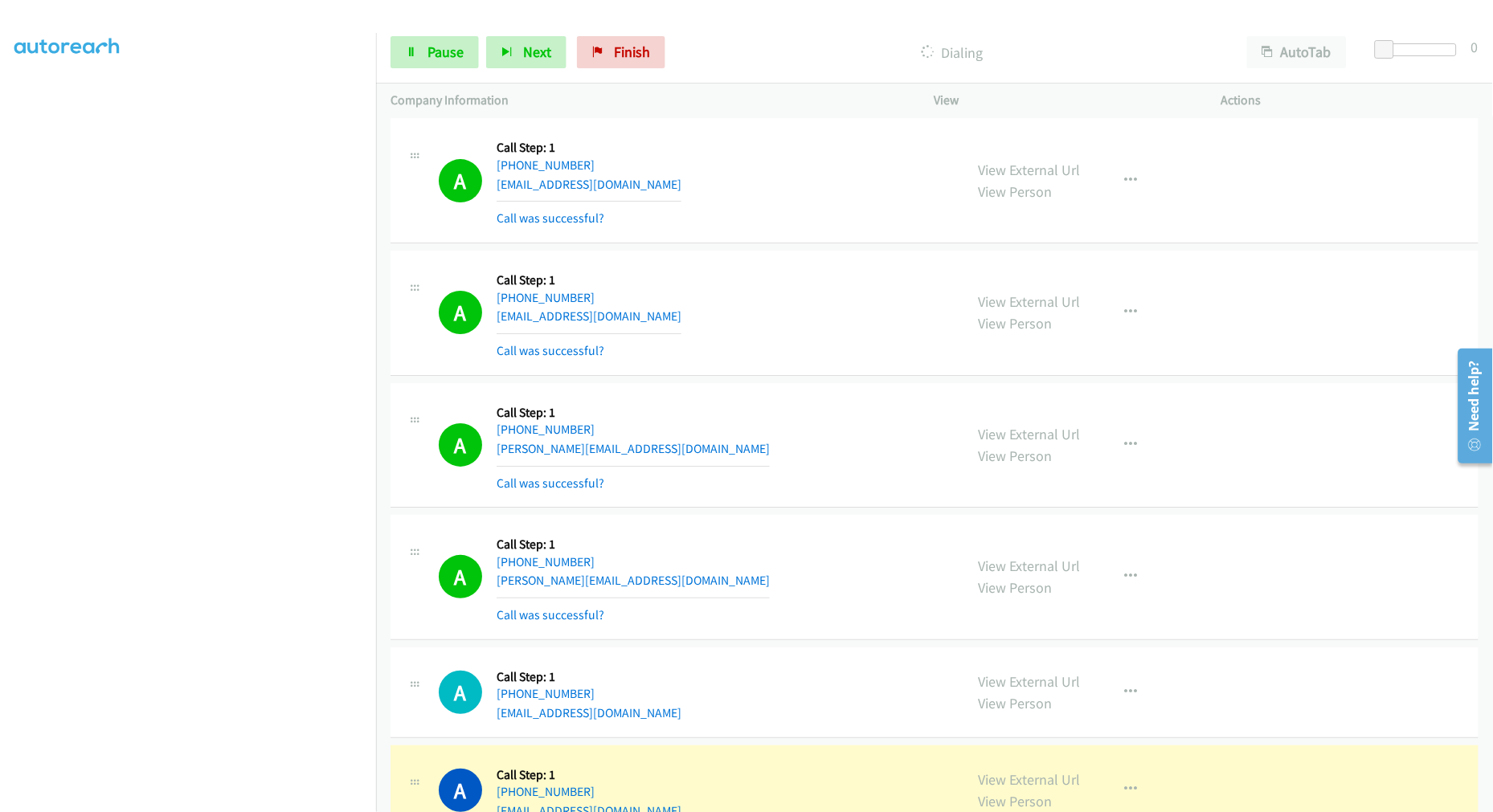
scroll to position [8357, 0]
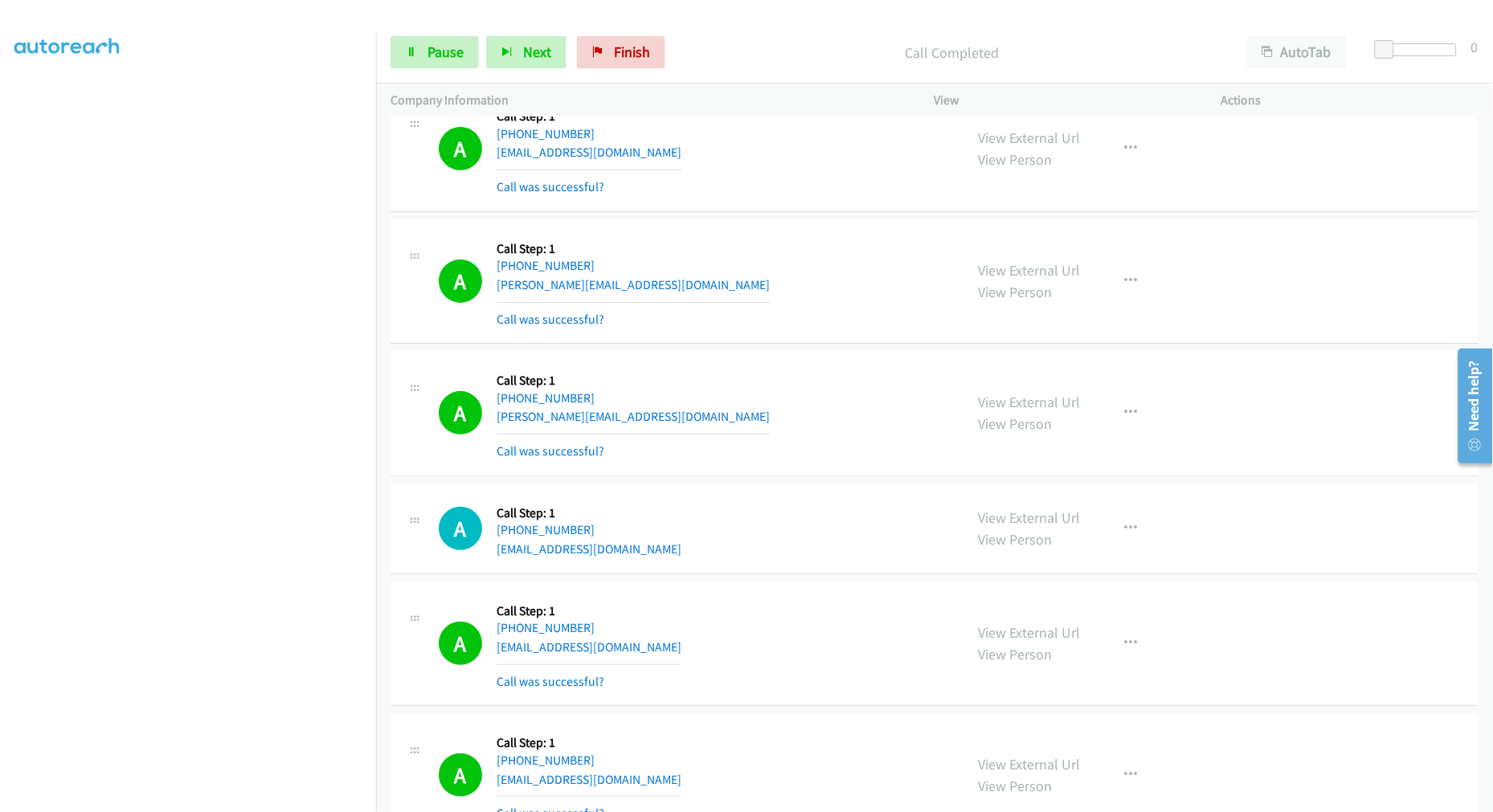
click at [798, 328] on div "A Callback Scheduled Call Step: 1 America/Denver +1 303-842-4704 taylor.jpeg@gm…" at bounding box center [694, 280] width 511 height 95
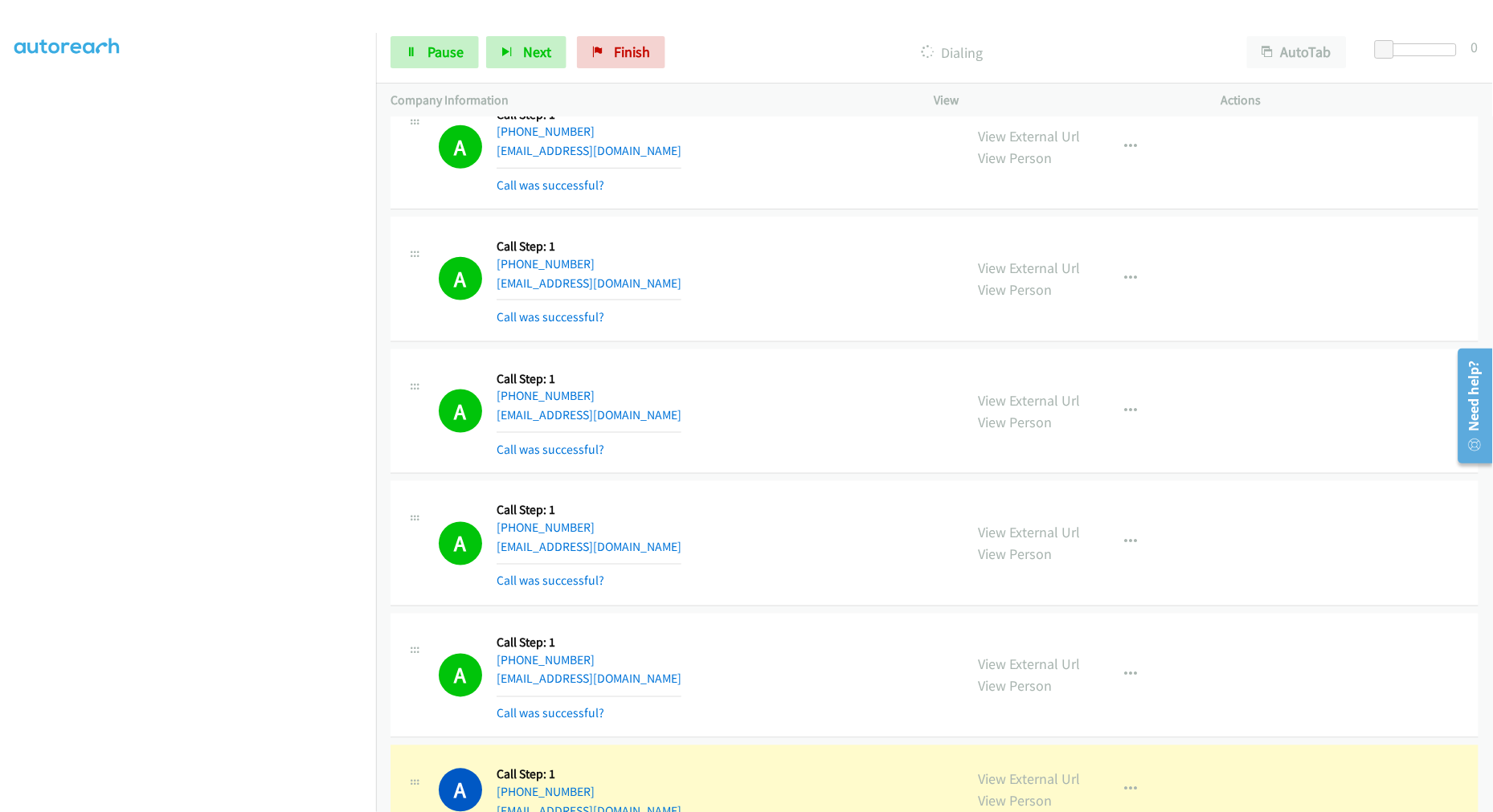
scroll to position [9071, 0]
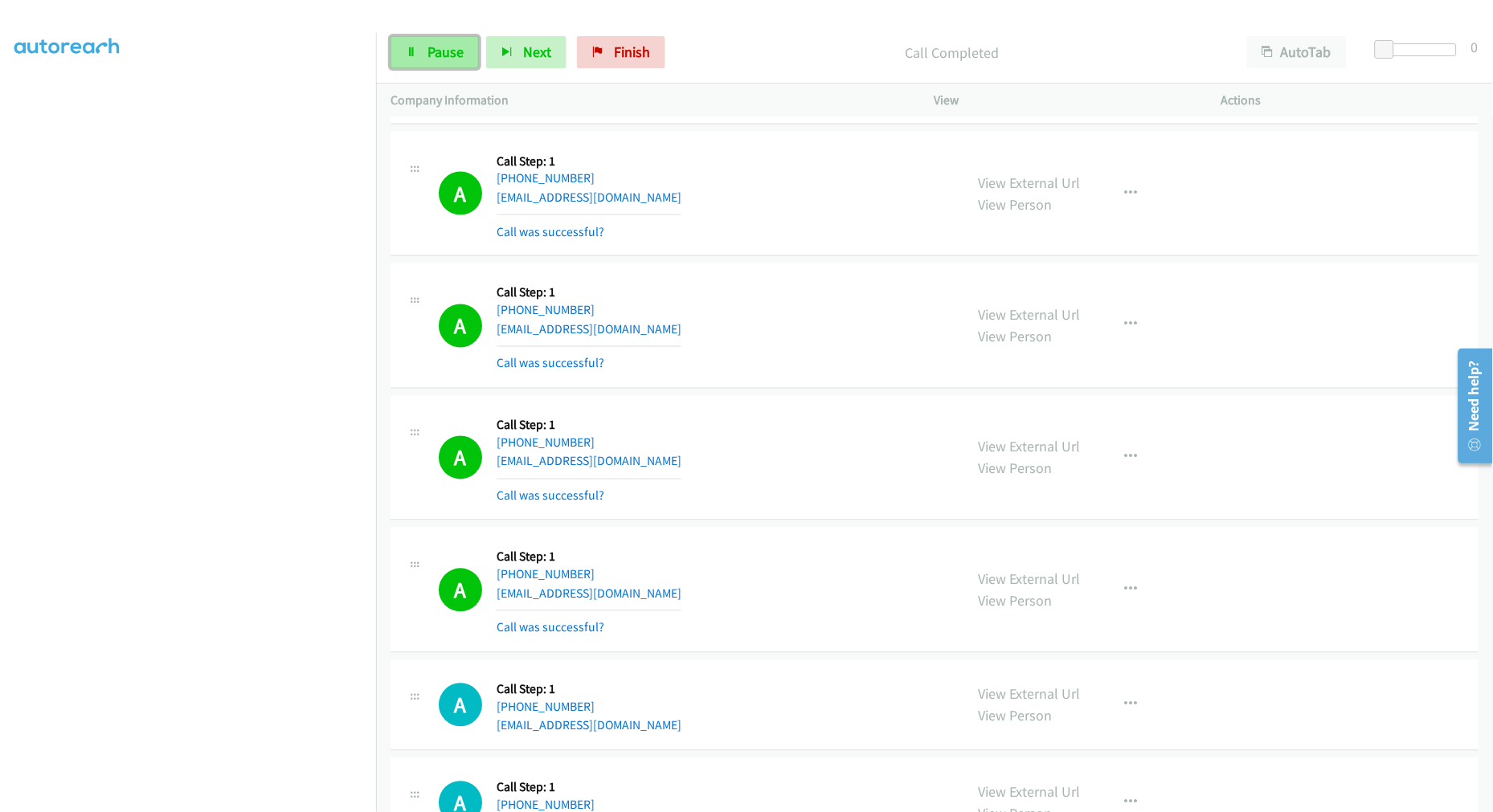
click at [456, 58] on span "Pause" at bounding box center [445, 52] width 36 height 19
click at [834, 314] on div "A Callback Scheduled Call Step: 1 America/Los_Angeles +1 760-417-2004 snowsqual…" at bounding box center [694, 325] width 511 height 95
drag, startPoint x: 995, startPoint y: 322, endPoint x: 521, endPoint y: 1, distance: 572.5
click at [470, 60] on span "Start Calls" at bounding box center [458, 52] width 62 height 19
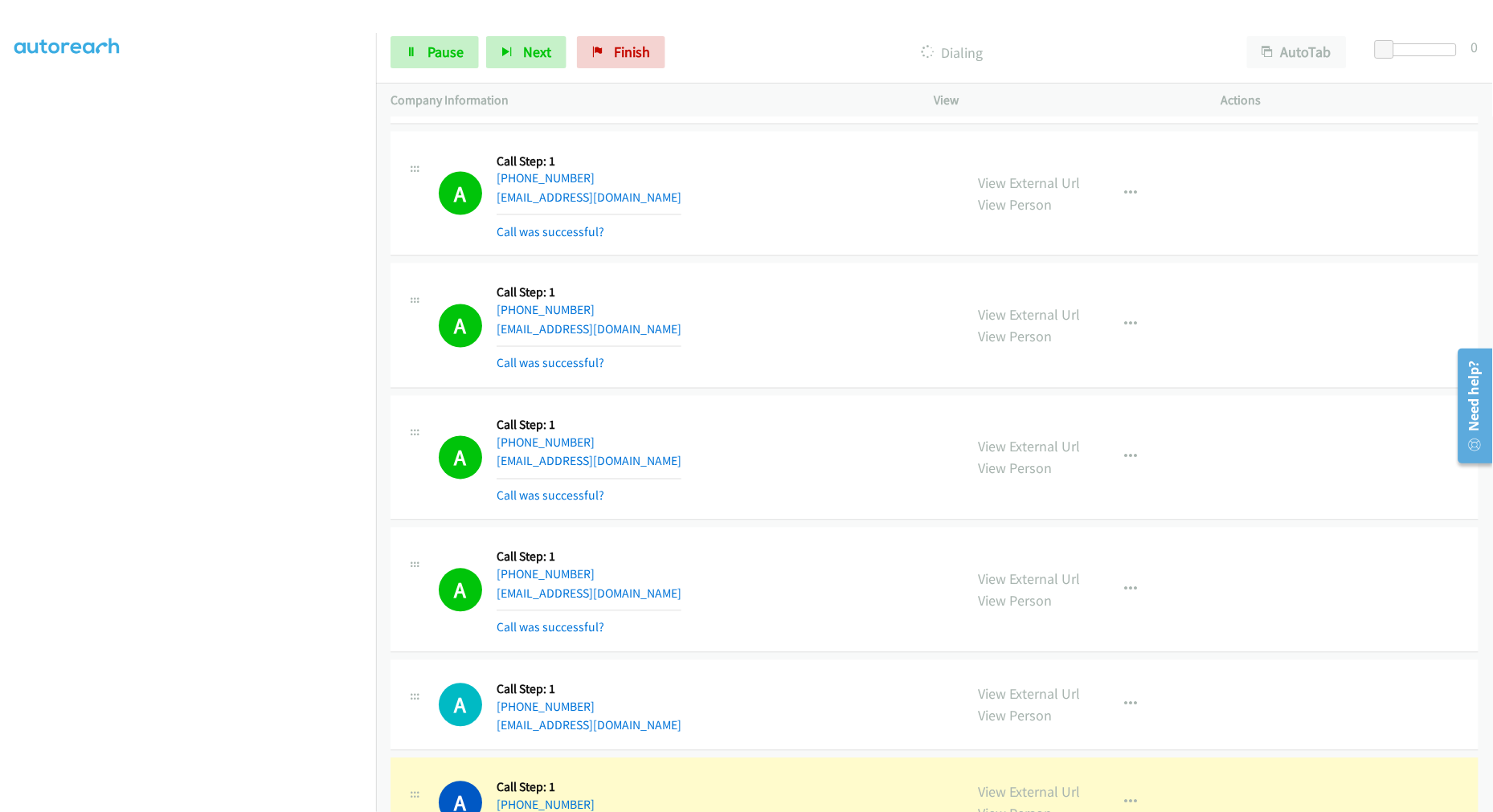
click at [785, 257] on div "A Callback Scheduled Call Step: 1 America/New_York +1 616-375-2675 westonperson…" at bounding box center [934, 194] width 1088 height 126
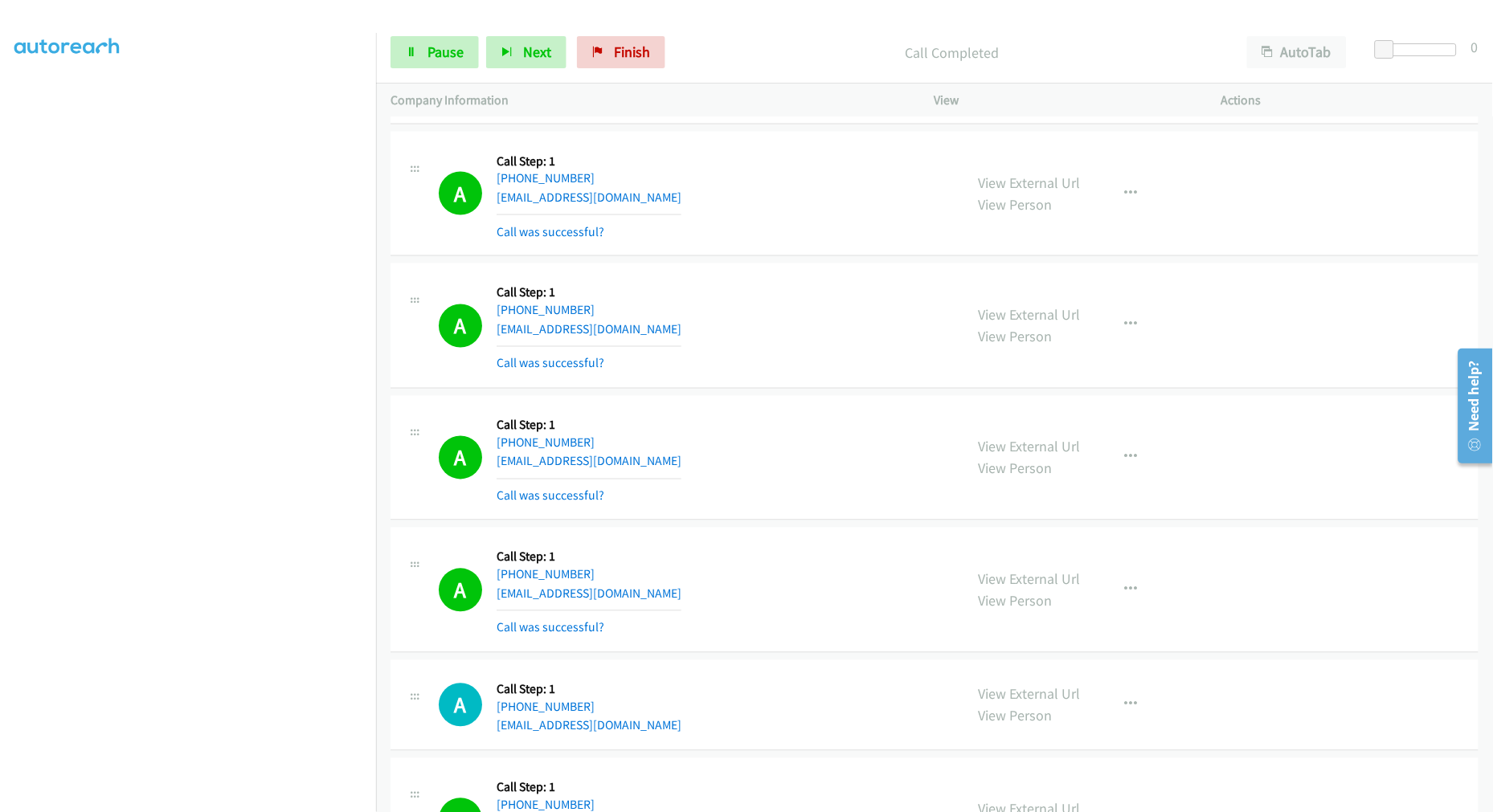
drag, startPoint x: 416, startPoint y: 18, endPoint x: 421, endPoint y: 32, distance: 14.9
click at [416, 18] on div at bounding box center [739, 30] width 1479 height 61
click at [429, 45] on span "Pause" at bounding box center [445, 52] width 36 height 19
click at [462, 61] on link "Start Calls" at bounding box center [447, 52] width 115 height 32
click at [420, 53] on link "Pause" at bounding box center [434, 52] width 88 height 32
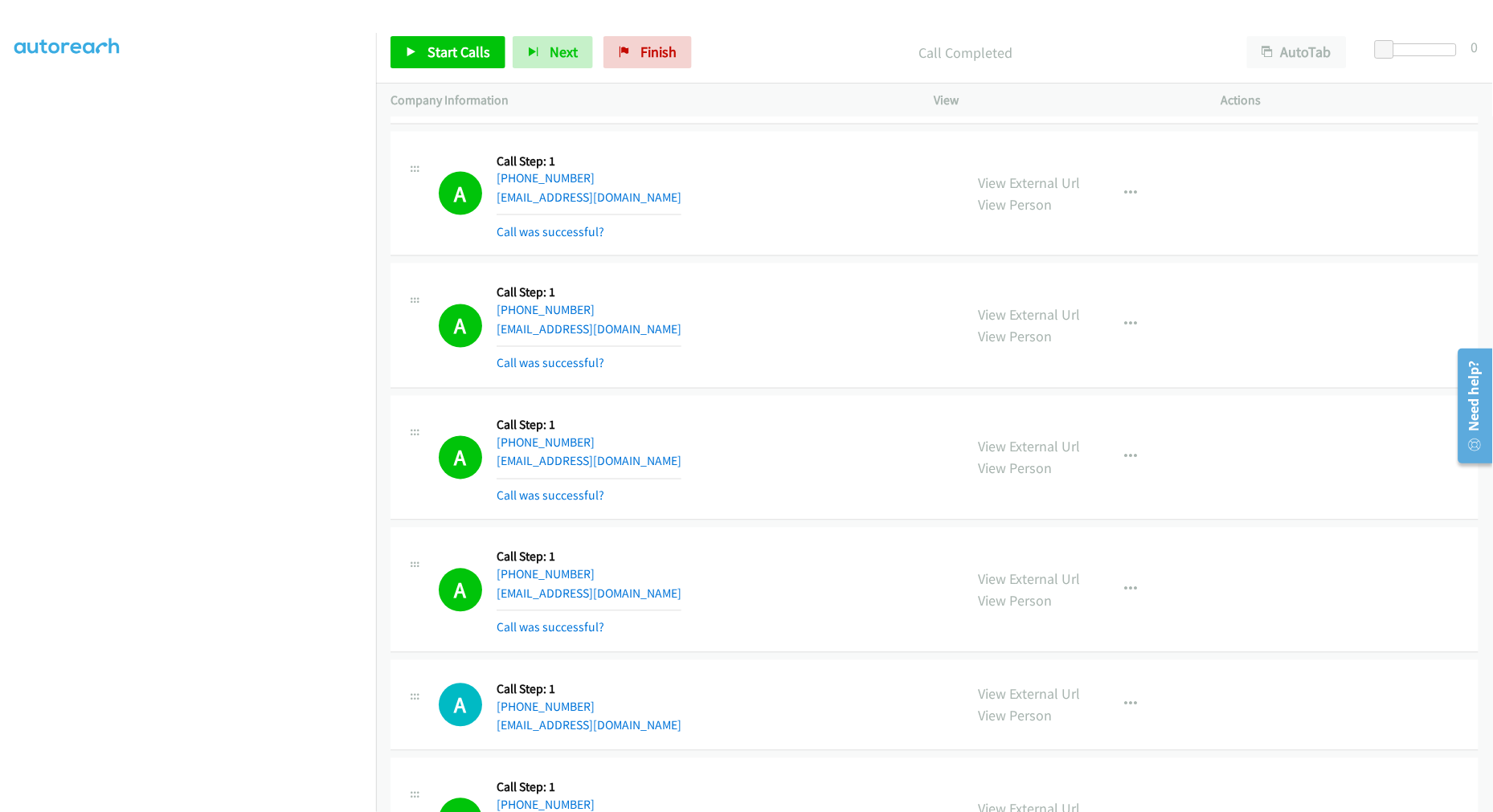
click at [813, 359] on div "A Callback Scheduled Call Step: 1 America/Los_Angeles +1 760-417-2004 snowsqual…" at bounding box center [694, 325] width 511 height 95
drag, startPoint x: 1018, startPoint y: 318, endPoint x: 995, endPoint y: 302, distance: 28.0
drag, startPoint x: 1035, startPoint y: 190, endPoint x: 916, endPoint y: 138, distance: 129.9
